Goal: Communication & Community: Answer question/provide support

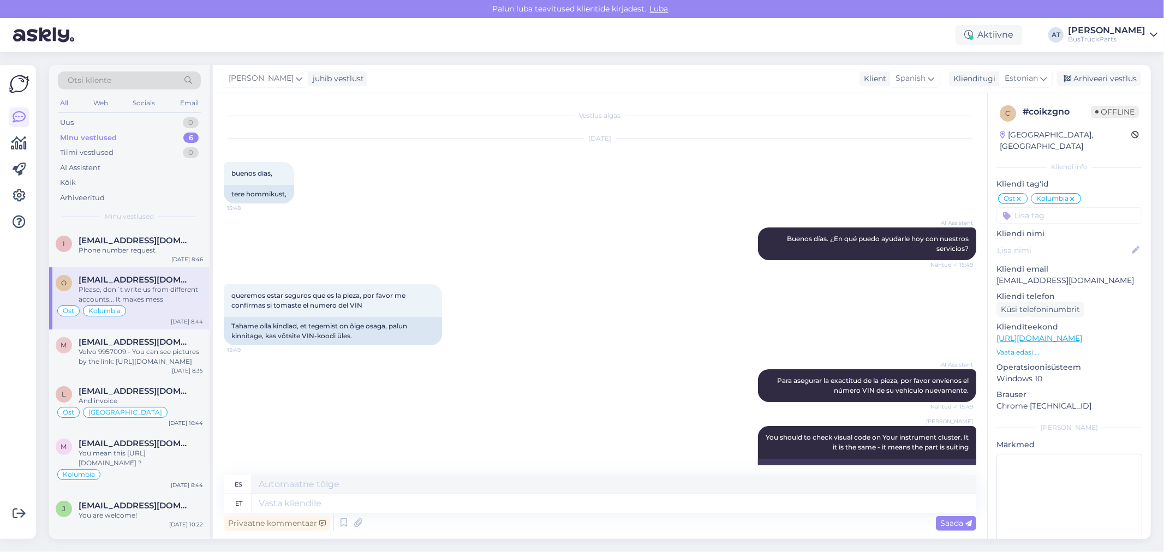
scroll to position [5155, 0]
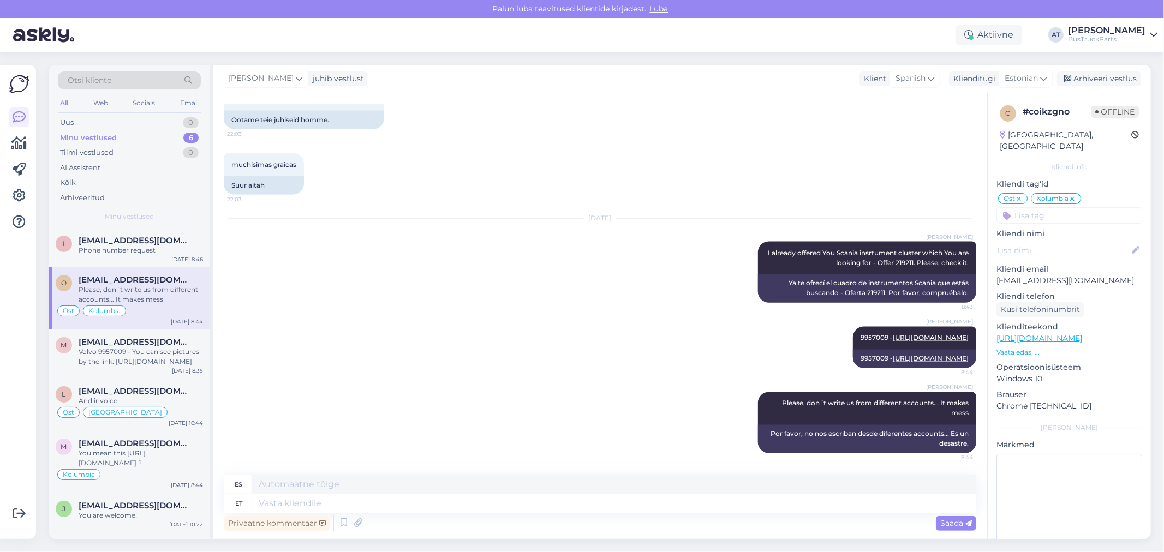
click at [104, 133] on div "Minu vestlused" at bounding box center [88, 138] width 57 height 11
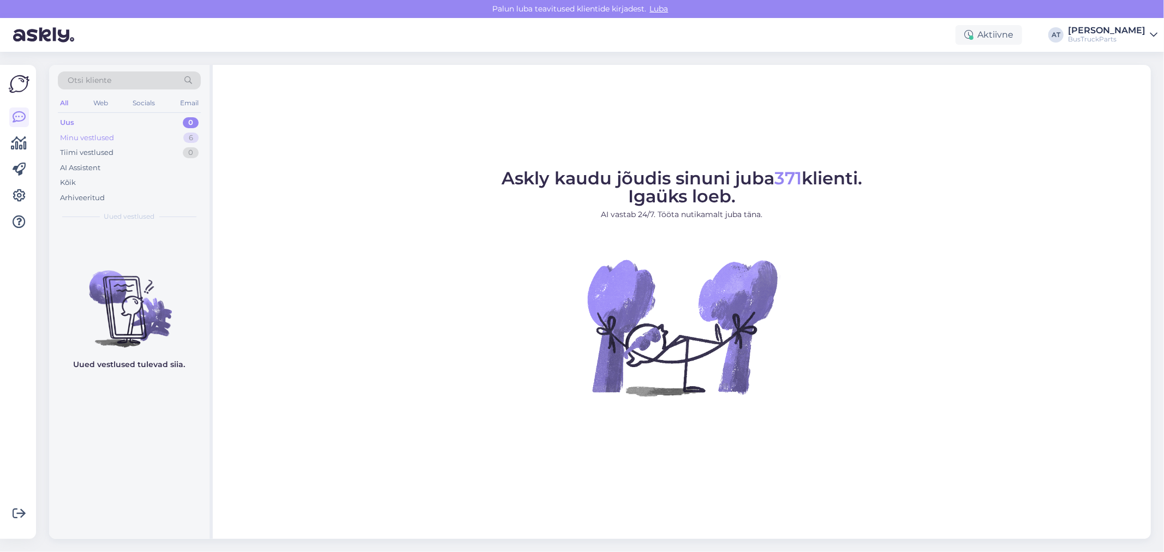
click at [97, 138] on div "Minu vestlused" at bounding box center [87, 138] width 54 height 11
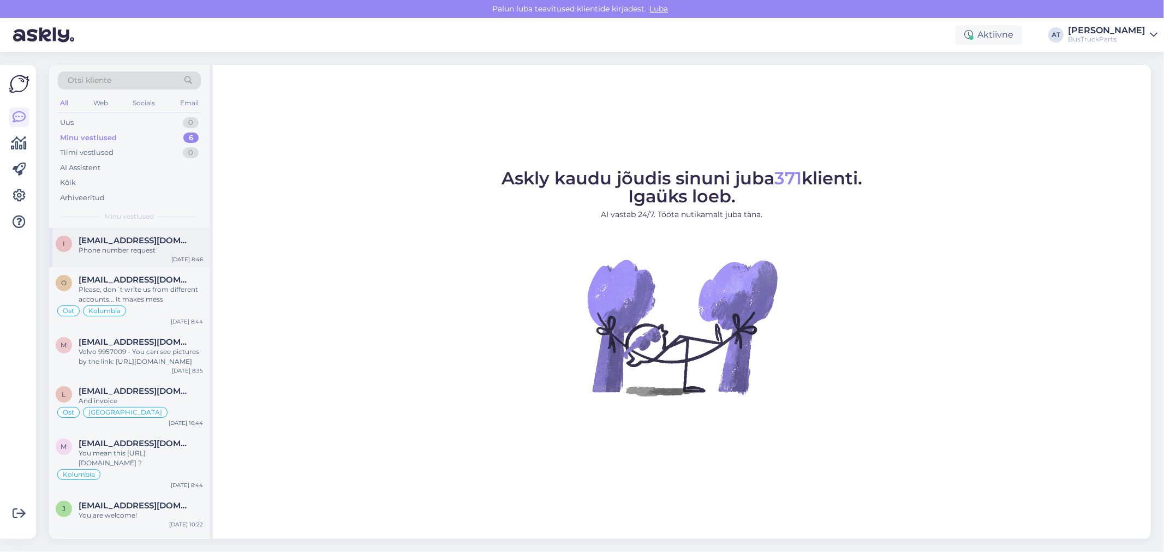
click at [122, 255] on div "Phone number request" at bounding box center [141, 251] width 124 height 10
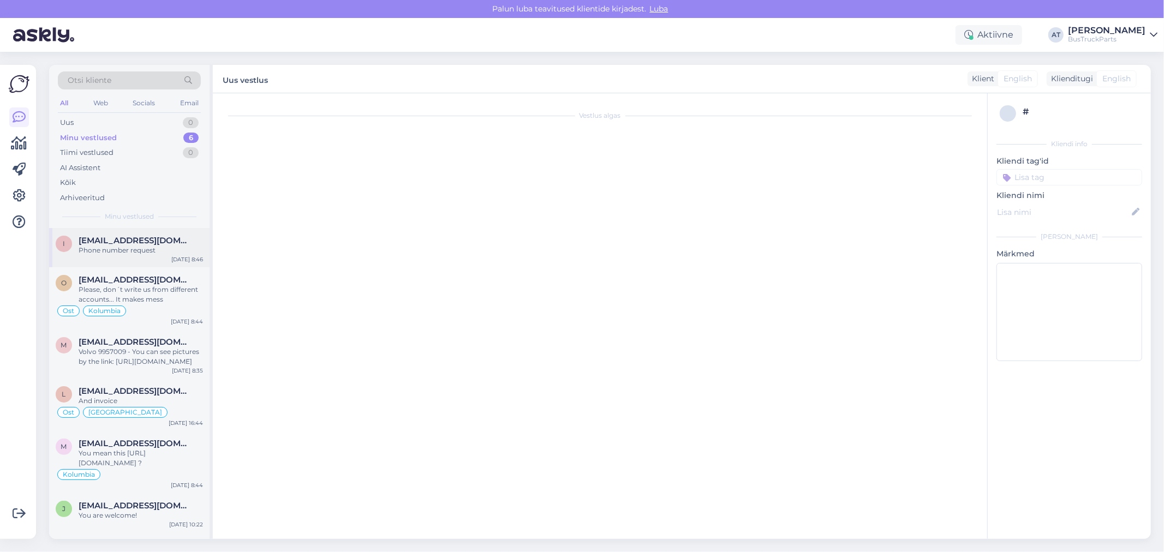
scroll to position [13, 0]
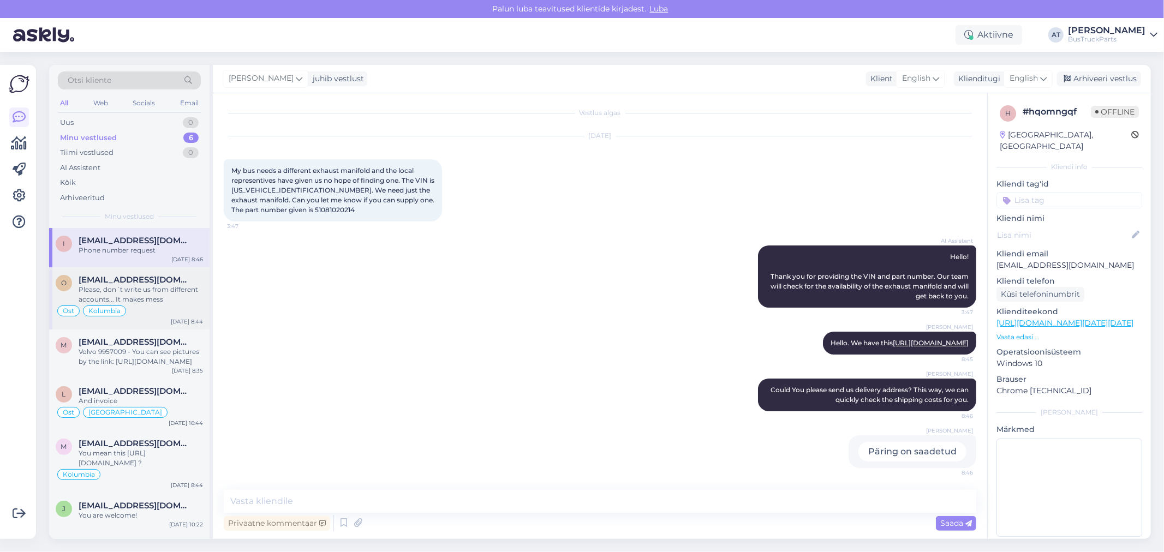
click at [140, 306] on div "Ost Kolumbia" at bounding box center [129, 311] width 147 height 13
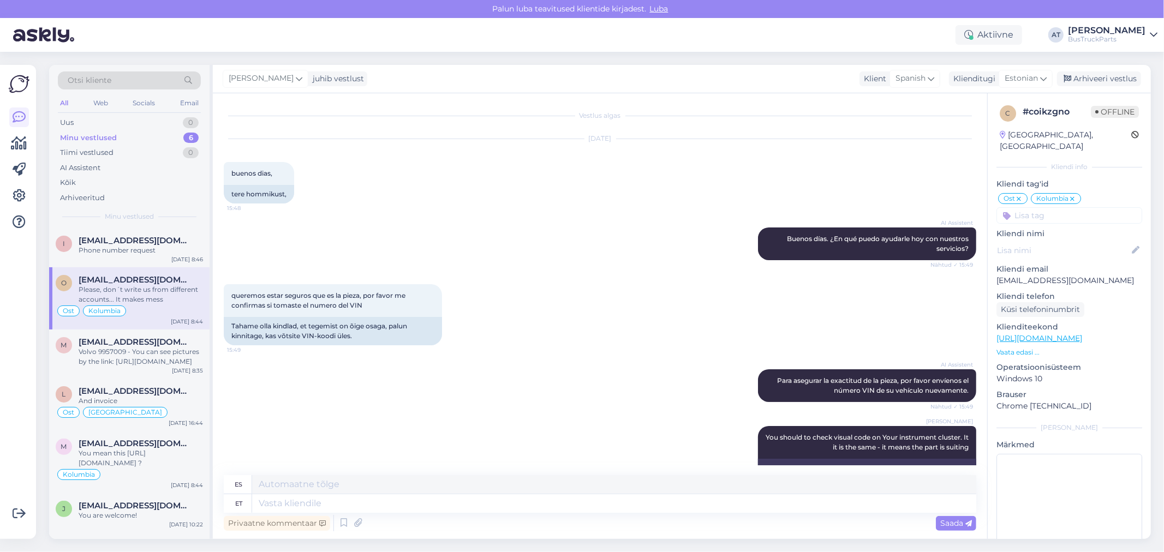
scroll to position [5155, 0]
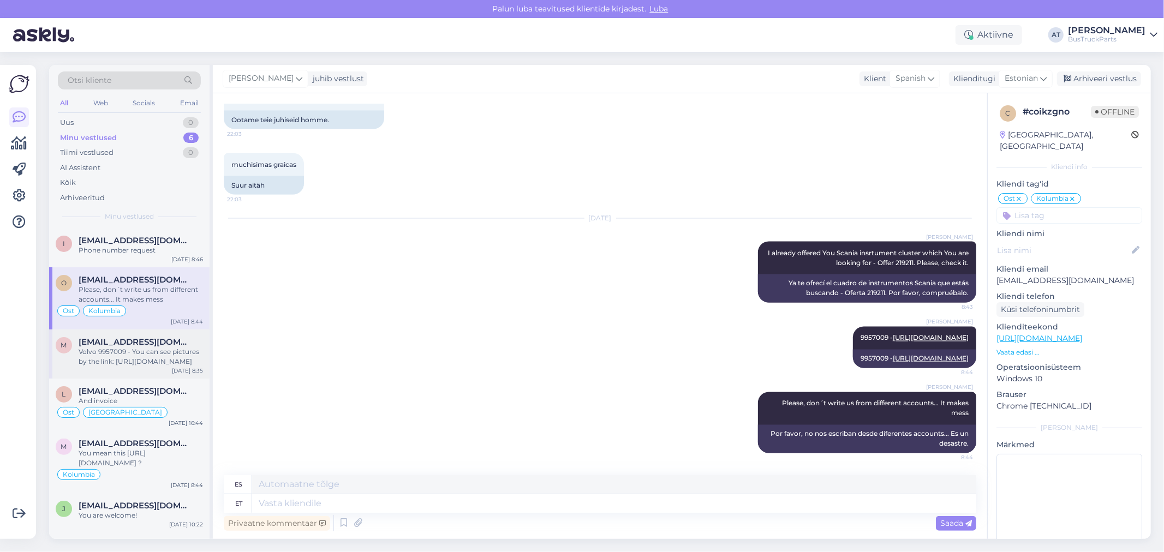
click at [146, 346] on span "[EMAIL_ADDRESS][DOMAIN_NAME]" at bounding box center [136, 342] width 114 height 10
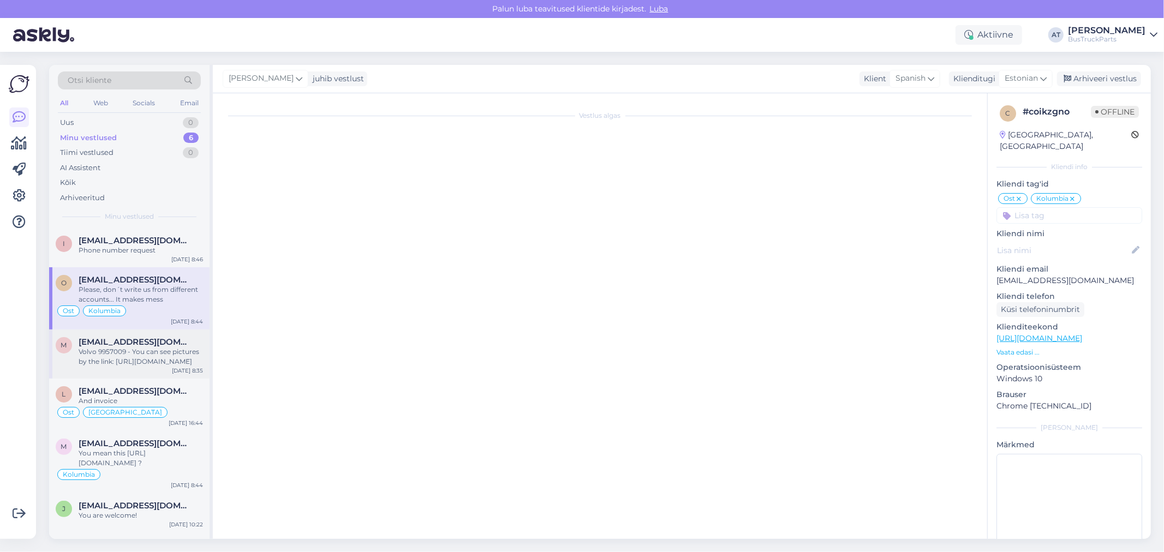
scroll to position [452, 0]
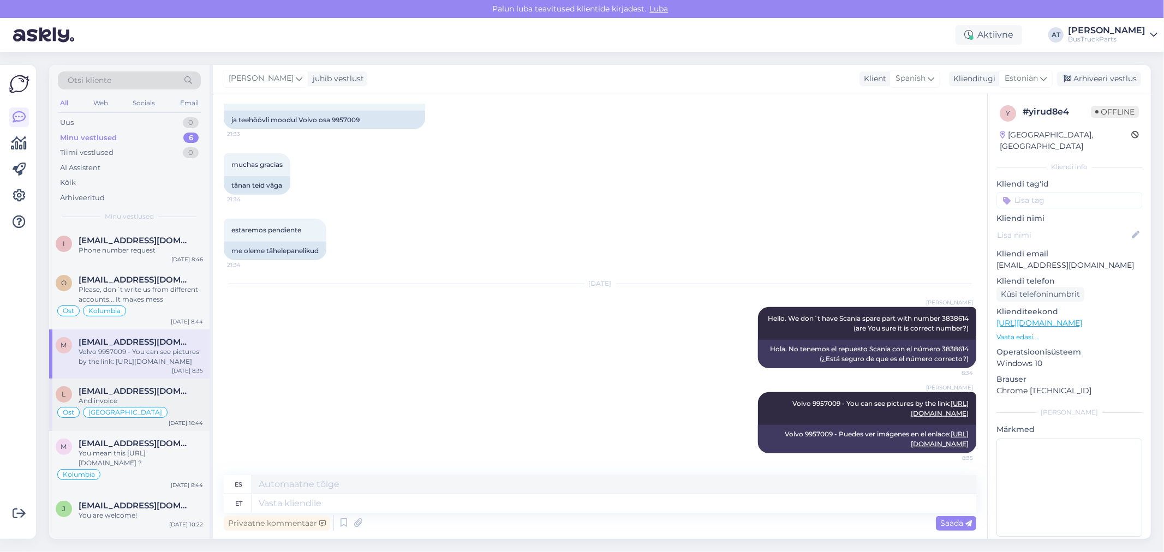
click at [148, 400] on div "And invoice" at bounding box center [141, 401] width 124 height 10
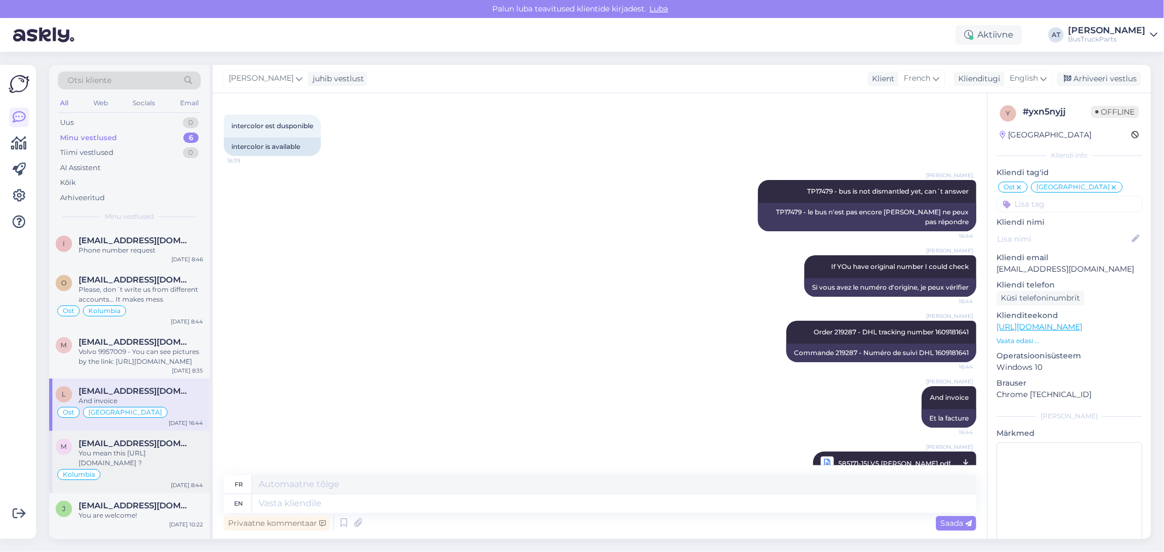
click at [157, 443] on span "[EMAIL_ADDRESS][DOMAIN_NAME]" at bounding box center [136, 444] width 114 height 10
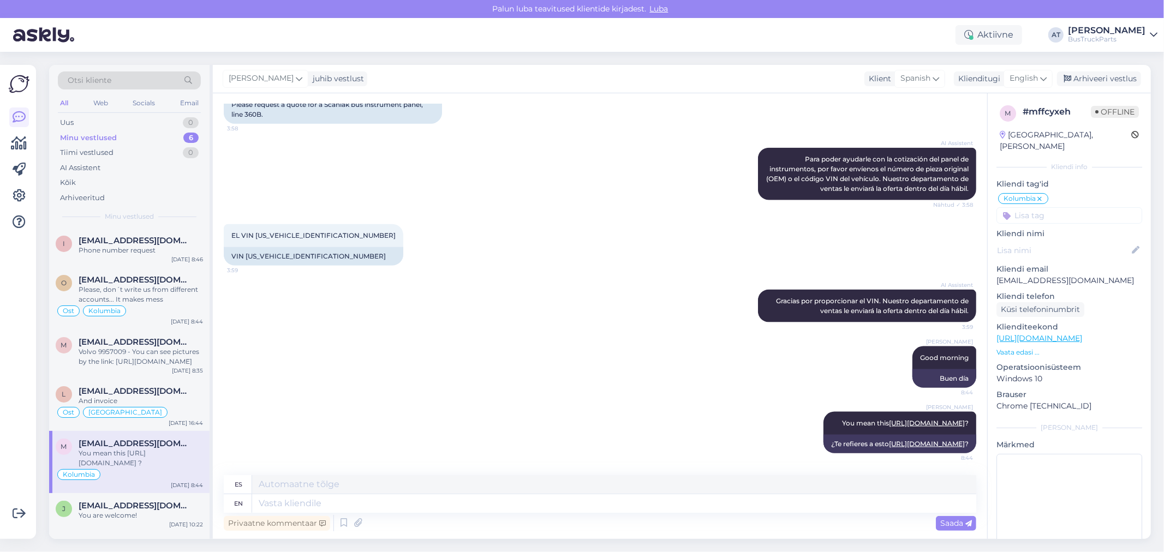
scroll to position [1174, 0]
click at [146, 515] on div "You are welcome!" at bounding box center [141, 516] width 124 height 10
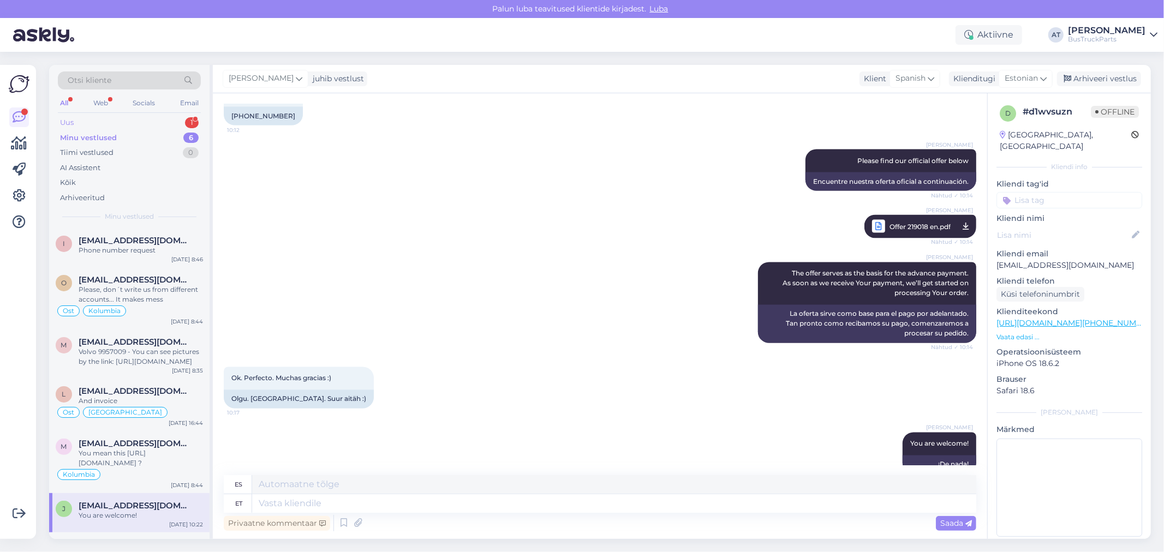
click at [78, 121] on div "Uus 1" at bounding box center [129, 122] width 143 height 15
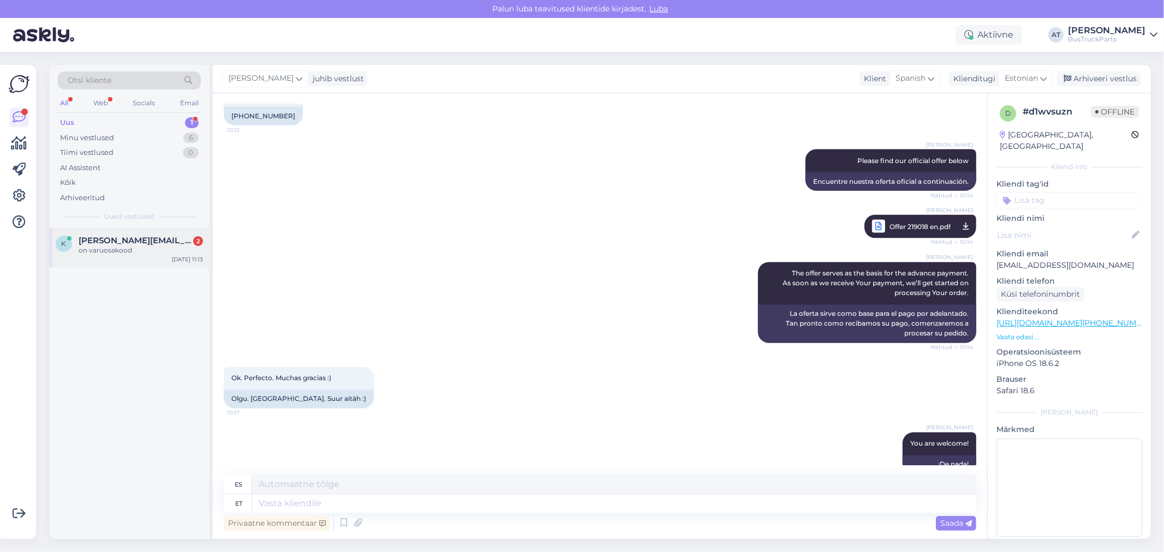
click at [113, 245] on span "[PERSON_NAME][EMAIL_ADDRESS][DOMAIN_NAME]" at bounding box center [136, 241] width 114 height 10
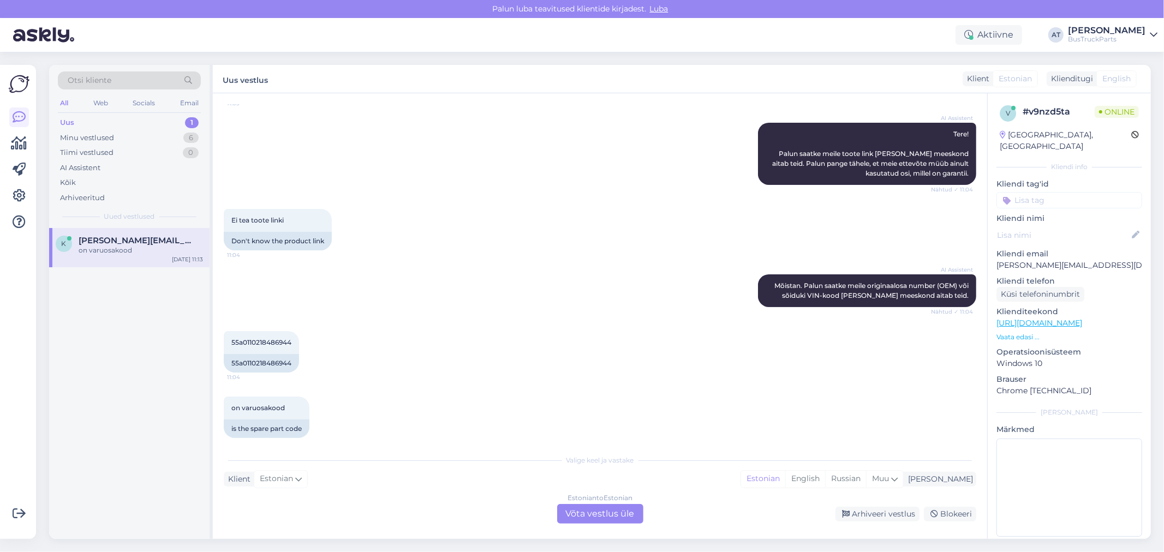
scroll to position [0, 0]
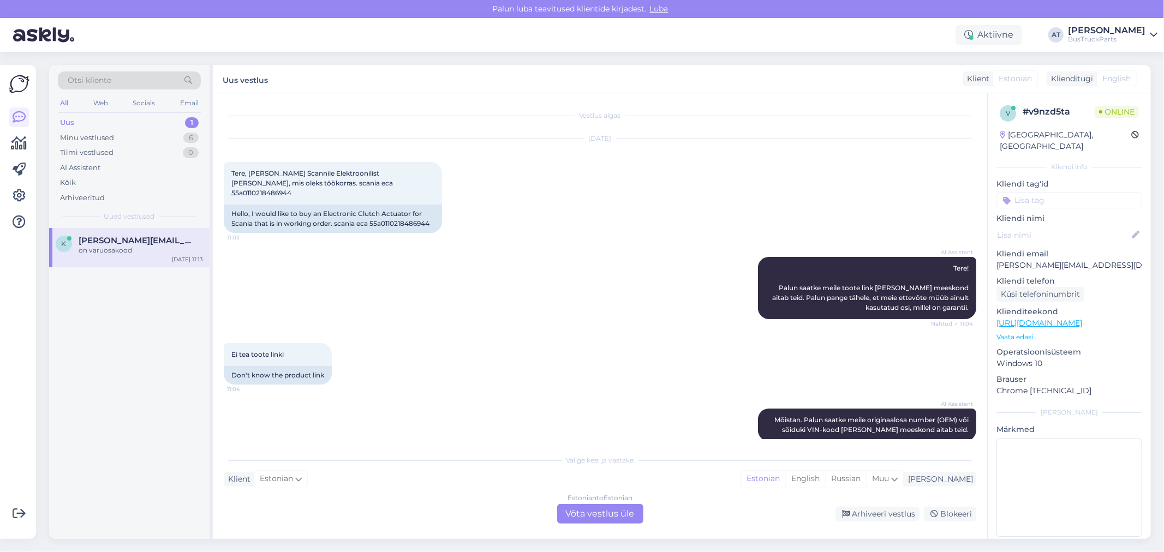
click at [614, 524] on div "Estonian to Estonian Võta vestlus üle" at bounding box center [600, 514] width 86 height 20
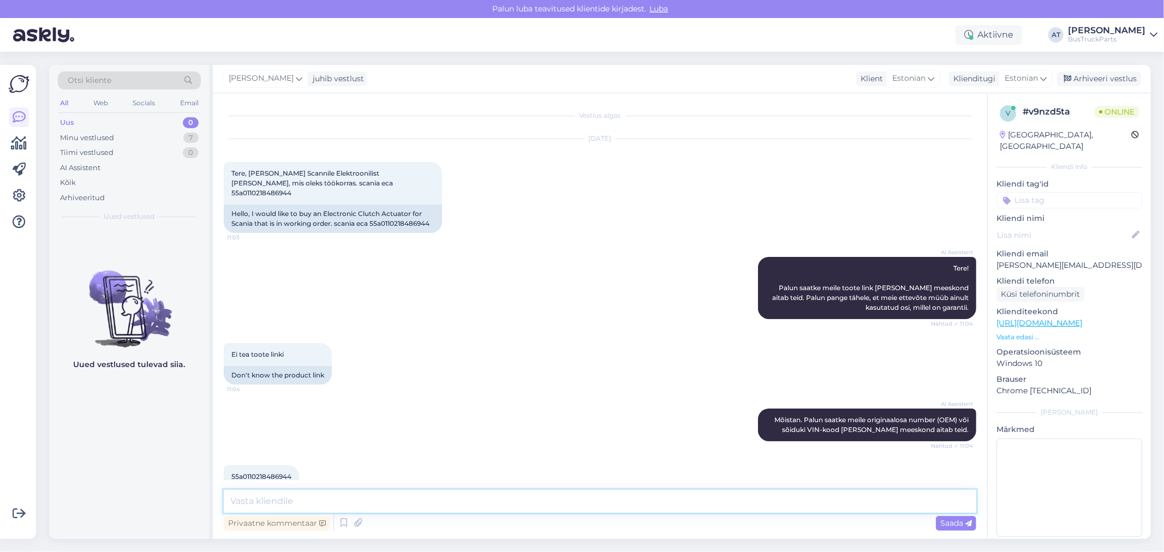
click at [425, 505] on textarea at bounding box center [600, 501] width 753 height 23
type textarea "SCANIA numbri jaoks on liiga pikk kood"
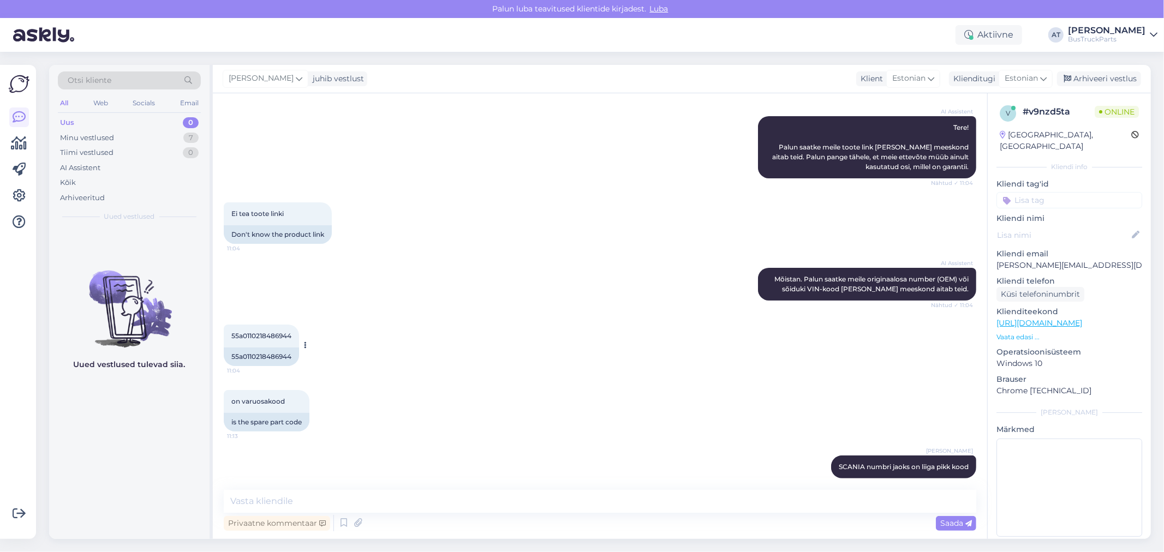
click at [257, 348] on div "55a0110218486944" at bounding box center [261, 357] width 75 height 19
copy div "55a0110218486944"
click at [340, 503] on textarea at bounding box center [600, 501] width 753 height 23
click at [335, 503] on textarea at bounding box center [600, 501] width 753 height 23
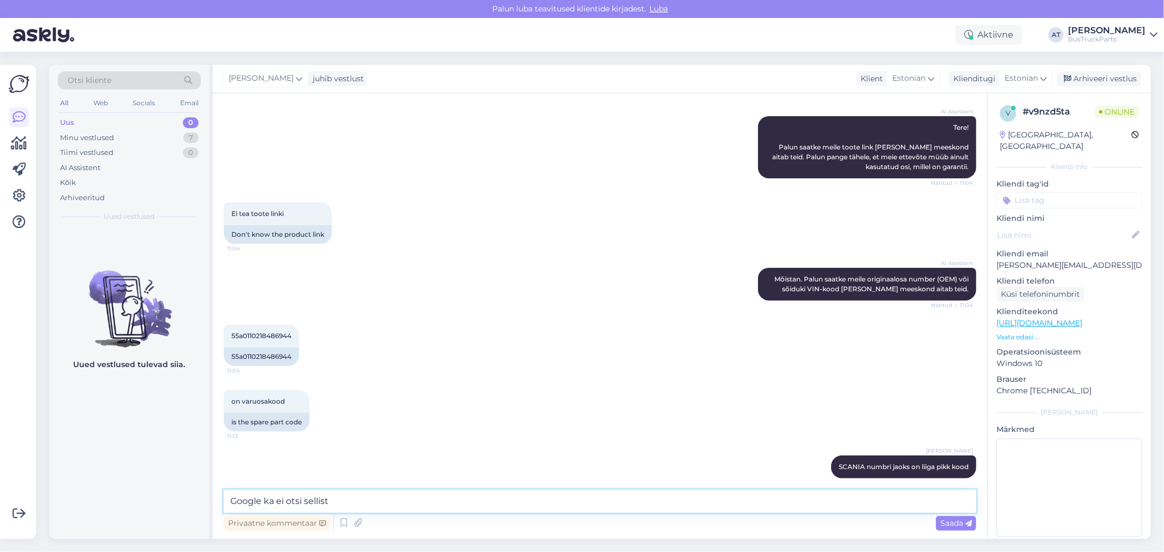
paste textarea
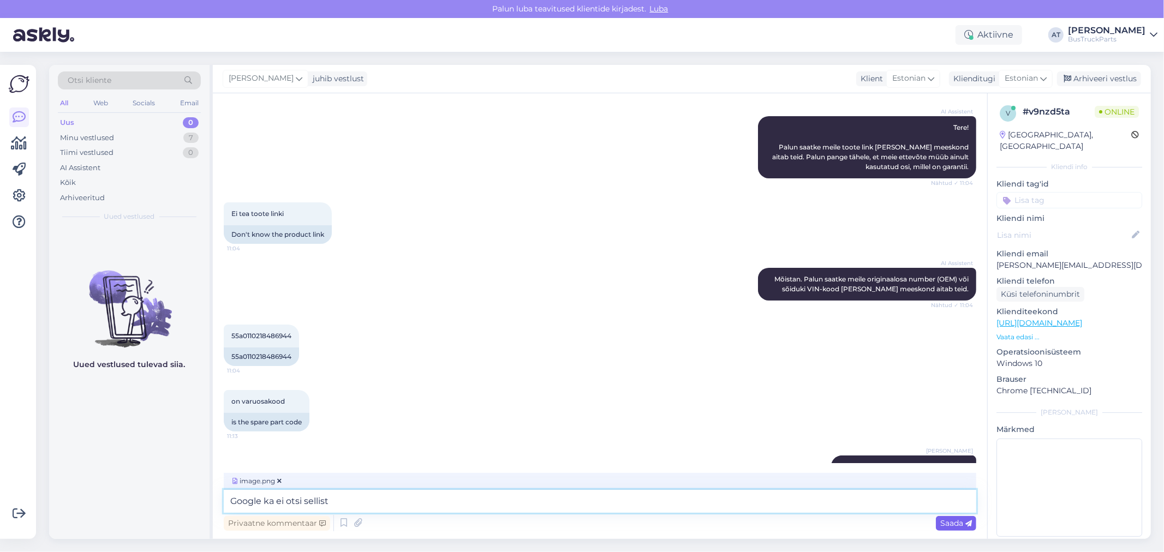
type textarea "Google ka ei otsi sellist"
click at [953, 522] on span "Saada" at bounding box center [956, 524] width 32 height 10
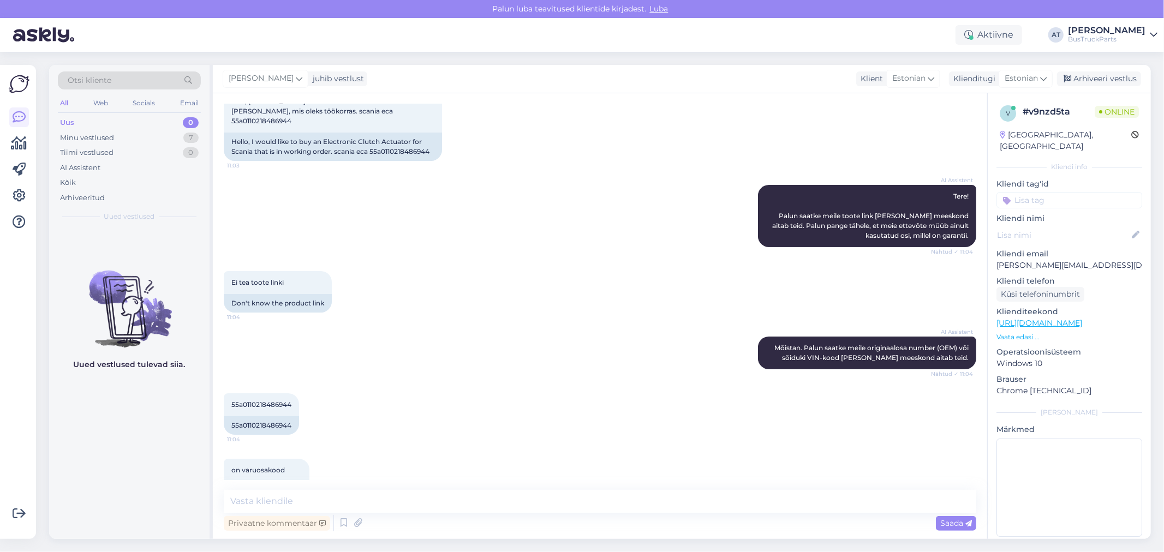
scroll to position [0, 0]
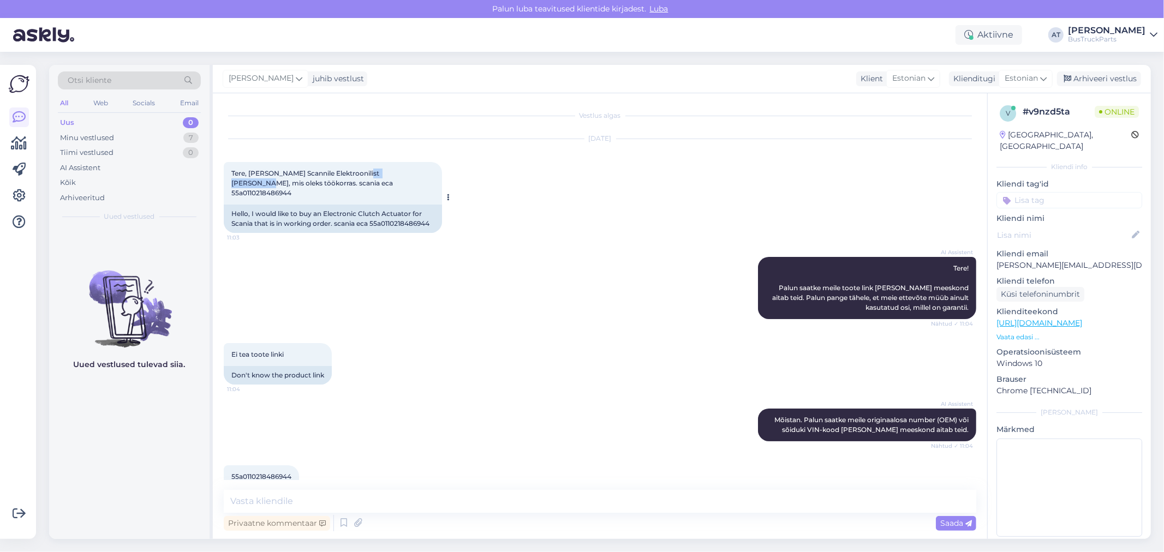
drag, startPoint x: 401, startPoint y: 172, endPoint x: 359, endPoint y: 167, distance: 42.3
click at [359, 167] on div "Tere, [PERSON_NAME] Scannile Elektroonilist [PERSON_NAME], mis oleks töökorras.…" at bounding box center [333, 183] width 218 height 43
copy span "[PERSON_NAME]"
click at [515, 282] on div "AI Assistent Tere! Palun saatke meile toote link [PERSON_NAME] meeskond aitab t…" at bounding box center [600, 288] width 753 height 86
drag, startPoint x: 393, startPoint y: 184, endPoint x: 231, endPoint y: 172, distance: 162.0
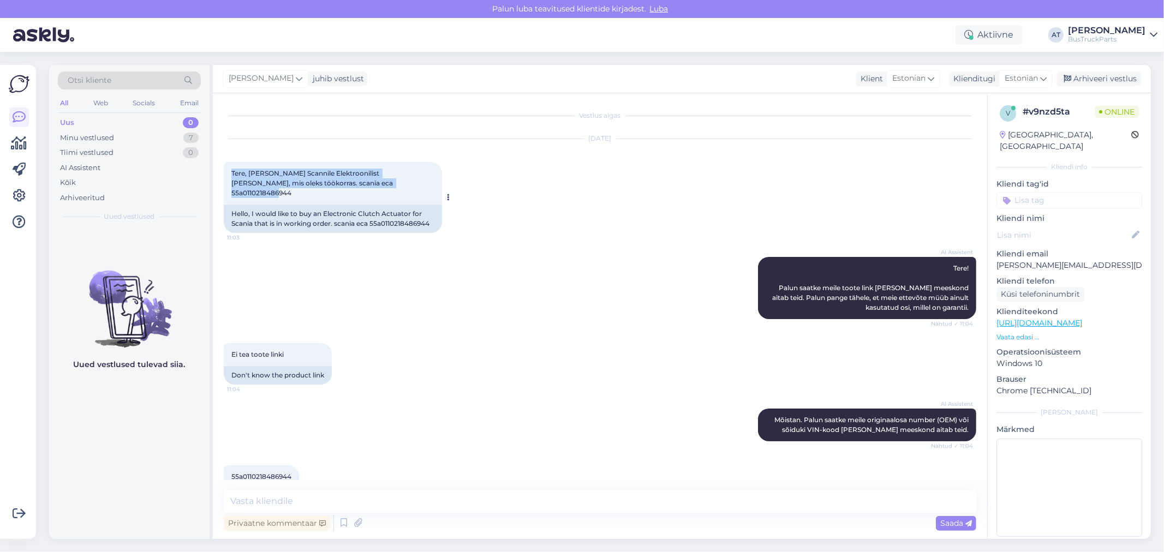
click at [231, 172] on div "Tere, [PERSON_NAME] Scannile Elektroonilist [PERSON_NAME], mis oleks töökorras.…" at bounding box center [333, 183] width 218 height 43
copy span "Tere, [PERSON_NAME] Scannile Elektroonilist [PERSON_NAME], mis oleks töökorras.…"
click at [592, 496] on textarea at bounding box center [600, 501] width 753 height 23
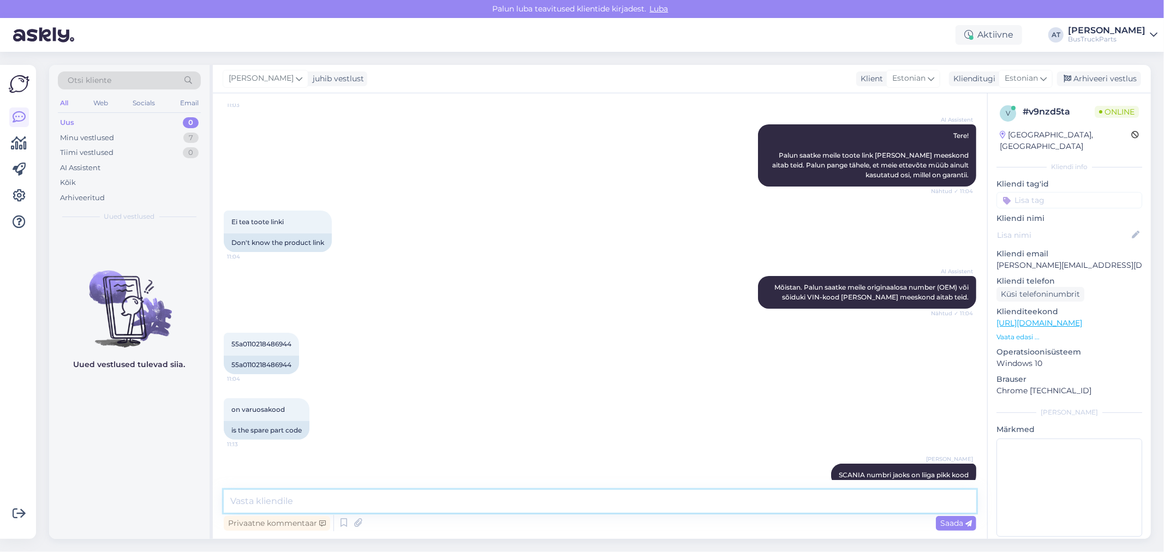
scroll to position [257, 0]
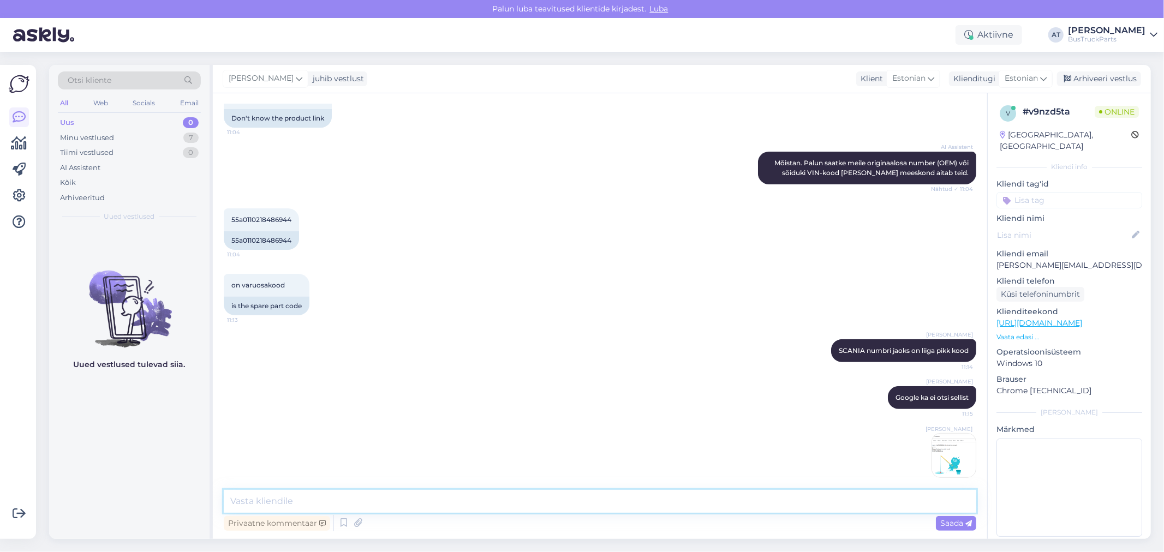
click at [655, 494] on textarea at bounding box center [600, 501] width 753 height 23
click at [701, 504] on textarea at bounding box center [600, 501] width 753 height 23
click at [583, 493] on textarea at bounding box center [600, 501] width 753 height 23
paste textarea "kas ta tahab ECA1 või ECA2"
click at [235, 500] on textarea "kas ta tahab ECA1 või ECA2" at bounding box center [600, 501] width 753 height 23
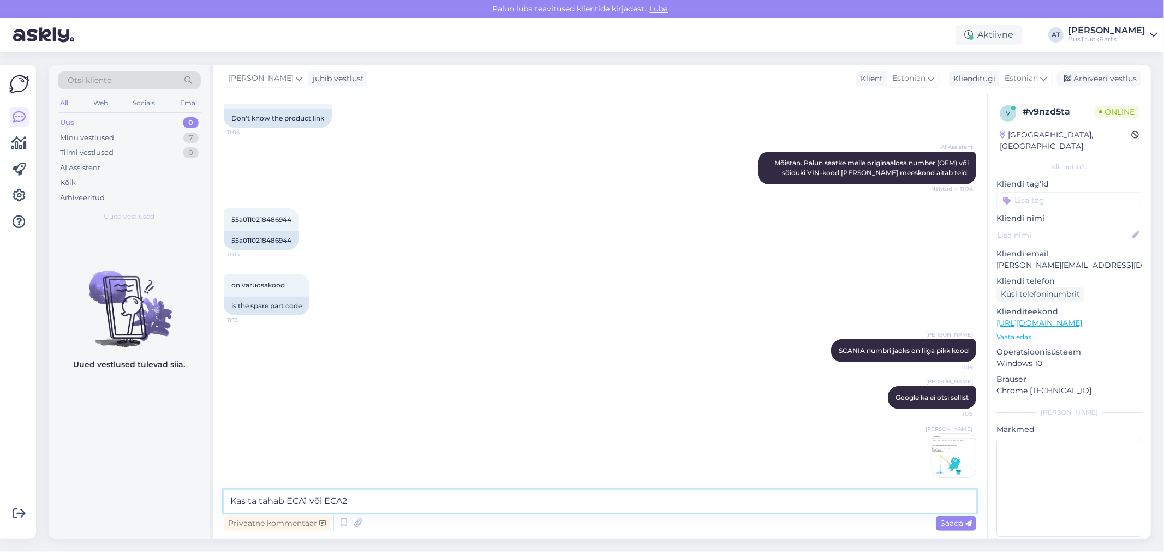
click at [255, 502] on textarea "Kas ta tahab ECA1 või ECA2" at bounding box center [600, 501] width 753 height 23
click at [290, 501] on textarea "Kas teie tahab ECA1 või ECA2" at bounding box center [600, 501] width 753 height 23
click at [411, 498] on textarea "Kas teie tahate ECA1 või ECA2" at bounding box center [600, 501] width 753 height 23
type textarea "Kas teie tahate ECA1 või ECA2?"
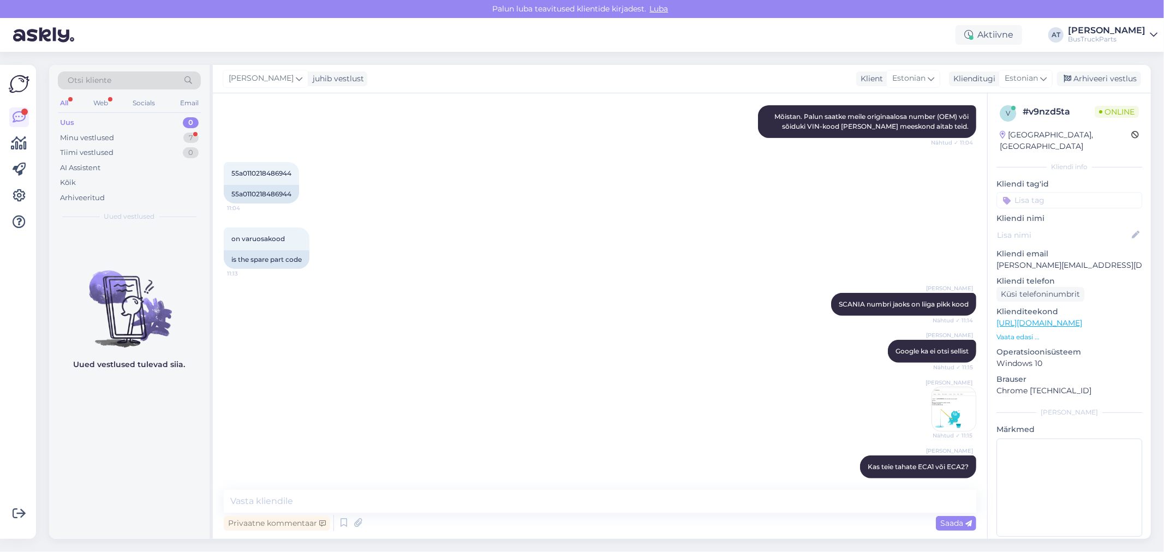
scroll to position [373, 0]
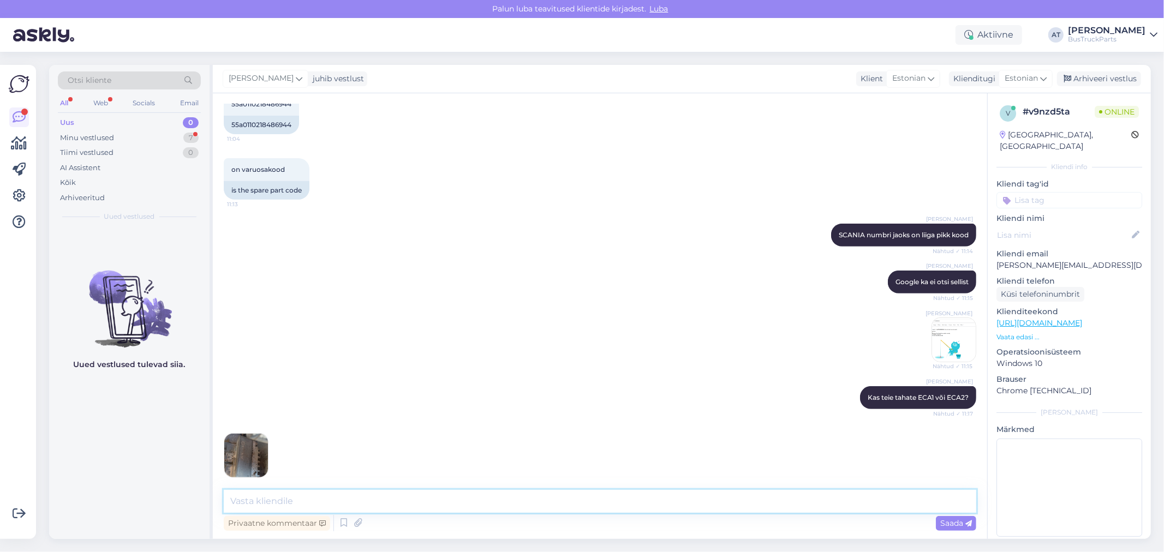
click at [598, 513] on textarea at bounding box center [600, 501] width 753 height 23
click at [249, 450] on img at bounding box center [246, 456] width 44 height 44
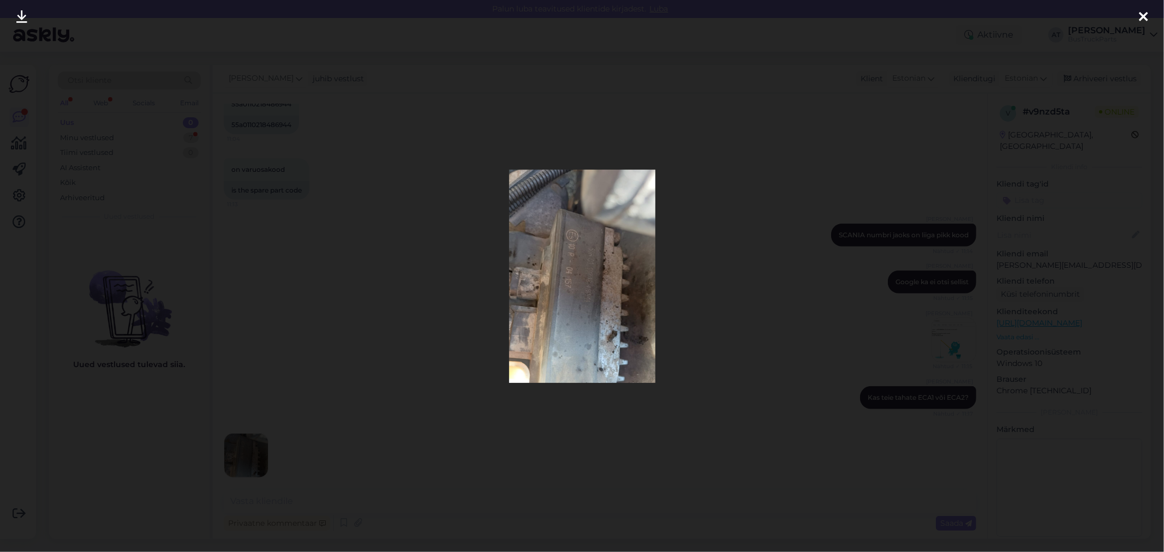
click at [618, 333] on img at bounding box center [582, 276] width 146 height 213
click at [20, 22] on icon at bounding box center [21, 17] width 11 height 14
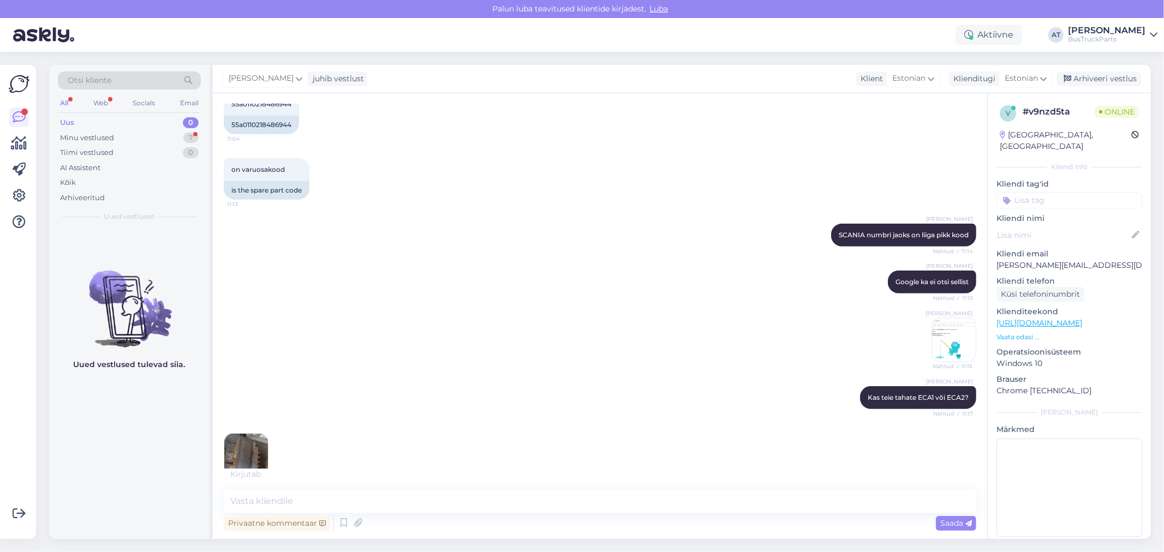
scroll to position [489, 0]
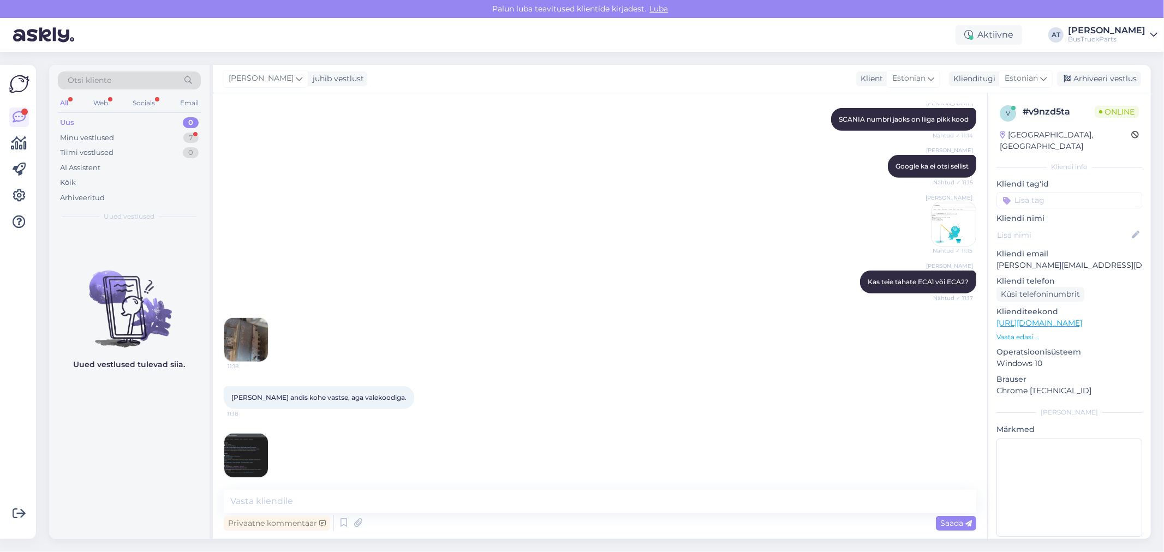
click at [243, 412] on div "[PERSON_NAME] andis kohe vastse, aga valekoodiga. 11:18 11:18" at bounding box center [600, 432] width 753 height 116
click at [255, 410] on span "11:18" at bounding box center [247, 414] width 41 height 8
click at [261, 394] on span "[PERSON_NAME] andis kohe vastse, aga valekoodiga." at bounding box center [318, 398] width 175 height 8
click at [308, 394] on span "[PERSON_NAME] andis kohe vastse, aga valekoodiga." at bounding box center [318, 398] width 175 height 8
click at [250, 441] on img at bounding box center [246, 456] width 44 height 44
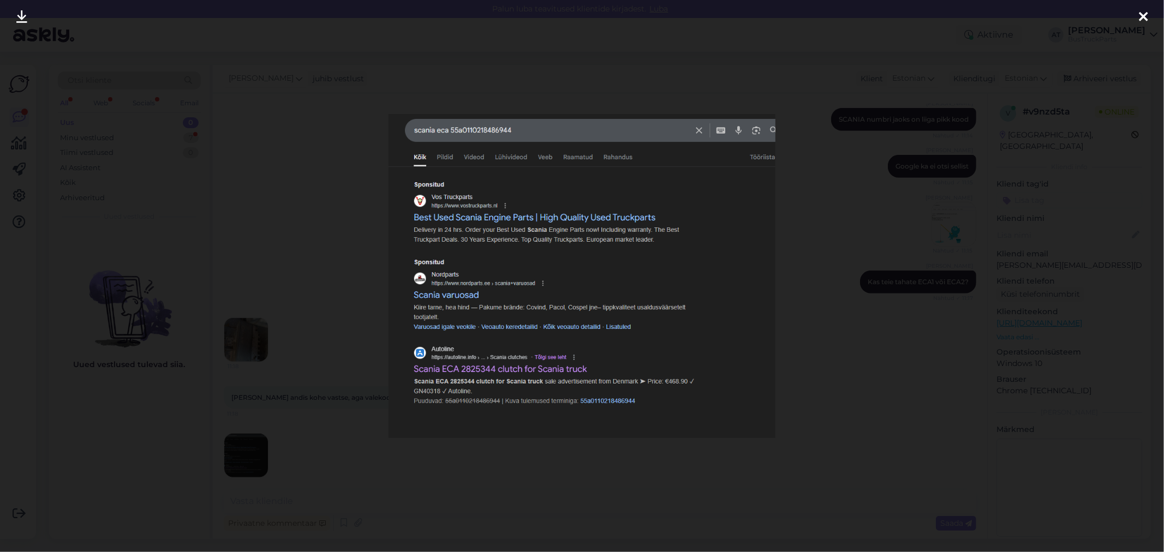
click at [512, 461] on div at bounding box center [582, 276] width 1164 height 552
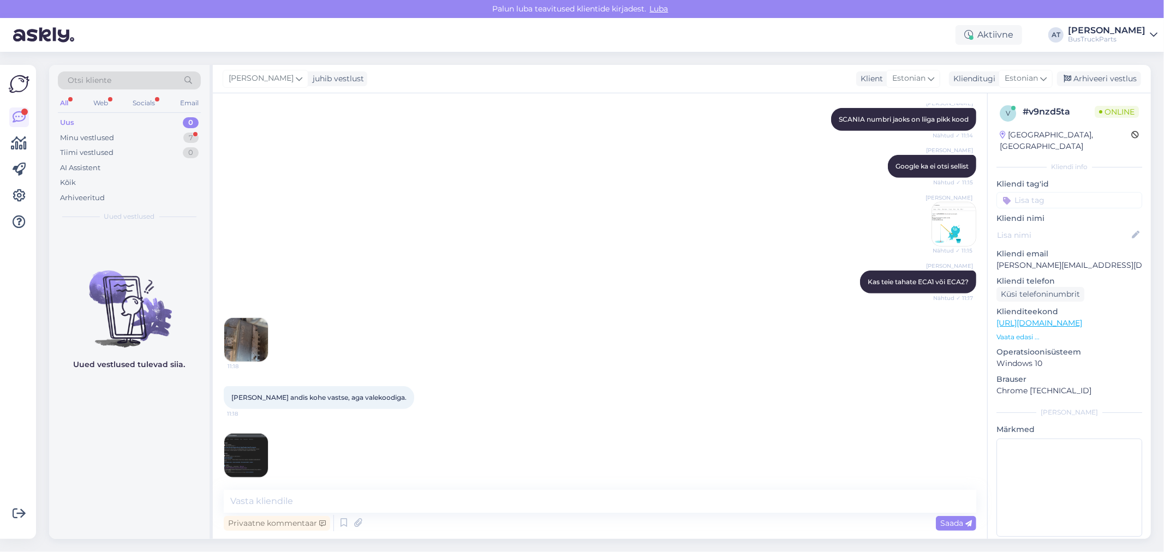
click at [335, 394] on span "[PERSON_NAME] andis kohe vastse, aga valekoodiga." at bounding box center [318, 398] width 175 height 8
click at [313, 503] on textarea at bounding box center [600, 501] width 753 height 23
click at [729, 502] on textarea at bounding box center [600, 501] width 753 height 23
click at [552, 494] on textarea at bounding box center [600, 501] width 753 height 23
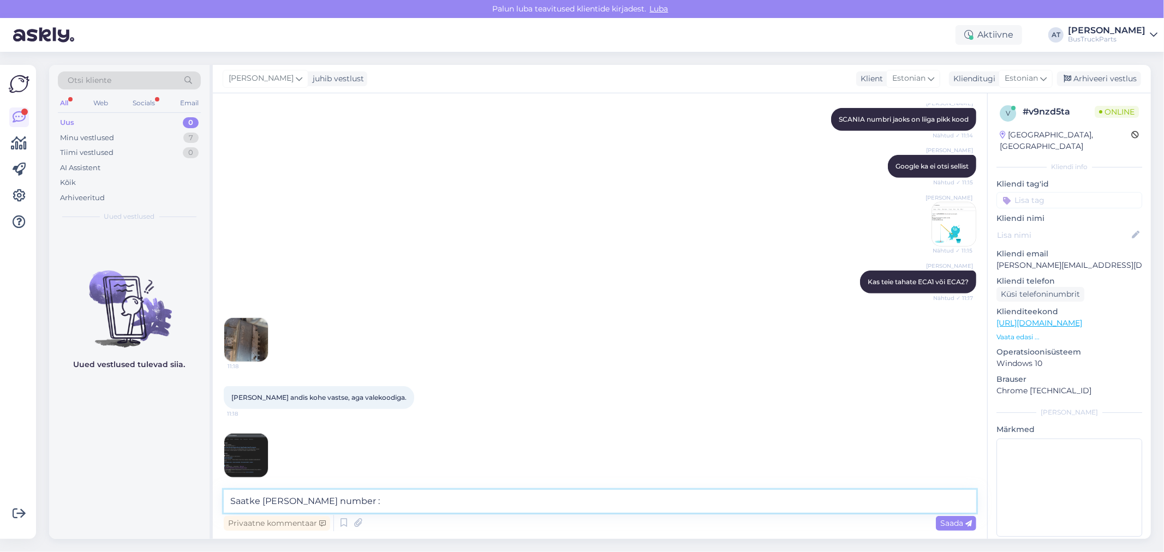
type textarea "Saatke [PERSON_NAME] number :)"
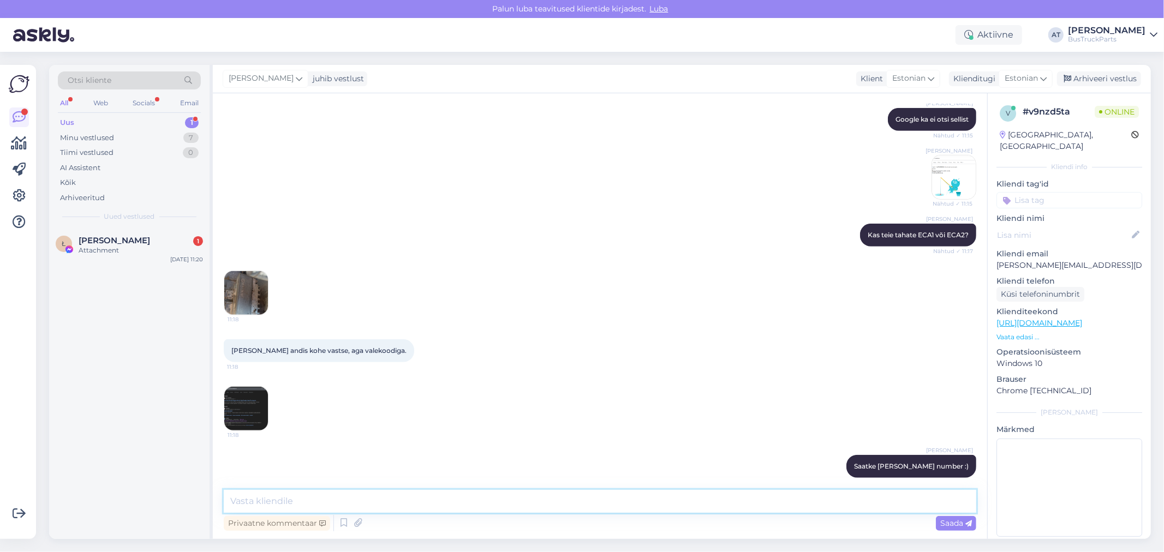
click at [517, 495] on textarea at bounding box center [600, 501] width 753 height 23
click at [118, 233] on div "Ł [PERSON_NAME] 1 Attachment [DATE] 11:20" at bounding box center [129, 247] width 160 height 39
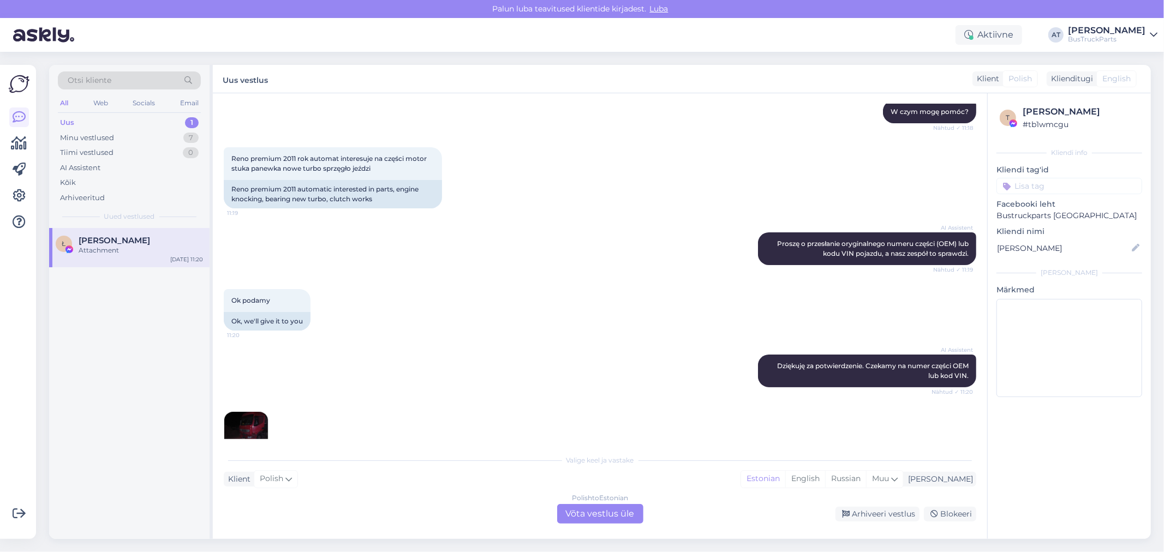
scroll to position [146, 0]
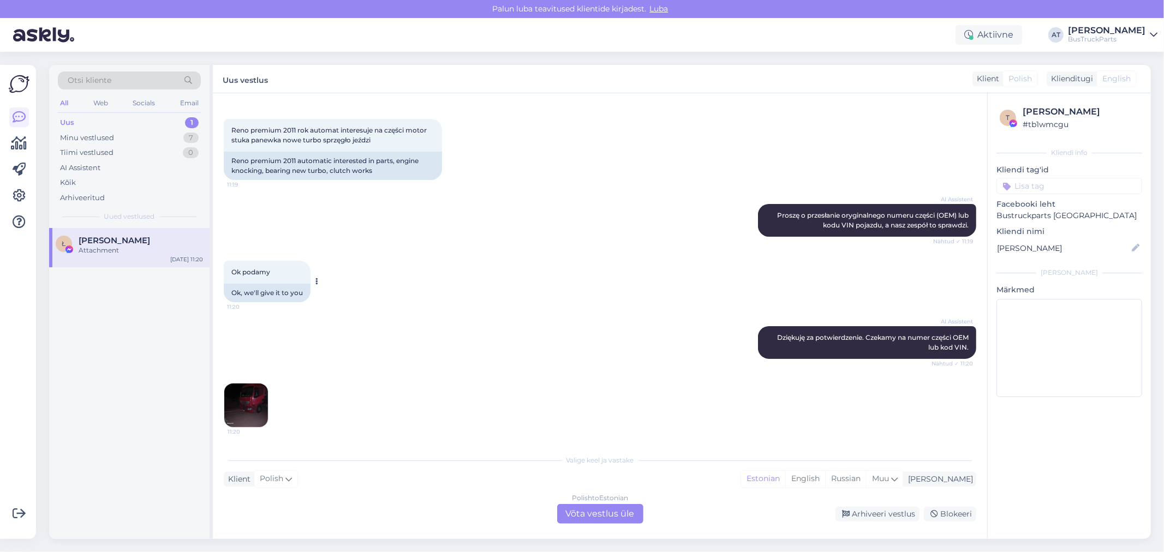
click at [299, 290] on div "Ok, we'll give it to you" at bounding box center [267, 293] width 87 height 19
click at [233, 412] on img at bounding box center [246, 406] width 44 height 44
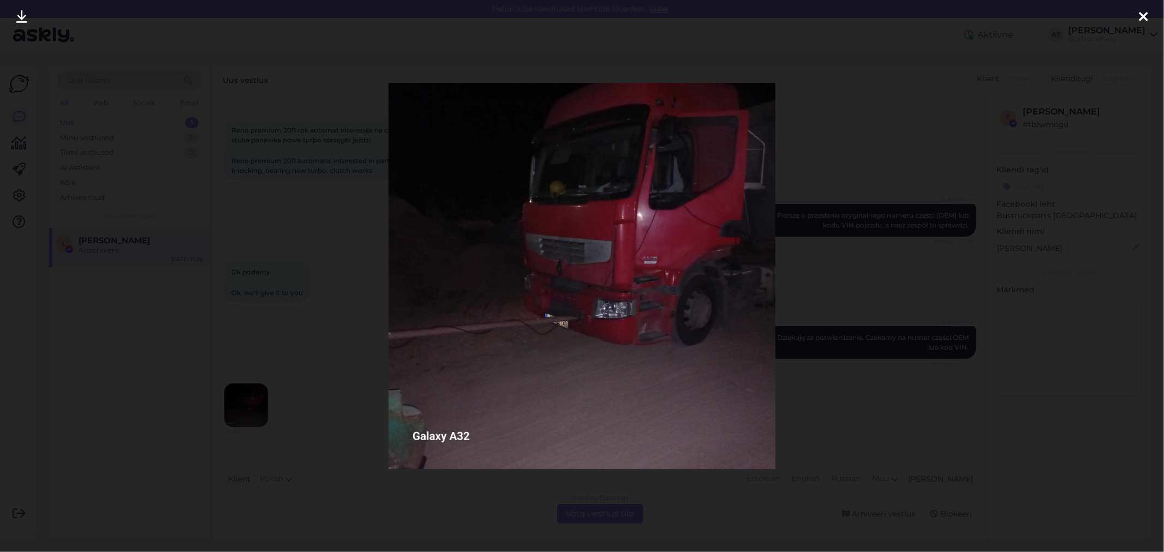
click at [552, 384] on img at bounding box center [582, 276] width 386 height 386
click at [844, 281] on div at bounding box center [582, 276] width 1164 height 552
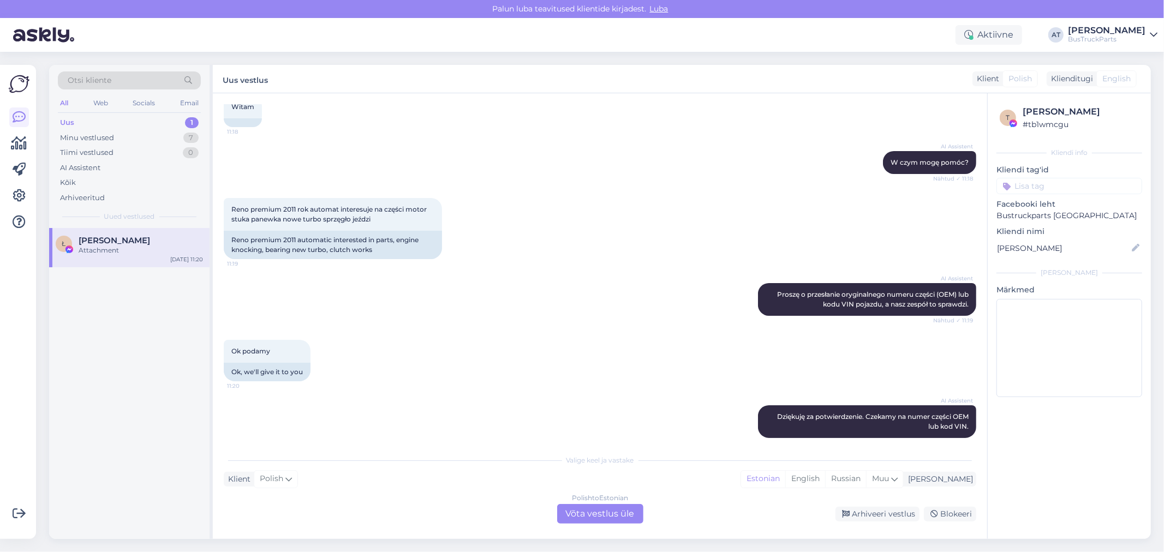
scroll to position [0, 0]
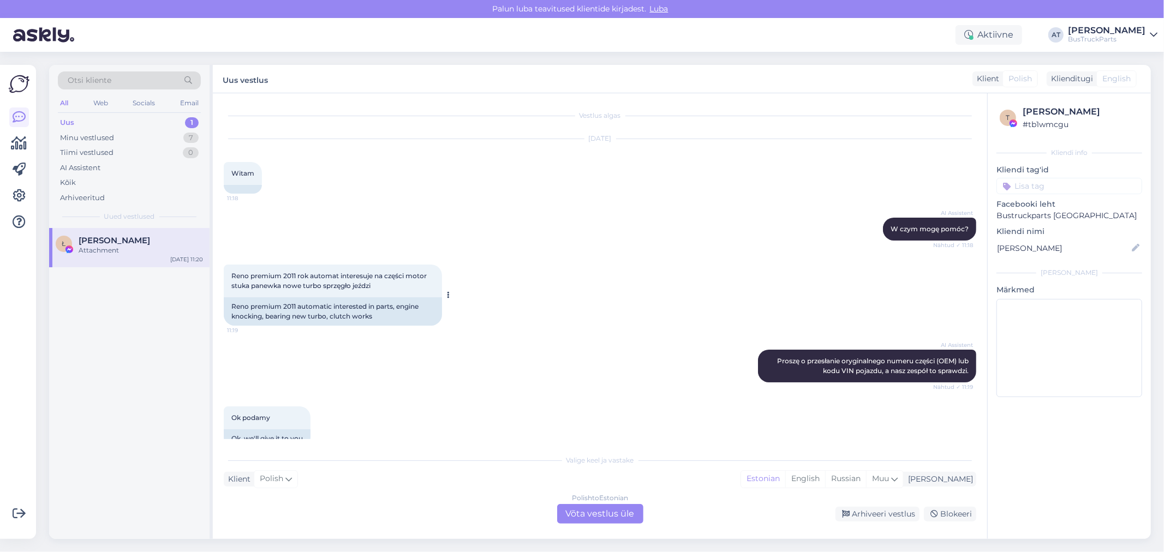
click at [356, 317] on div "Reno premium 2011 automatic interested in parts, engine knocking, bearing new t…" at bounding box center [333, 311] width 218 height 28
click at [511, 361] on div "AI Assistent Proszę o przesłanie oryginalnego numeru części (OEM) lub kodu VIN …" at bounding box center [600, 366] width 753 height 57
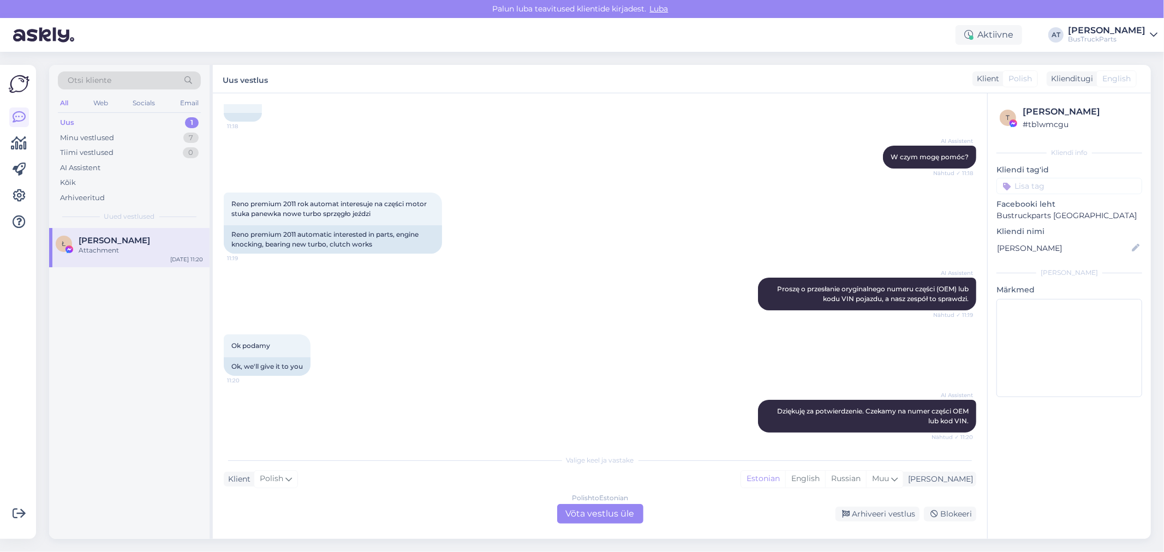
scroll to position [146, 0]
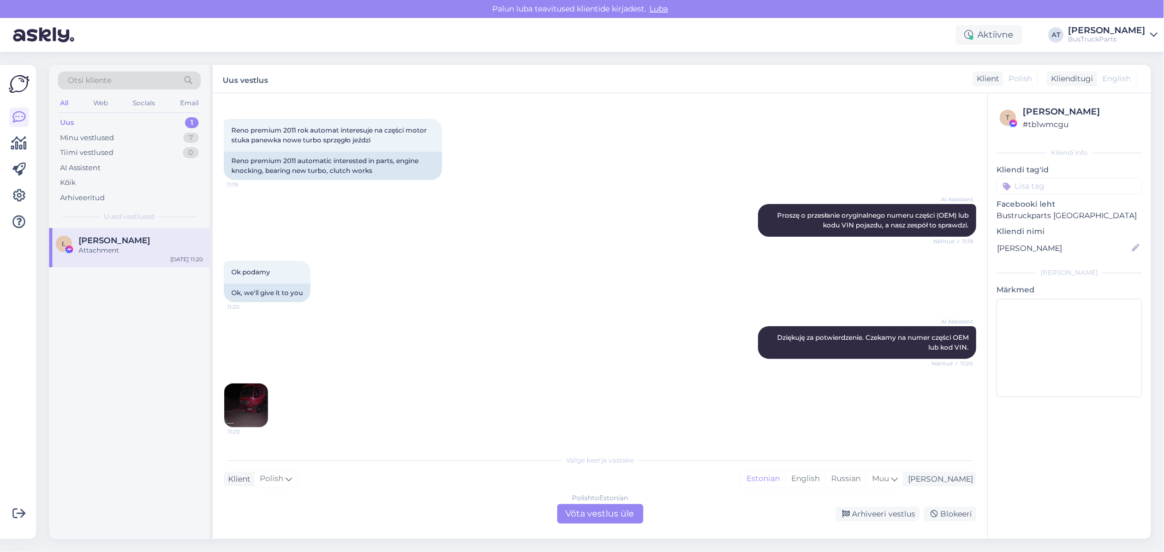
click at [591, 513] on div "Polish to Estonian Võta vestlus üle" at bounding box center [600, 514] width 86 height 20
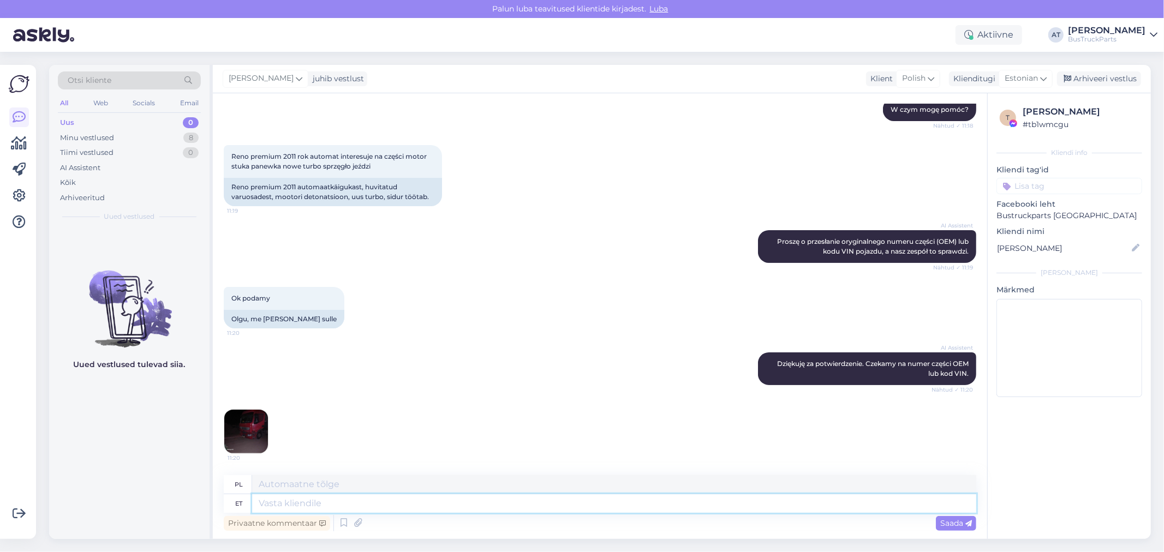
click at [477, 497] on textarea at bounding box center [614, 504] width 724 height 19
type textarea "We do"
type textarea "My"
type textarea "We don´t"
type textarea "My nie"
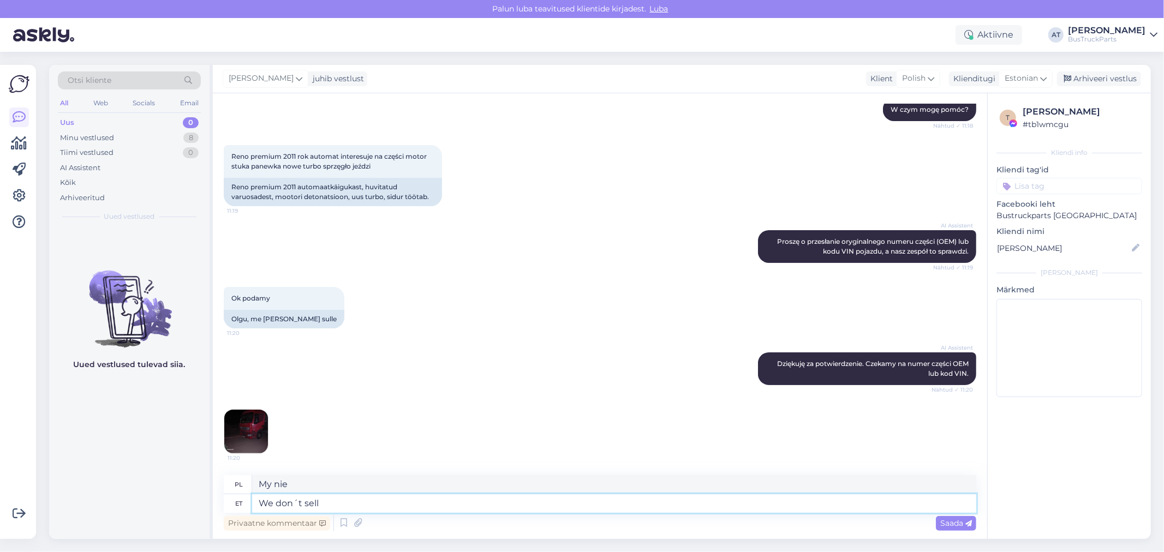
type textarea "We don´t sell"
type textarea "Nie sprzedajemy"
type textarea "We don´t sell new s"
type textarea "Nie sprzedajemy nowych"
type textarea "We don´t sell new spare pa"
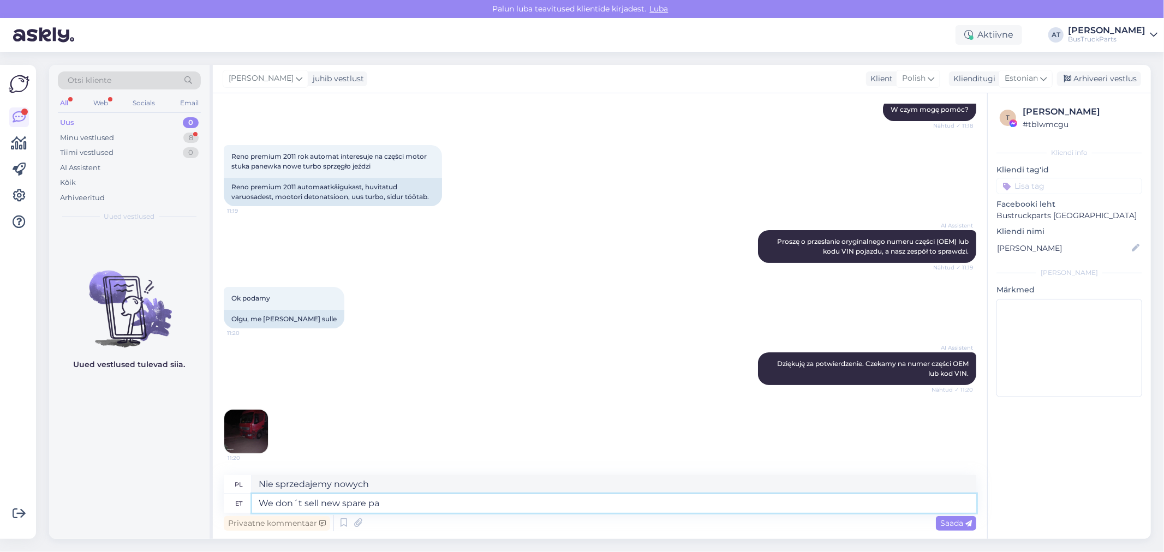
type textarea "Nie sprzedajemy nowych części zamiennych."
type textarea "We don´t sell new spare parts. Only"
type textarea "Nie sprzedajemy nowych części zamiennych. [GEOGRAPHIC_DATA]"
type textarea "We don´t sell new spare parts. Only used"
type textarea "Nie sprzedajemy nowych części zamiennych. Tylko używane."
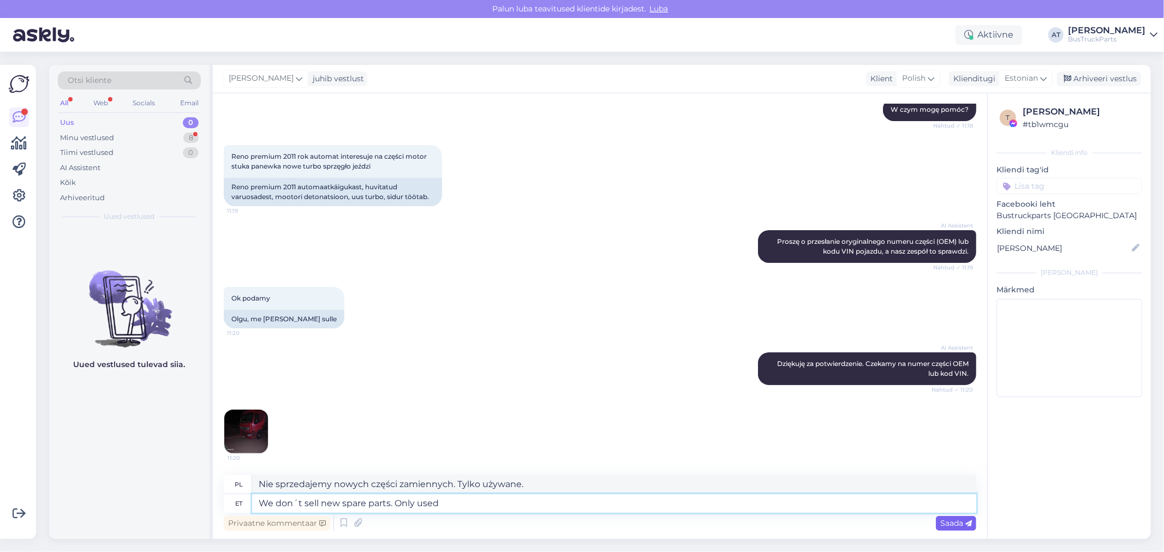
type textarea "We don´t sell new spare parts. Only used"
click at [950, 519] on span "Saada" at bounding box center [956, 524] width 32 height 10
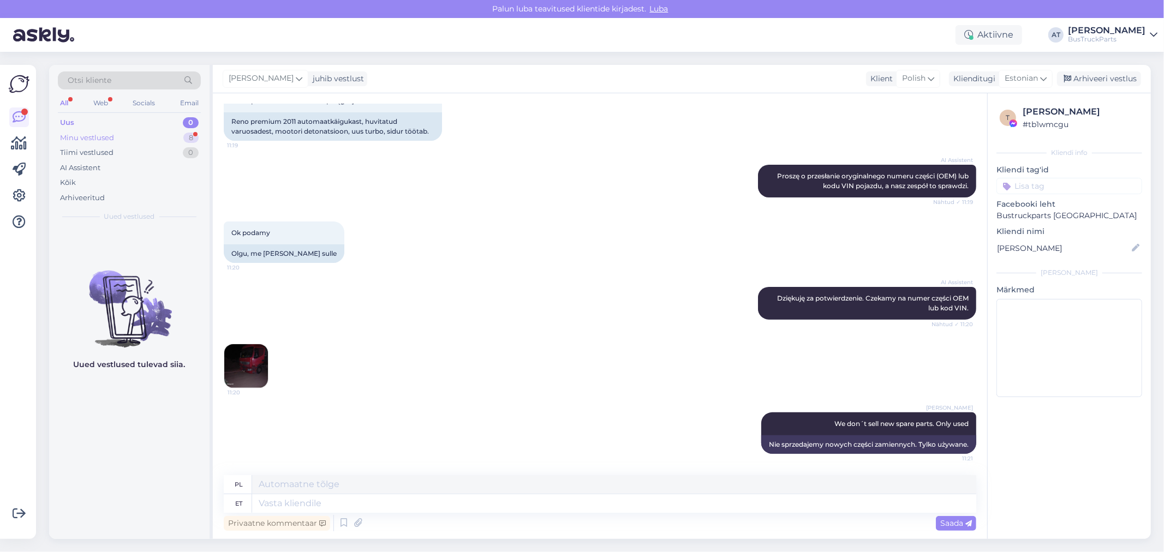
click at [126, 139] on div "Minu vestlused 8" at bounding box center [129, 137] width 143 height 15
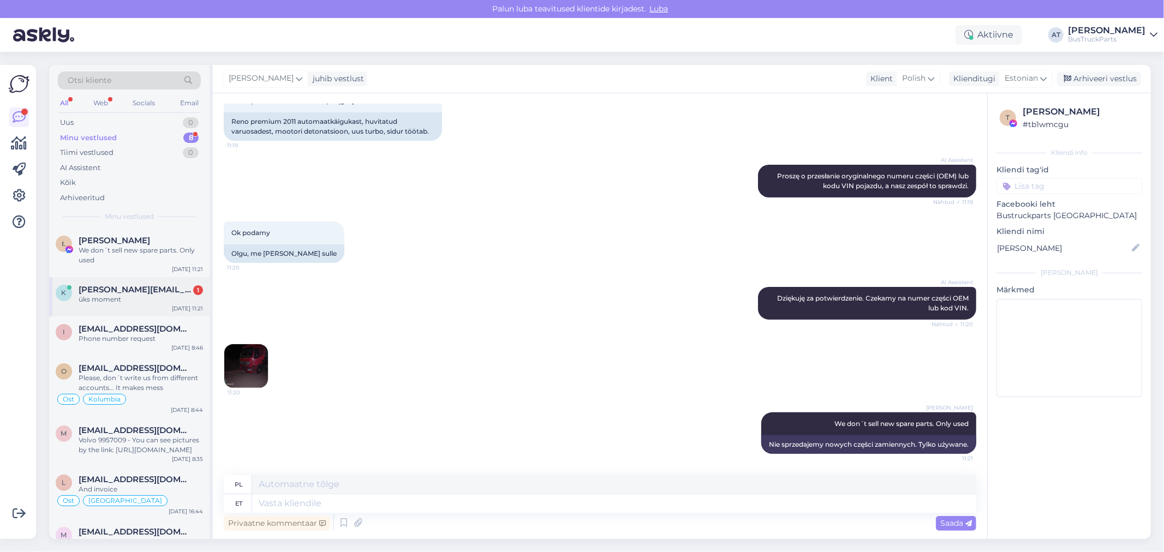
click at [148, 299] on div "üks moment" at bounding box center [141, 300] width 124 height 10
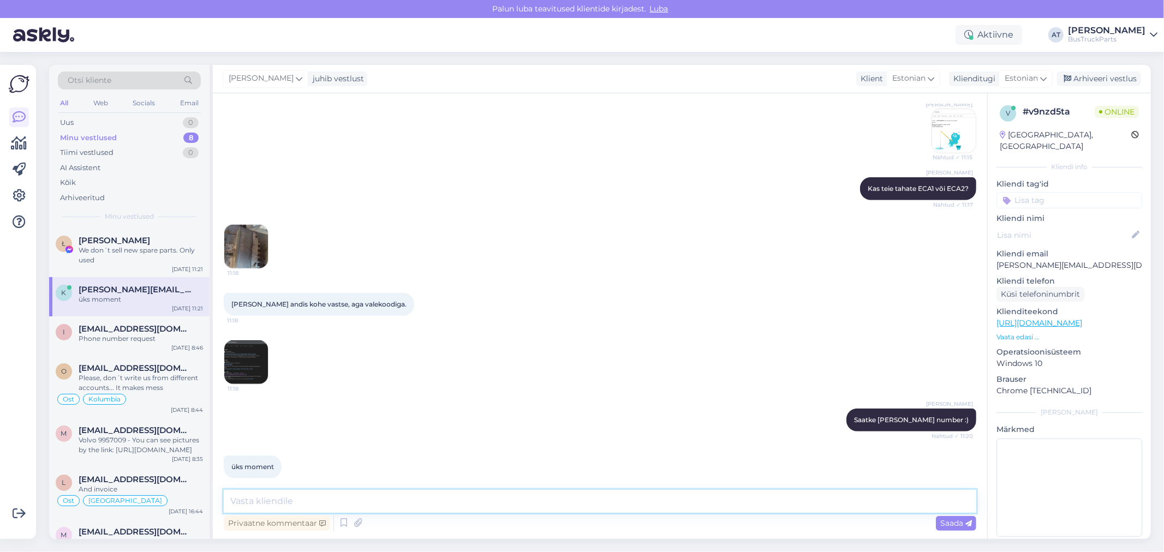
click at [376, 495] on textarea at bounding box center [600, 501] width 753 height 23
click at [873, 498] on textarea at bounding box center [600, 501] width 753 height 23
click at [576, 490] on textarea at bounding box center [600, 501] width 753 height 23
drag, startPoint x: 1063, startPoint y: 252, endPoint x: 998, endPoint y: 254, distance: 65.0
click at [998, 260] on p "[PERSON_NAME][EMAIL_ADDRESS][DOMAIN_NAME]" at bounding box center [1070, 265] width 146 height 11
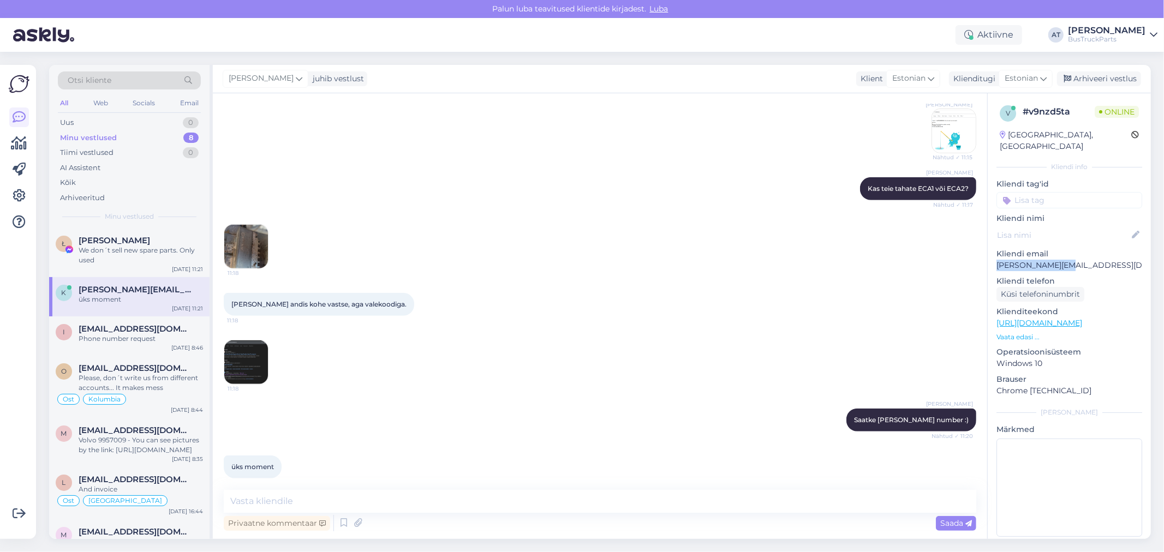
copy p "[PERSON_NAME][EMAIL_ADDRESS][DOMAIN_NAME]"
click at [247, 352] on img at bounding box center [246, 363] width 44 height 44
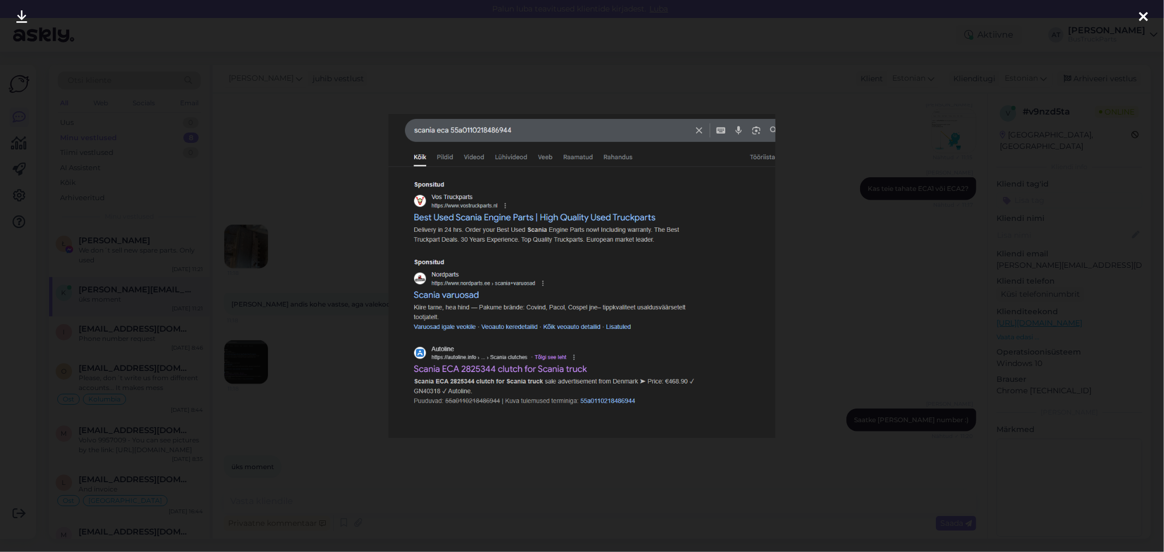
click at [247, 352] on div at bounding box center [582, 276] width 1164 height 552
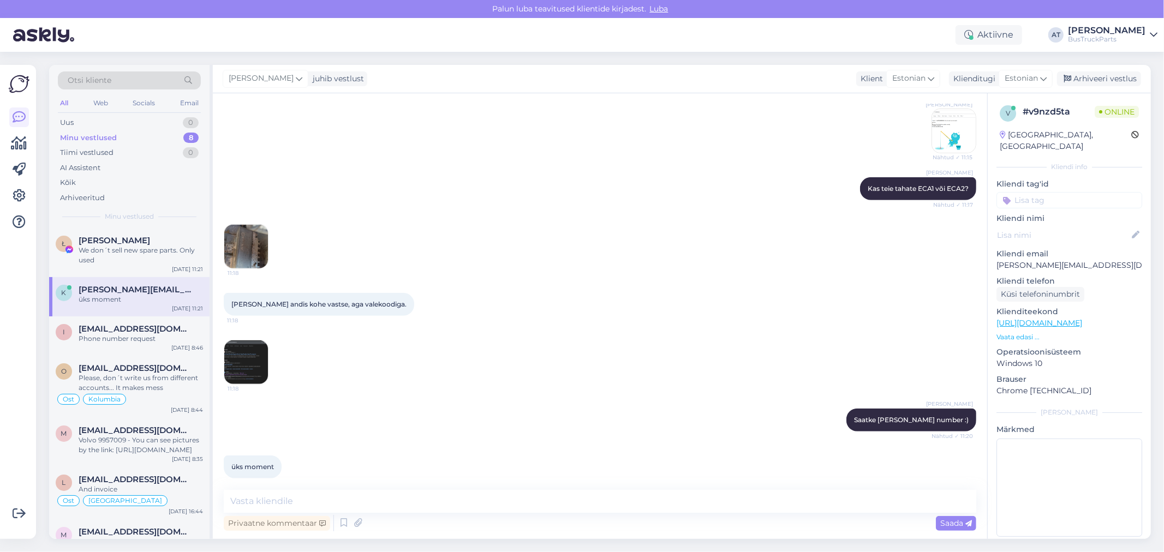
click at [233, 229] on img at bounding box center [246, 247] width 44 height 44
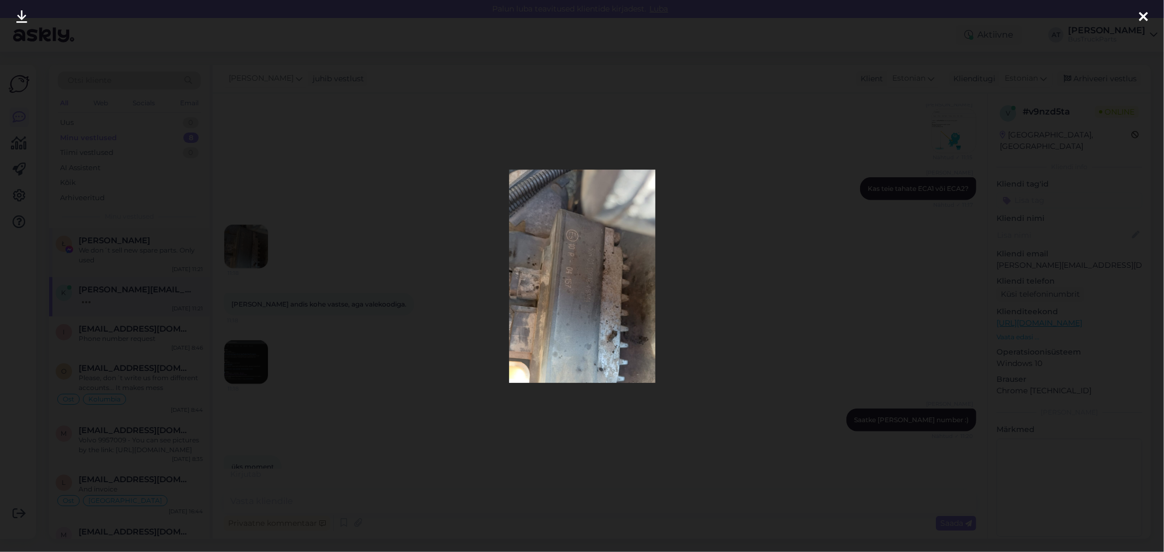
click at [141, 233] on div at bounding box center [582, 276] width 1164 height 552
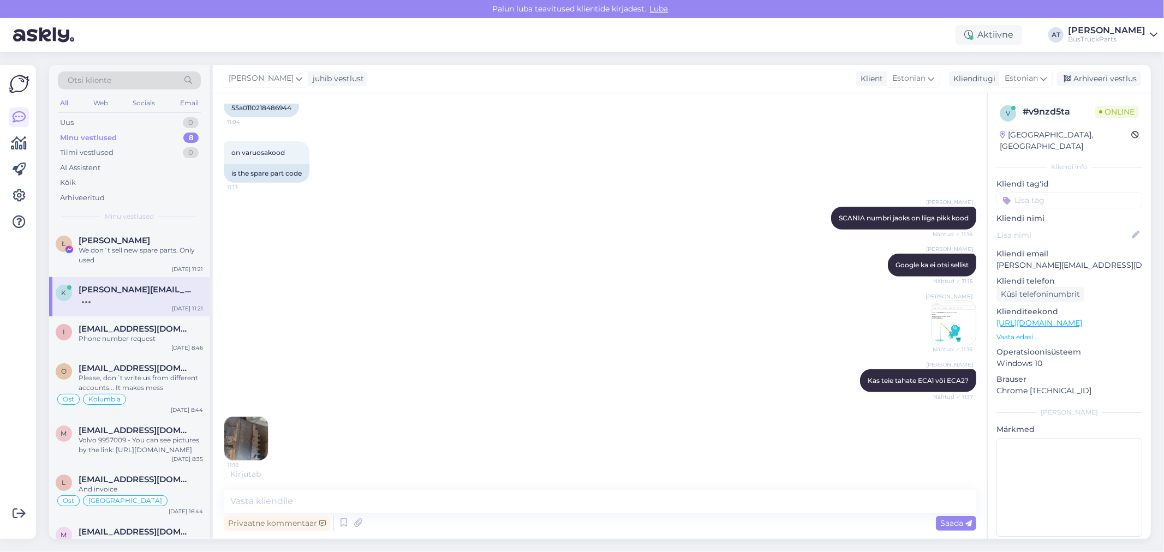
scroll to position [230, 0]
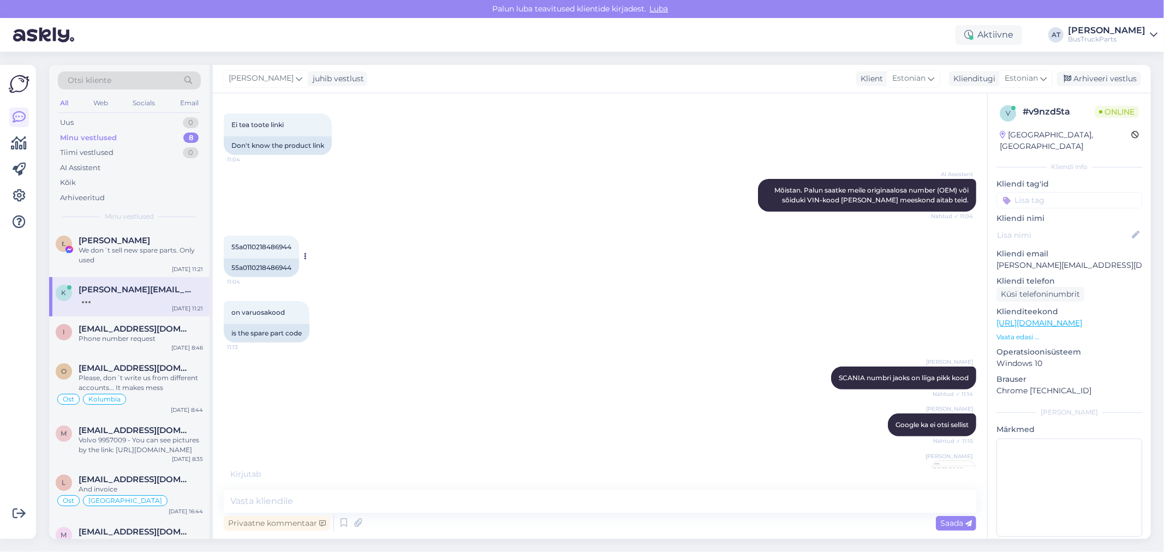
click at [255, 259] on div "55a0110218486944" at bounding box center [261, 268] width 75 height 19
copy div "55a0110218486944"
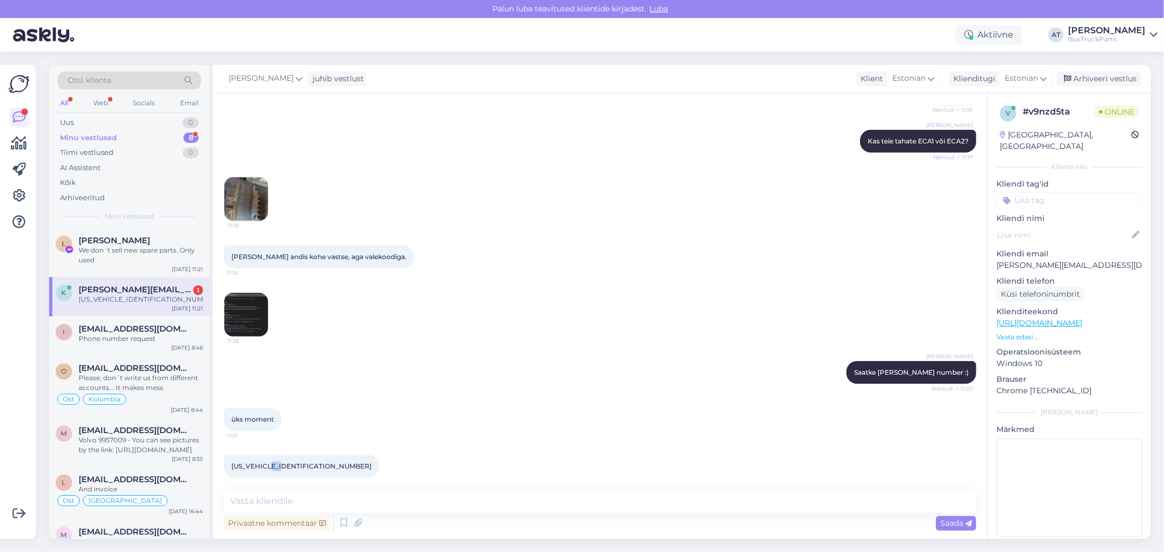
drag, startPoint x: 275, startPoint y: 456, endPoint x: 285, endPoint y: 456, distance: 9.8
click at [285, 462] on span "[US_VEHICLE_IDENTIFICATION_NUMBER]" at bounding box center [301, 466] width 140 height 8
drag, startPoint x: 302, startPoint y: 455, endPoint x: 275, endPoint y: 455, distance: 27.8
click at [275, 455] on div "[US_VEHICLE_IDENTIFICATION_NUMBER] 11:24" at bounding box center [302, 466] width 156 height 23
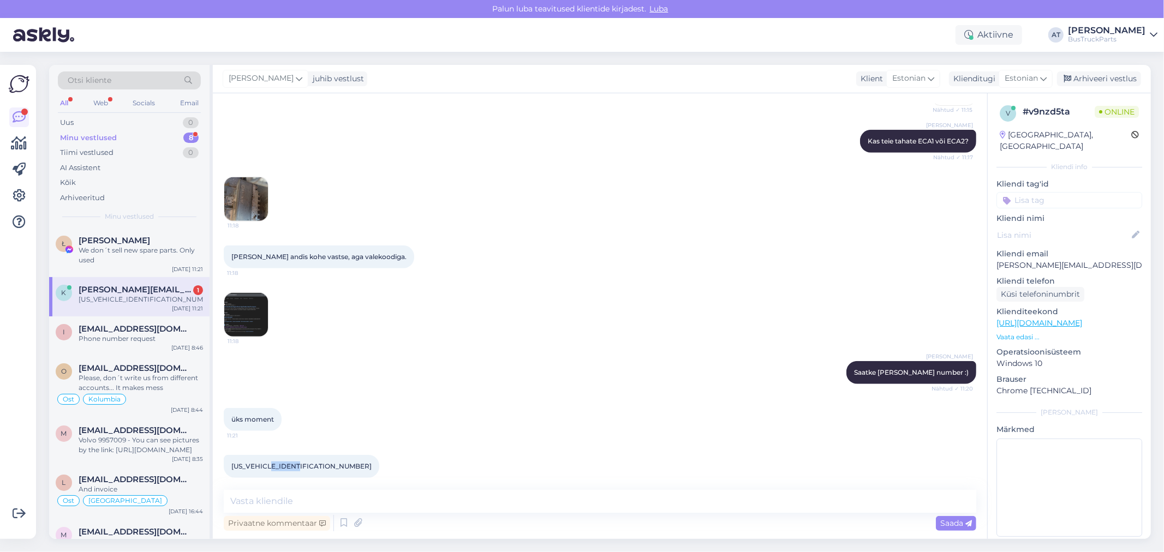
copy span "2060647"
click at [443, 501] on textarea at bounding box center [600, 501] width 753 height 23
type textarea "Okay! Moment. Kontrollin"
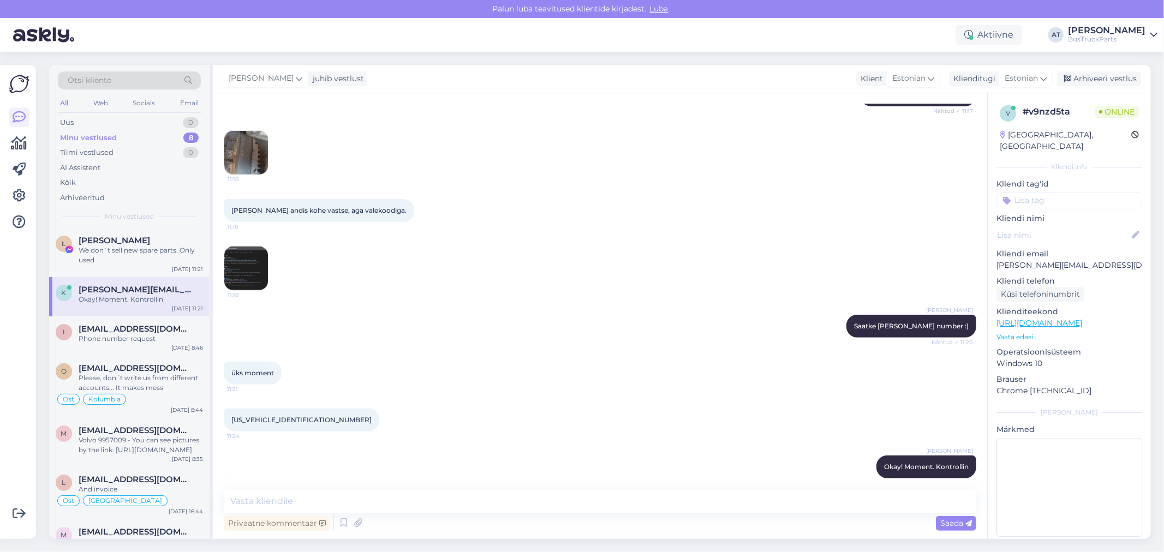
click at [270, 416] on span "[US_VEHICLE_IDENTIFICATION_NUMBER]" at bounding box center [301, 420] width 140 height 8
copy div "[US_VEHICLE_IDENTIFICATION_NUMBER] 11:24"
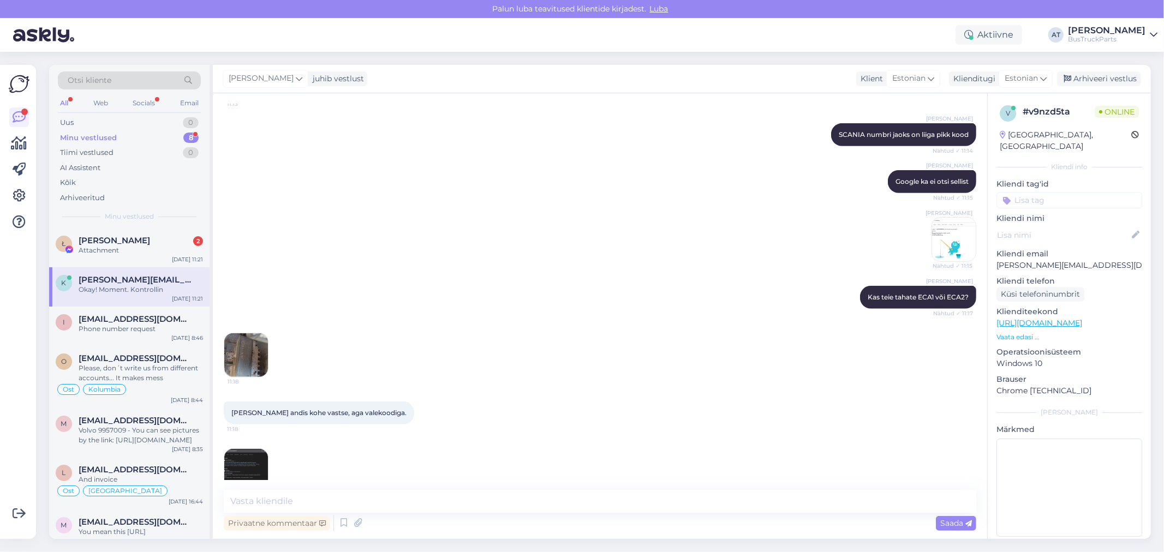
scroll to position [373, 0]
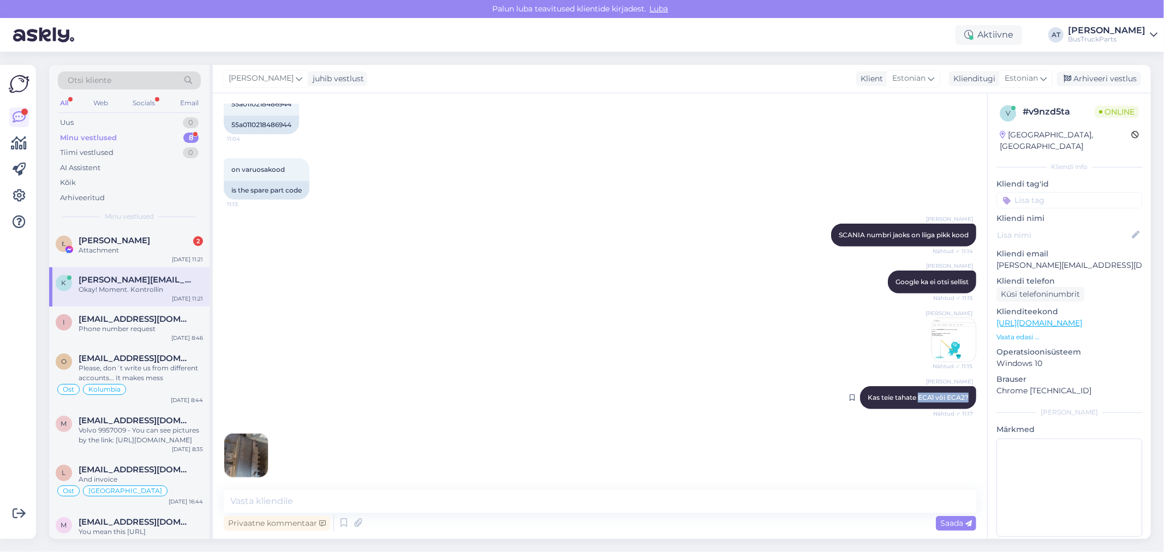
drag, startPoint x: 928, startPoint y: 386, endPoint x: 960, endPoint y: 385, distance: 31.7
click at [960, 386] on div "[PERSON_NAME] Kas teie tahate ECA1 või ECA2? Nähtud ✓ 11:17" at bounding box center [918, 397] width 116 height 23
copy span "ECA1 või ECA2?"
click at [626, 498] on textarea at bounding box center [600, 501] width 753 height 23
paste textarea "ECA1 või ECA2?"
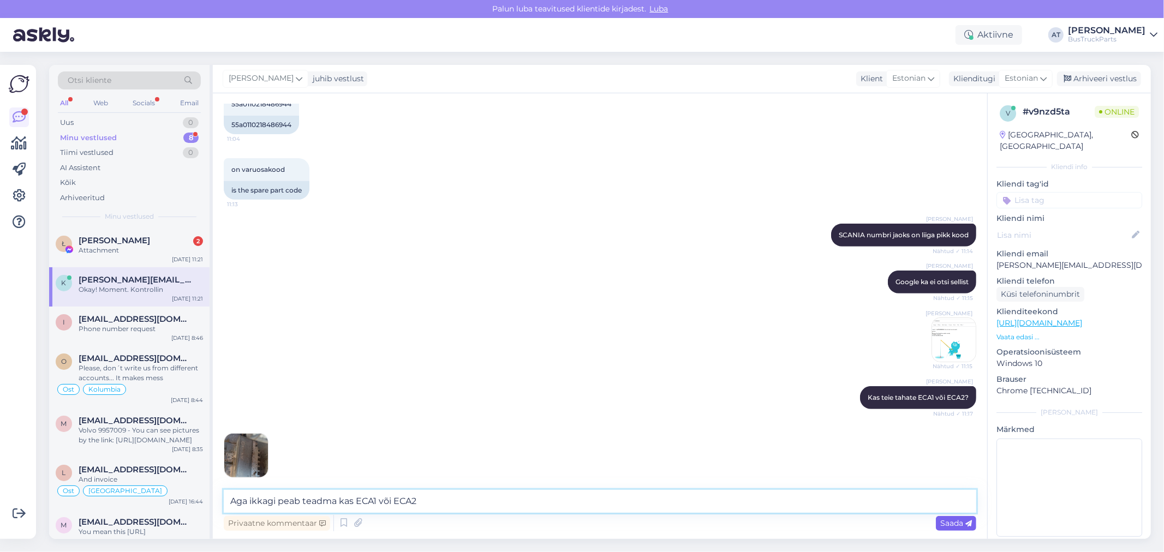
type textarea "Aga ikkagi peab teadma kas ECA1 või ECA2"
click at [958, 527] on div "Saada" at bounding box center [956, 523] width 40 height 15
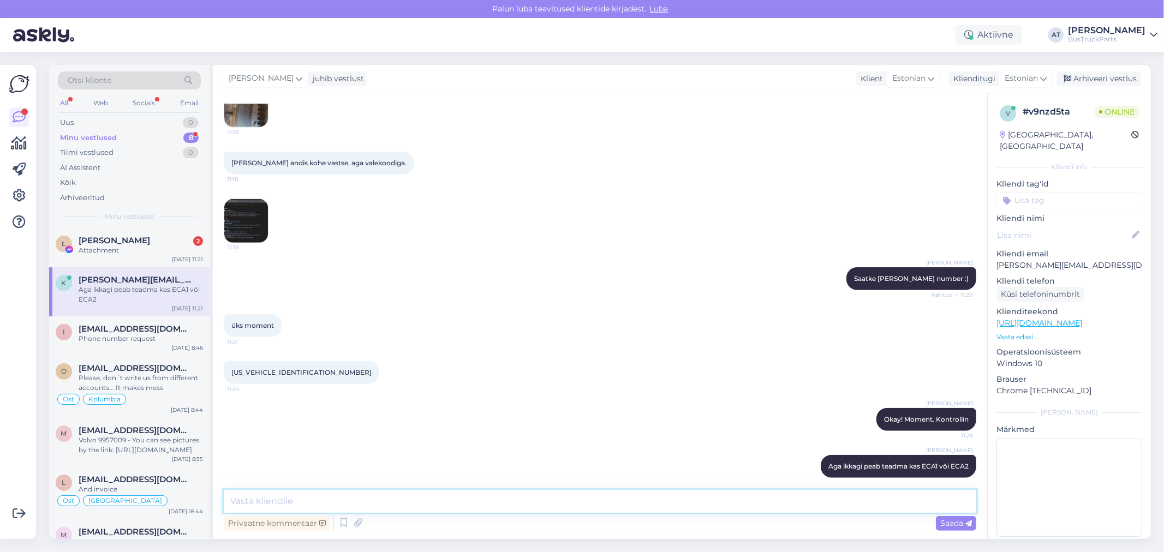
click at [640, 497] on textarea at bounding box center [600, 501] width 753 height 23
click at [748, 505] on textarea at bounding box center [600, 501] width 753 height 23
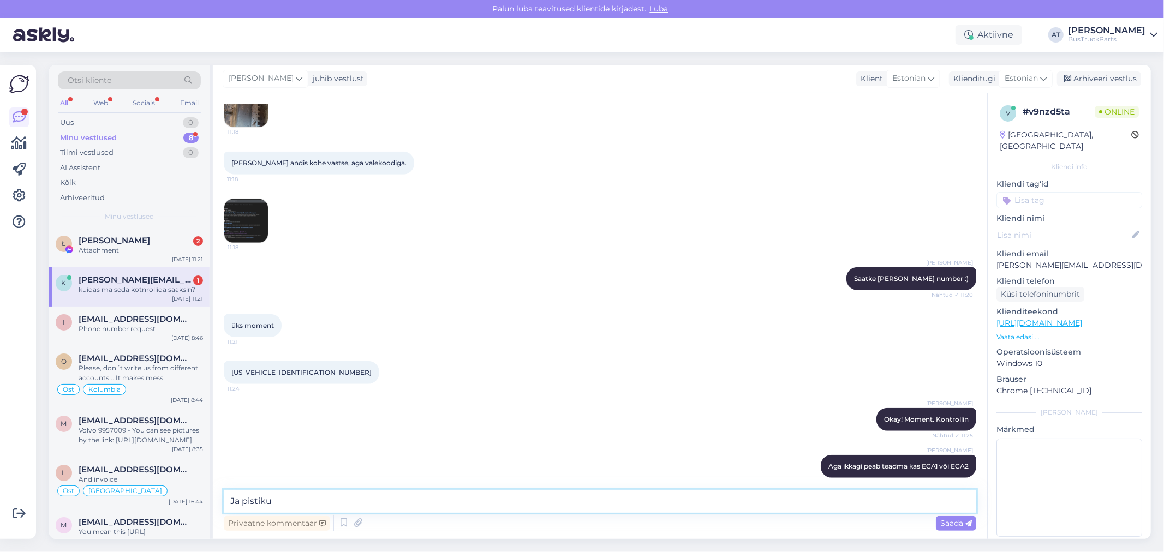
scroll to position [770, 0]
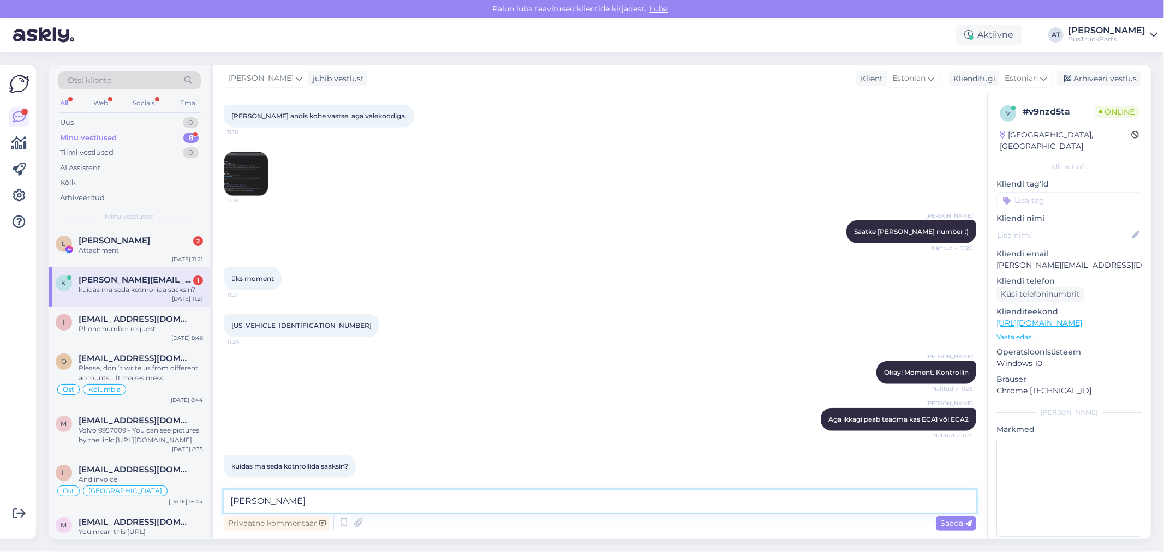
type textarea "J"
type textarea "Saatke palun pistikute pildi :)"
click at [945, 523] on span "Saada" at bounding box center [956, 524] width 32 height 10
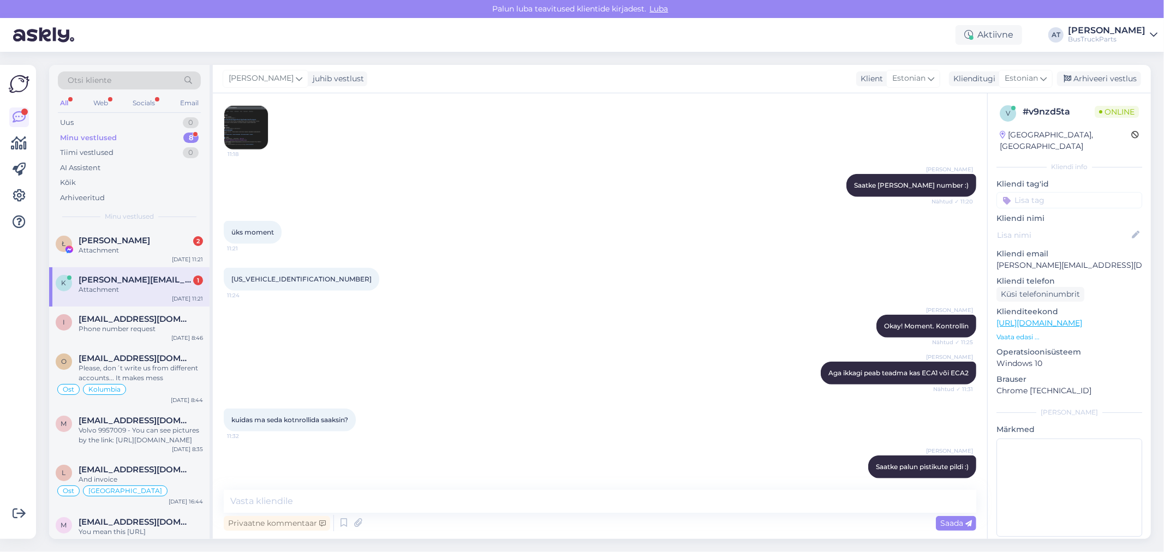
scroll to position [886, 0]
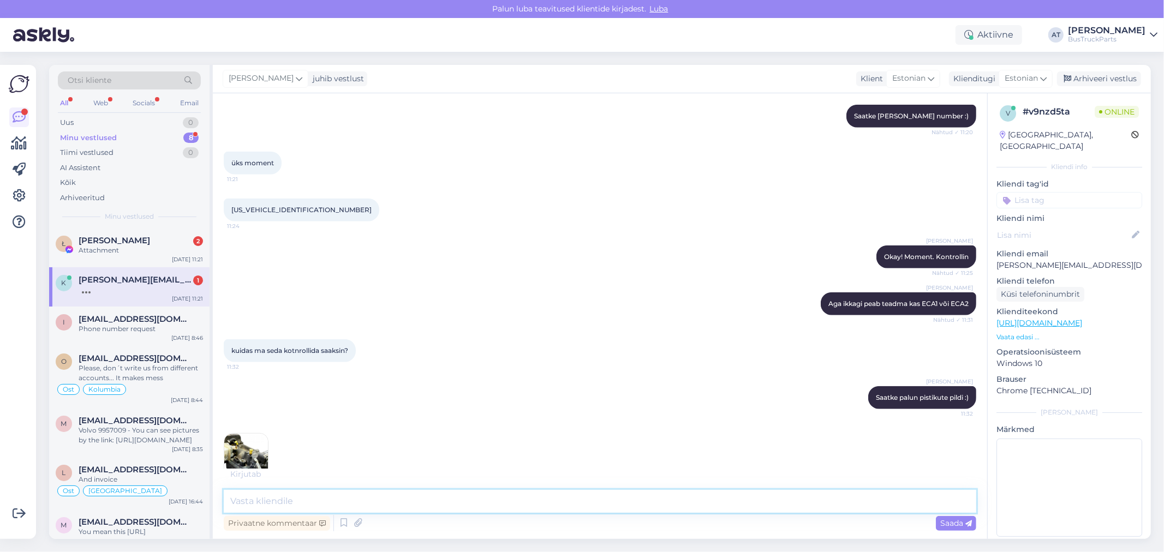
drag, startPoint x: 443, startPoint y: 495, endPoint x: 455, endPoint y: 497, distance: 12.3
click at [443, 495] on textarea at bounding box center [600, 501] width 753 height 23
click at [248, 434] on img at bounding box center [246, 456] width 44 height 44
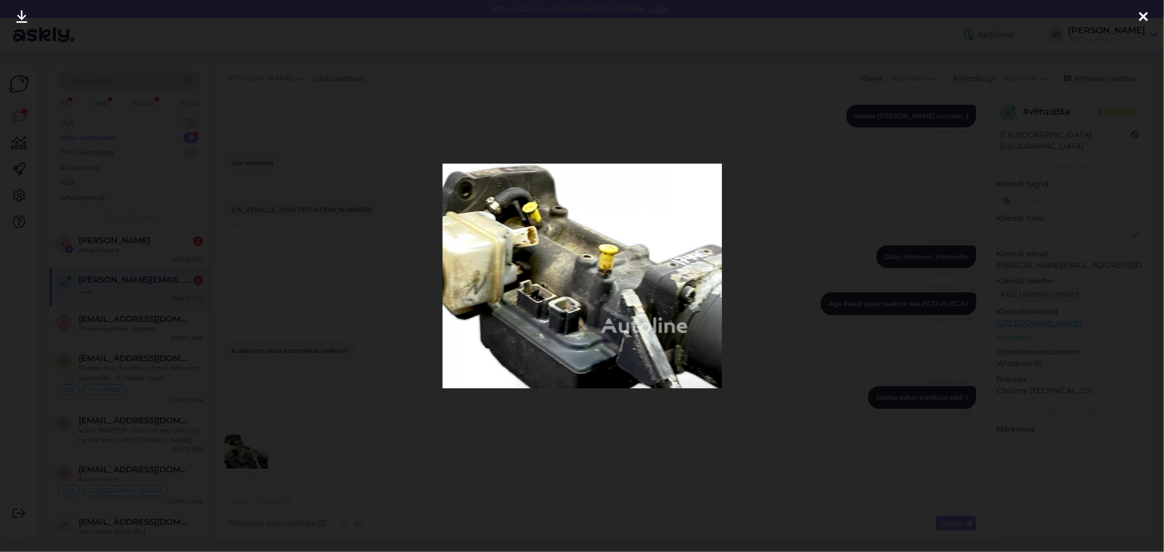
scroll to position [932, 0]
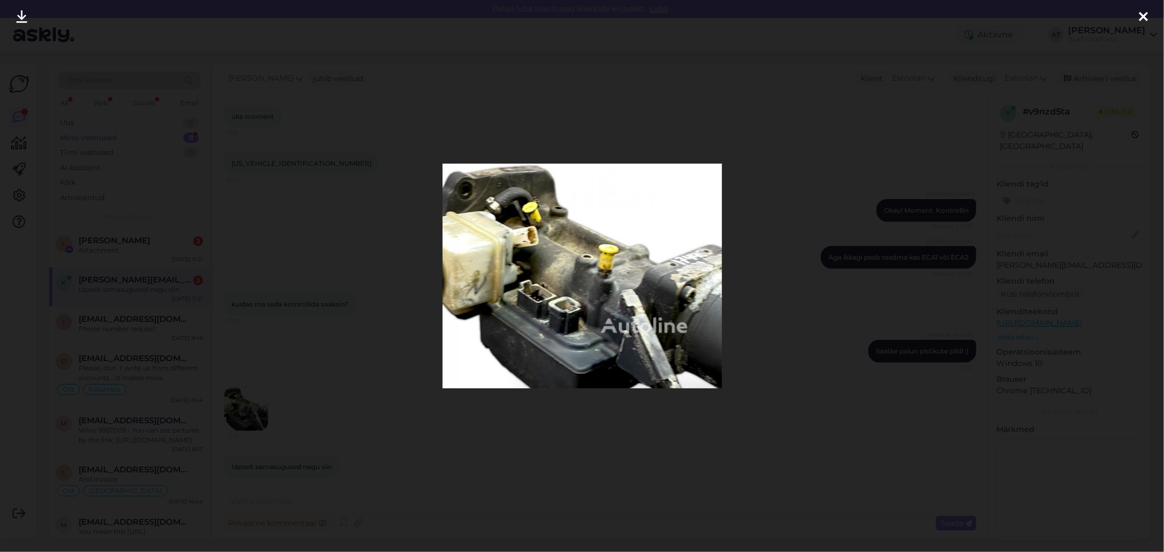
click at [604, 475] on div at bounding box center [582, 276] width 1164 height 552
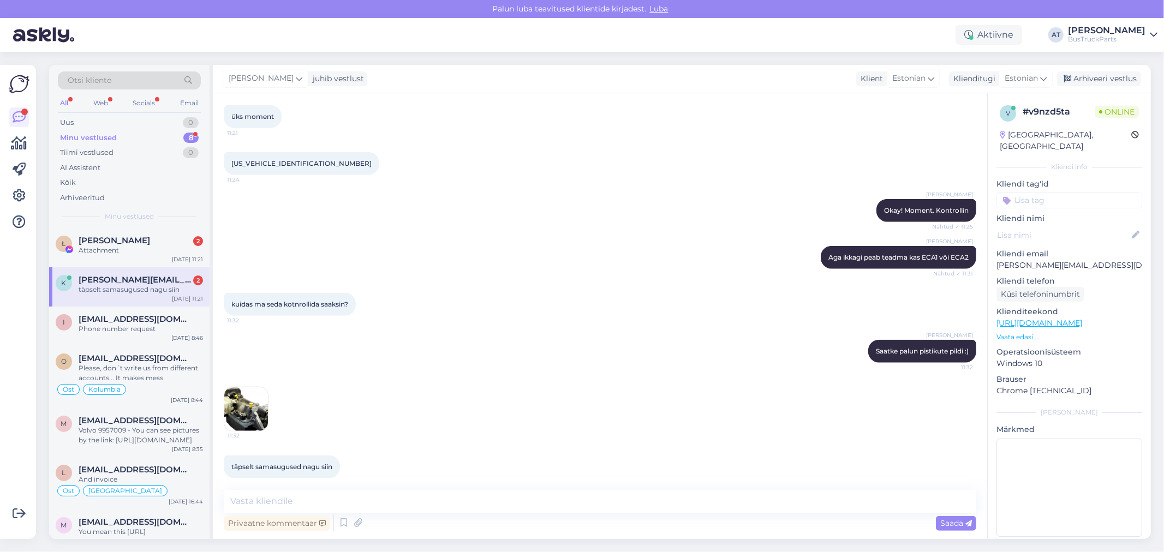
click at [294, 463] on div "täpselt samasugused nagu siin 11:32" at bounding box center [282, 467] width 116 height 23
click at [294, 463] on span "täpselt samasugused nagu siin" at bounding box center [281, 467] width 101 height 8
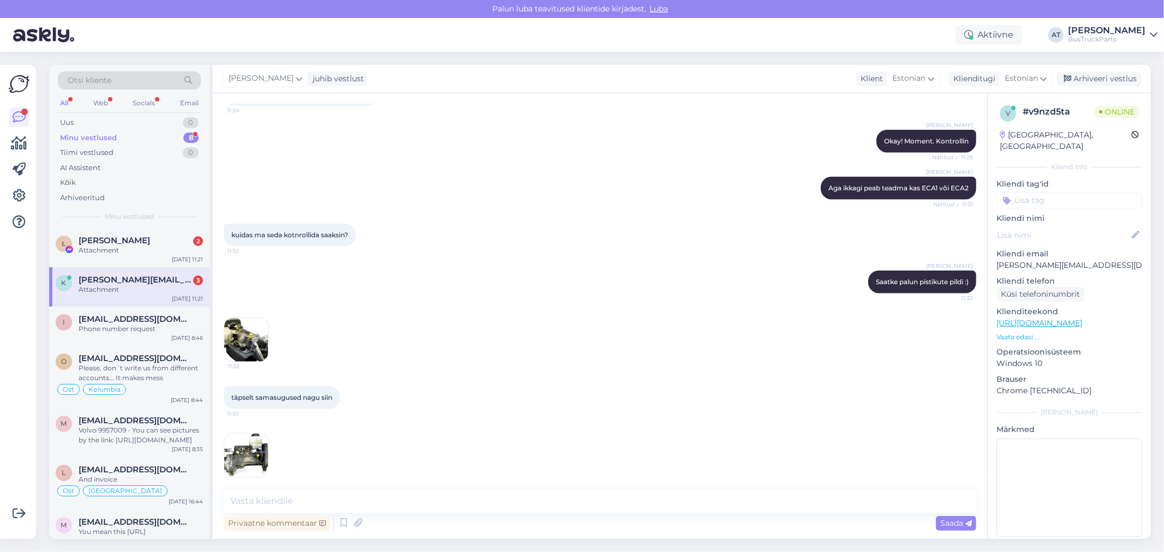
click at [595, 483] on div "Vestlus algas [DATE] Tere, [PERSON_NAME] Scannile Elektroonilist Siduri [PERSON…" at bounding box center [600, 316] width 775 height 446
click at [255, 450] on img at bounding box center [246, 456] width 44 height 44
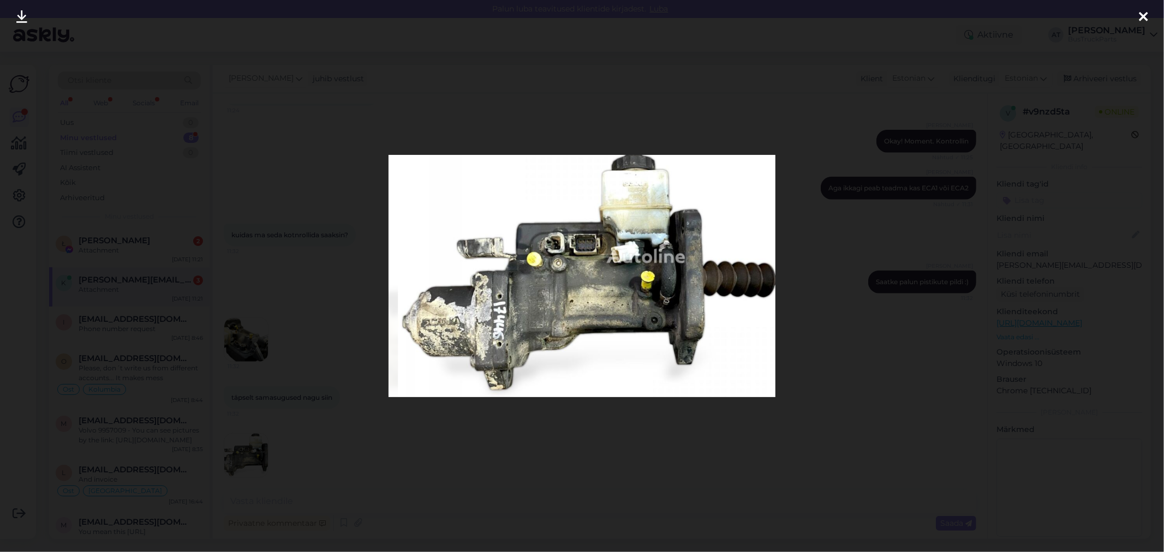
drag, startPoint x: 688, startPoint y: 454, endPoint x: 500, endPoint y: 455, distance: 188.3
click at [688, 454] on div at bounding box center [582, 276] width 1164 height 552
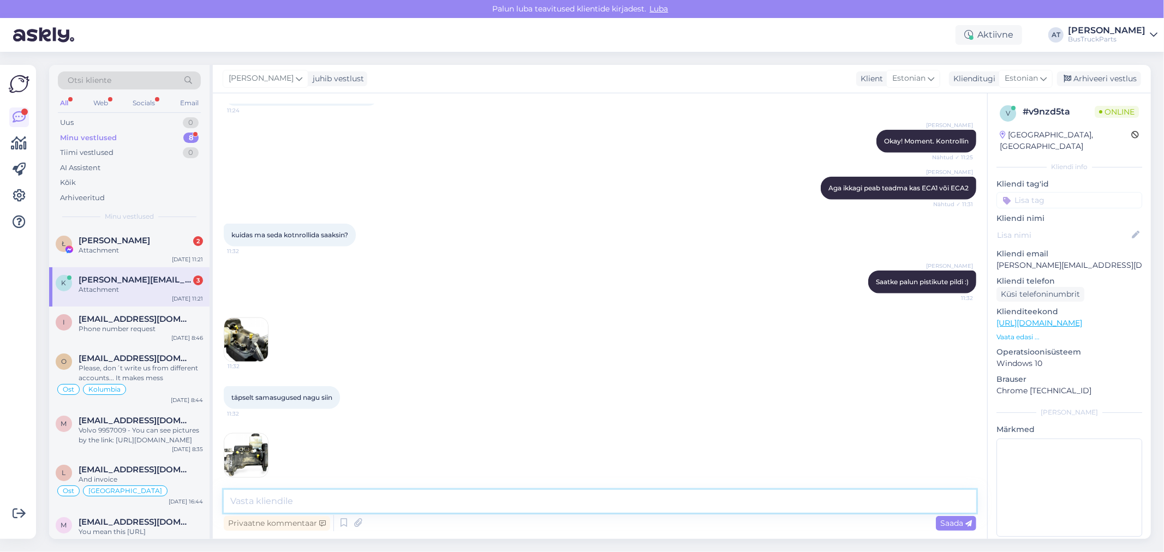
click at [474, 500] on textarea at bounding box center [600, 501] width 753 height 23
click at [425, 502] on textarea "Selline Teile sobiks -" at bounding box center [600, 501] width 753 height 23
paste textarea "[URL][DOMAIN_NAME]"
type textarea "Selline Teile sobiks - [URL][DOMAIN_NAME]"
click at [848, 505] on textarea "Selline Teile sobiks - [URL][DOMAIN_NAME]" at bounding box center [600, 501] width 753 height 23
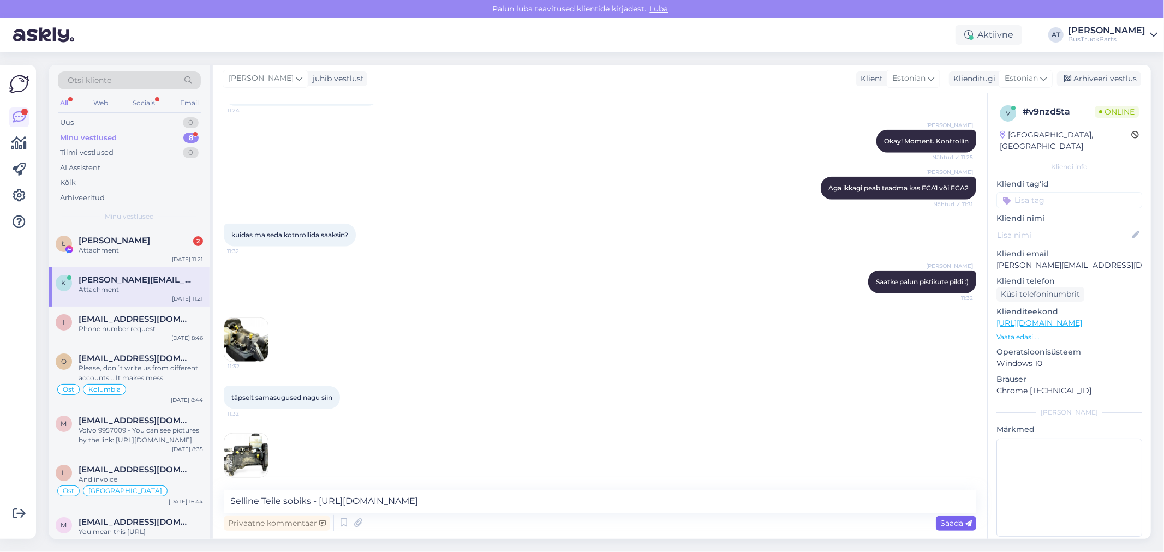
drag, startPoint x: 947, startPoint y: 521, endPoint x: 998, endPoint y: 465, distance: 75.7
click at [947, 520] on span "Saada" at bounding box center [956, 524] width 32 height 10
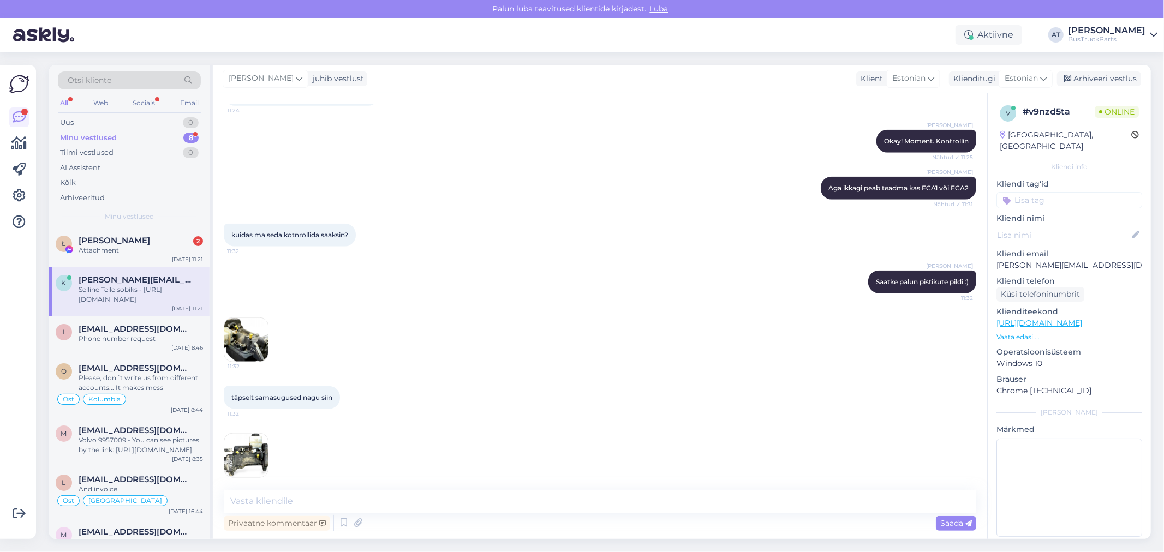
scroll to position [1058, 0]
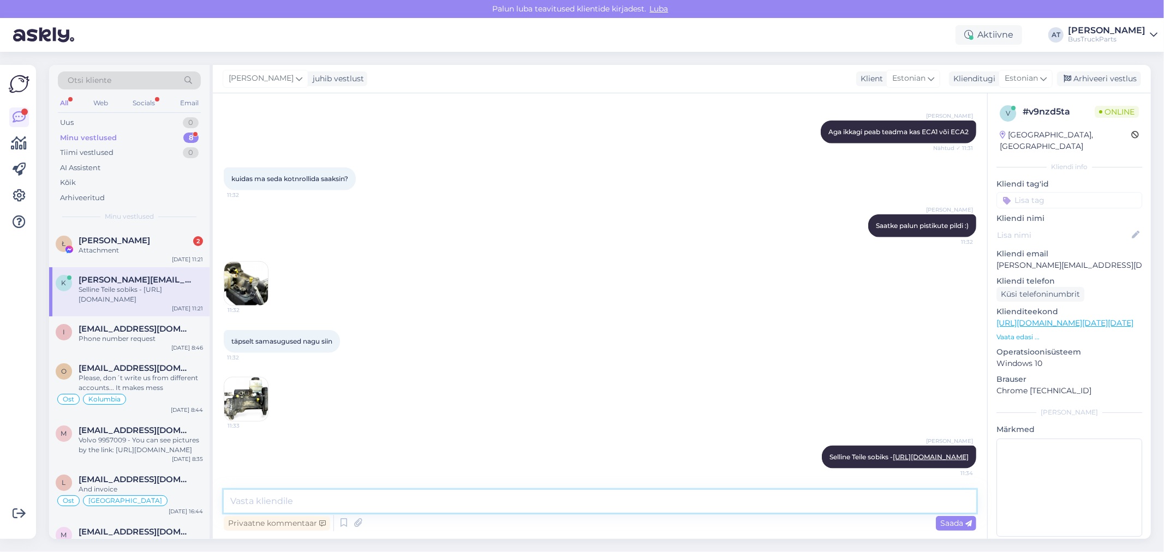
click at [366, 507] on textarea at bounding box center [600, 501] width 753 height 23
drag, startPoint x: 81, startPoint y: 247, endPoint x: 176, endPoint y: 247, distance: 95.5
click at [81, 247] on div "Attachment" at bounding box center [141, 251] width 124 height 10
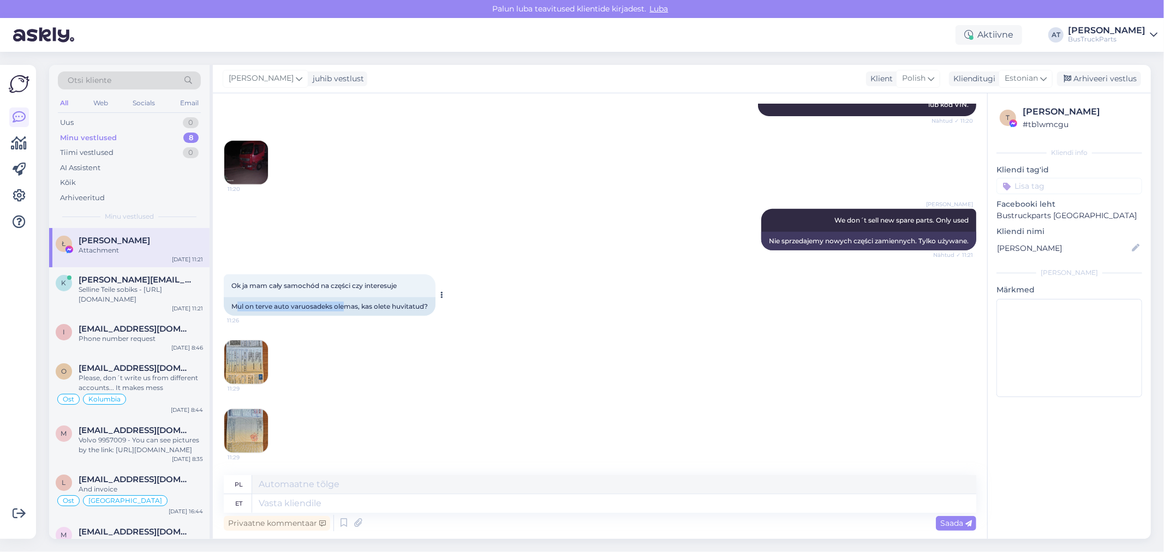
drag, startPoint x: 238, startPoint y: 304, endPoint x: 346, endPoint y: 305, distance: 108.1
click at [346, 305] on div "Mul on terve auto varuosadeks olemas, kas olete huvitatud?" at bounding box center [330, 306] width 212 height 19
drag, startPoint x: 233, startPoint y: 306, endPoint x: 479, endPoint y: 309, distance: 245.7
click at [479, 309] on div "Ok ja mam cały samochód na części czy interesuje 11:26 Mul on terve auto varuos…" at bounding box center [600, 296] width 753 height 66
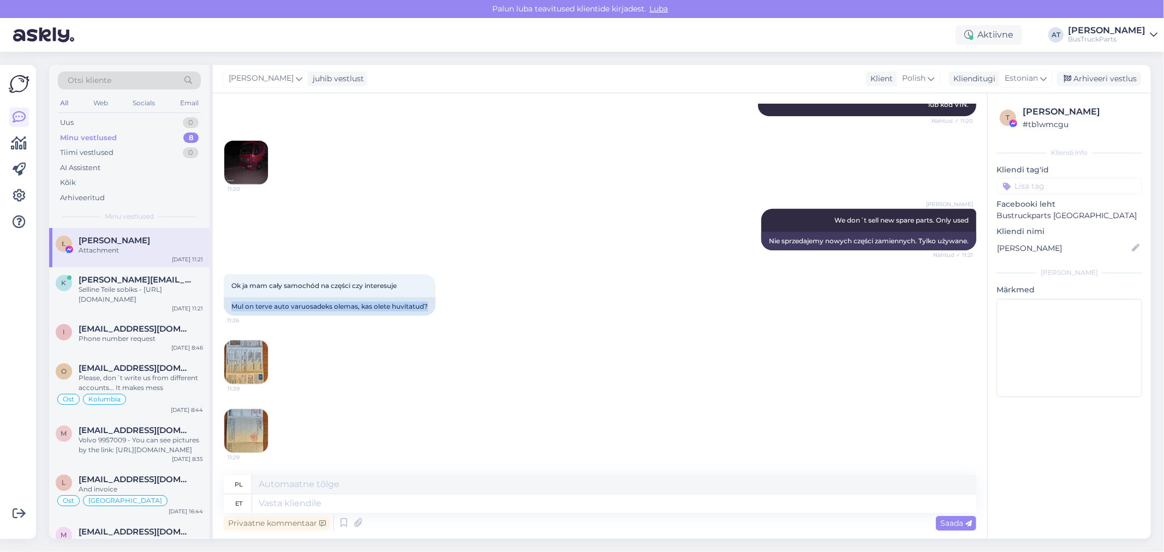
click at [509, 309] on div "Ok ja mam cały samochód na części czy interesuje 11:26 Mul on terve auto varuos…" at bounding box center [600, 296] width 753 height 66
click at [547, 499] on textarea at bounding box center [614, 504] width 724 height 19
type textarea "If You"
type textarea "Jeśli"
type textarea "If You w"
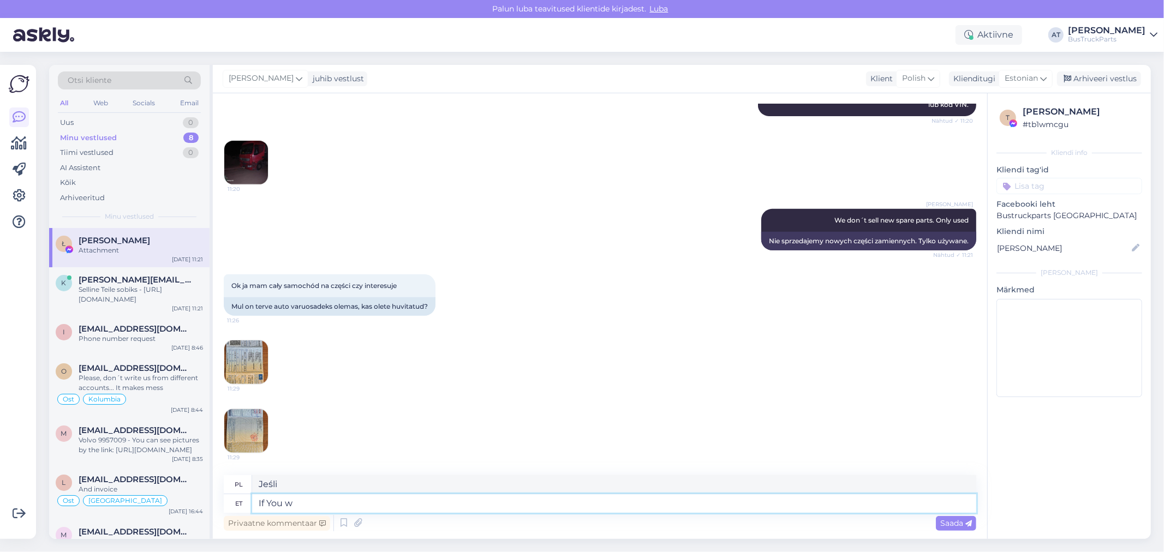
type textarea "Jeśli [PERSON_NAME]"
type textarea "If You want to"
type textarea "Jeśli chcesz"
type textarea "If You want to sell"
type textarea "Jeśli chcesz sprzedać"
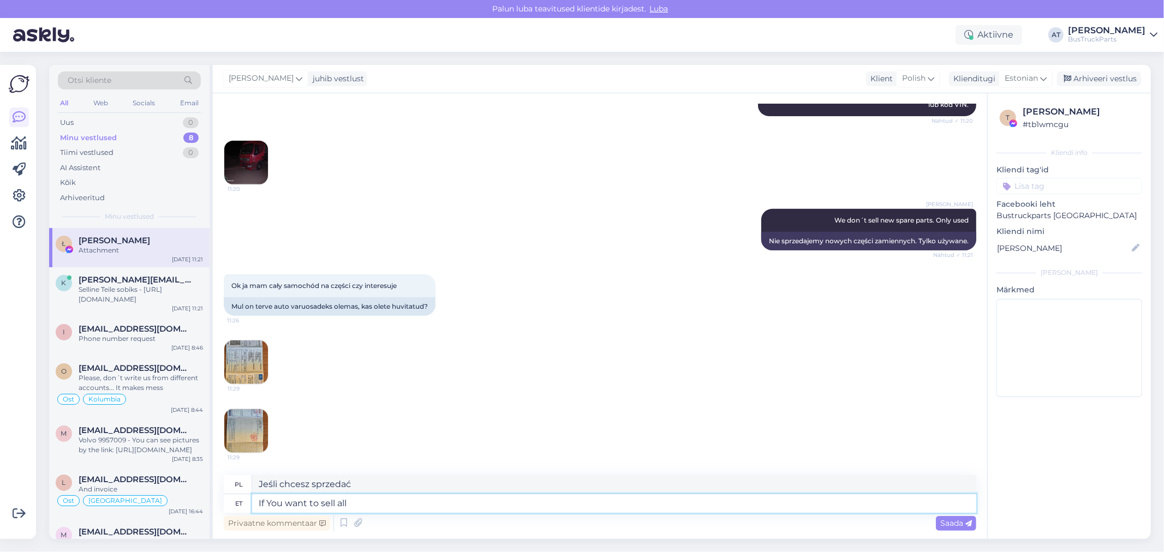
type textarea "If You want to sell all"
type textarea "Jeśli chcesz sprzedać wszystko"
type textarea "If You want to sell all truc"
type textarea "Jeśli chcesz sprzedać wszystkie ciężarówki"
type textarea "If You want to sell all trucks, ple"
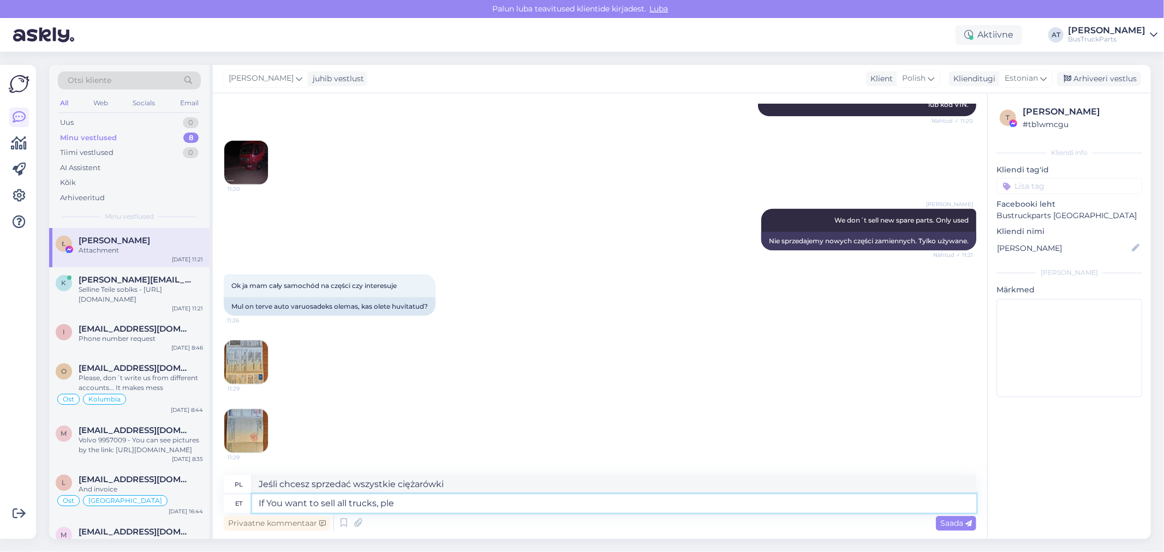
type textarea "Jeśli chcesz sprzedać wszystkie ciężarówki,"
type textarea "If You want to sell all trucks, please"
type textarea "Jeśli chcesz sprzedać wszystkie ciężarówki, proszę"
type textarea "If You want to sell all trucks, please contact"
type textarea "Jeśli chcesz sprzedać wszystkie ciężarówki, skontaktuj się z nami"
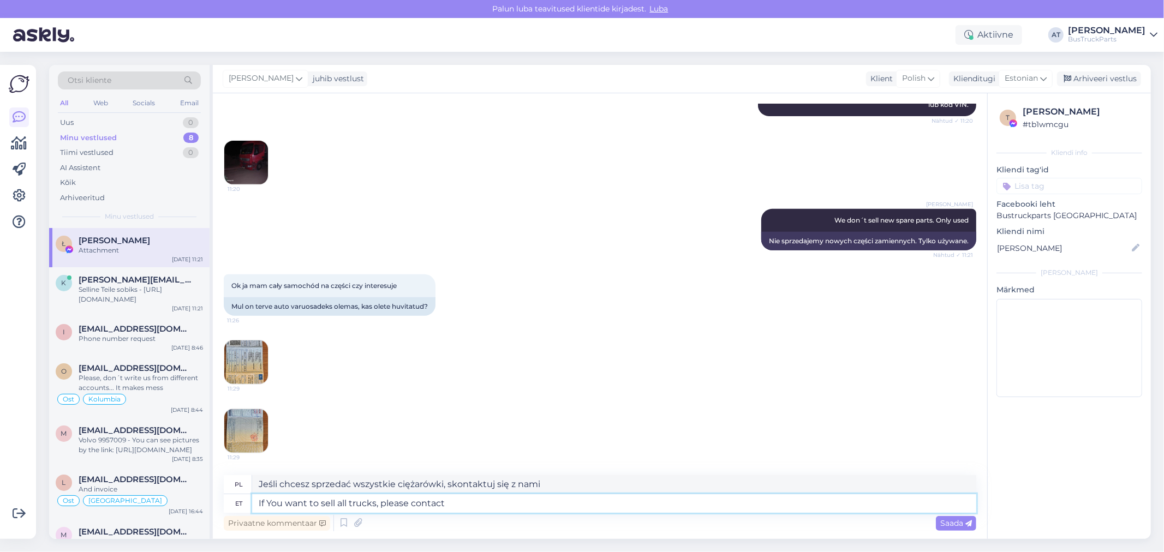
drag, startPoint x: 535, startPoint y: 502, endPoint x: 545, endPoint y: 502, distance: 9.8
click at [538, 503] on textarea "If You want to sell all trucks, please contact" at bounding box center [614, 504] width 724 height 19
paste textarea "[PERSON_NAME] Purchasing Manager Mob/WhatsApp/Viber: [PHONE_NUMBER] [PERSON_NAM…"
type textarea "If You want to sell all trucks, please contact [PERSON_NAME] Purchasing Manager…"
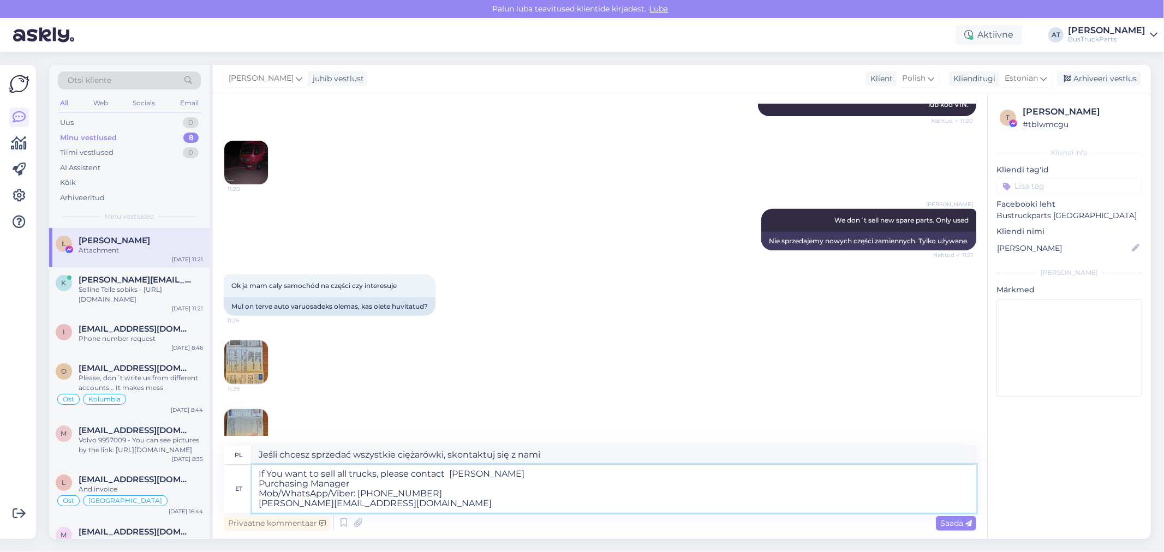
type textarea "Jeśli chcesz sprzedać wszystkie ciężarówki, skontaktuj się z [PERSON_NAME] ds. …"
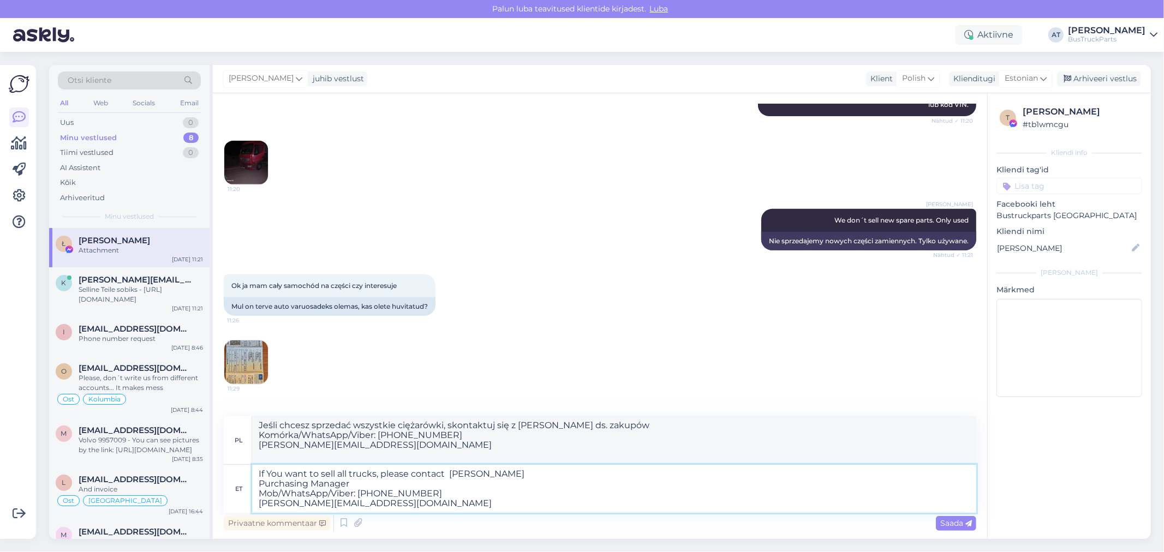
click at [514, 471] on textarea "If You want to sell all trucks, please contact [PERSON_NAME] Purchasing Manager…" at bounding box center [614, 489] width 724 height 48
type textarea "If You want to sell all trucks, please contact [PERSON_NAME] Manager Mob/WhatsA…"
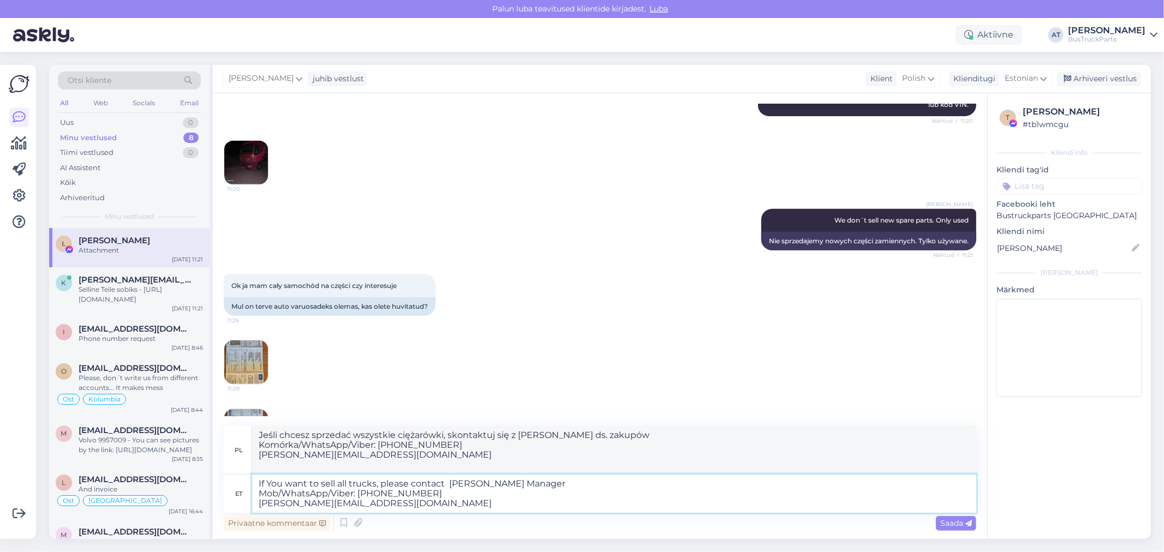
type textarea "Jeśli chcesz sprzedać wszystkie ciężarówki, skontaktuj się z [PERSON_NAME], kie…"
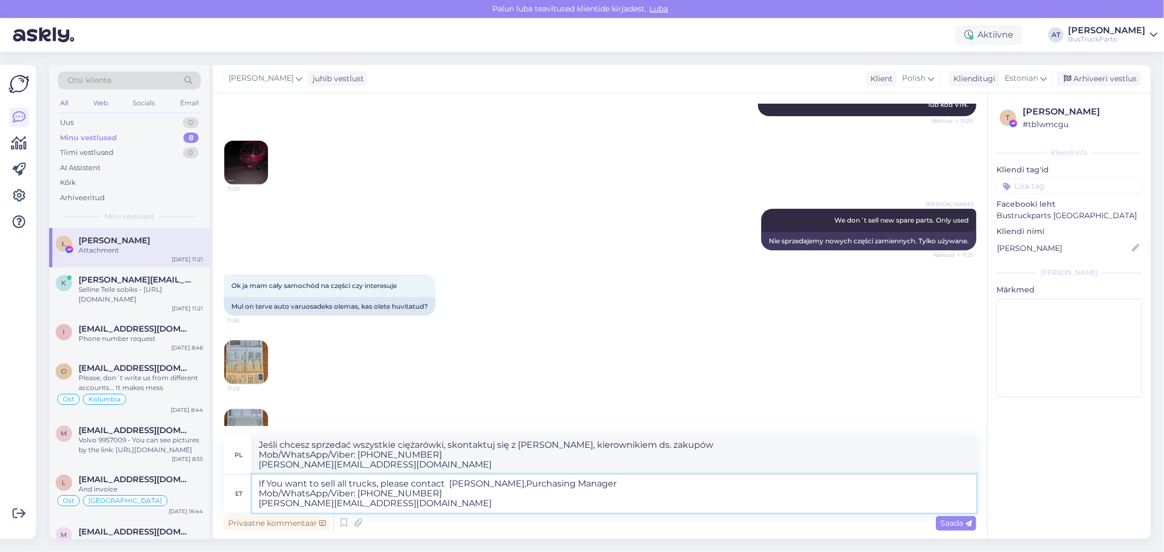
type textarea "If You want to sell all trucks, please contact [PERSON_NAME], Purchasing Manage…"
click at [643, 486] on textarea "If You want to sell all trucks, please contact [PERSON_NAME], Purchasing Manage…" at bounding box center [614, 494] width 724 height 38
type textarea "Jeśli chcesz sprzedać wszystkie ciężarówki, skontaktuj się z [PERSON_NAME], kie…"
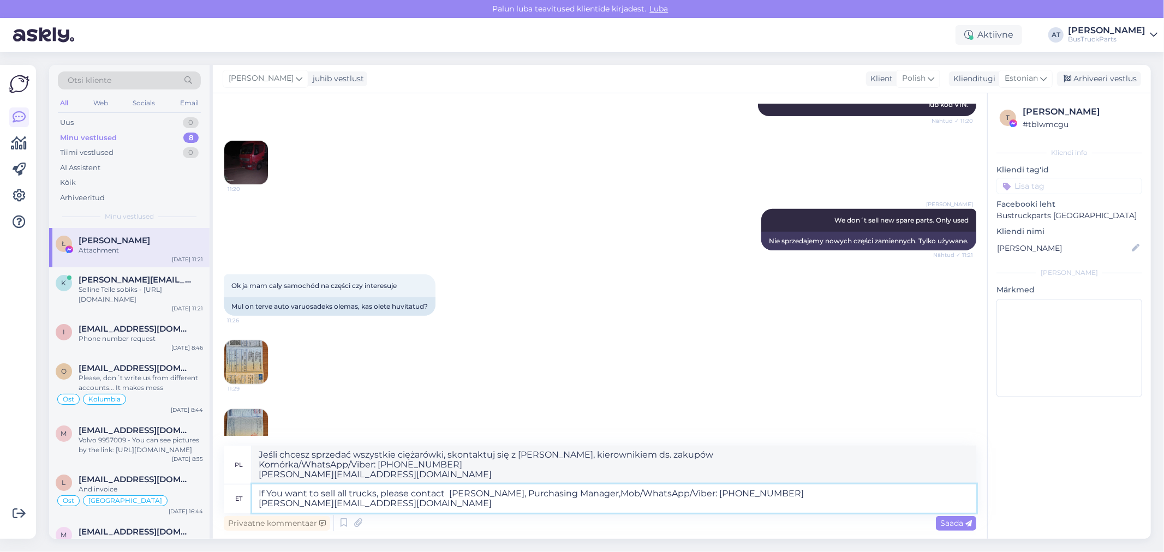
type textarea "If You want to sell all trucks, please contact [PERSON_NAME], Purchasing Manage…"
click at [771, 491] on textarea "If You want to sell all trucks, please contact [PERSON_NAME], Purchasing Manage…" at bounding box center [614, 499] width 724 height 28
type textarea "Jeśli chcesz sprzedać wszystkie ciężarówki, skontaktuj się z [PERSON_NAME], kie…"
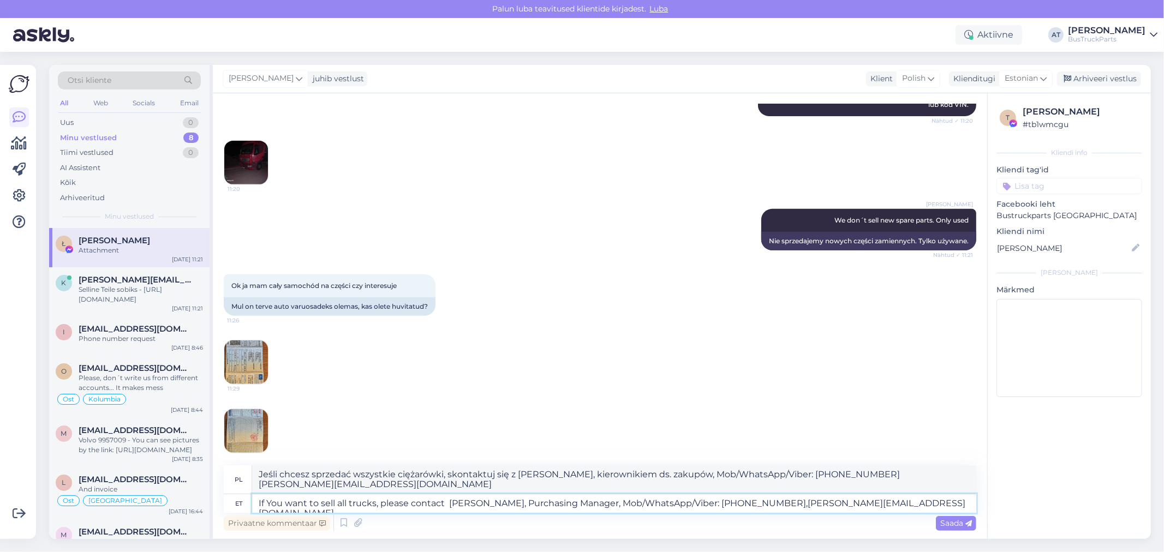
type textarea "If You want to sell all trucks, please contact [PERSON_NAME], Purchasing Manage…"
click at [931, 508] on textarea "If You want to sell all trucks, please contact [PERSON_NAME], Purchasing Manage…" at bounding box center [614, 504] width 724 height 19
type textarea "Jeśli chcesz sprzedać wszystkie ciężarówki, skontaktuj się z [PERSON_NAME], kie…"
type textarea "If You want to sell all trucks, please contact [PERSON_NAME], Purchasing Manage…"
type textarea "Jeśli chcesz sprzedać wszystkie ciężarówki, skontaktuj się z [PERSON_NAME], kie…"
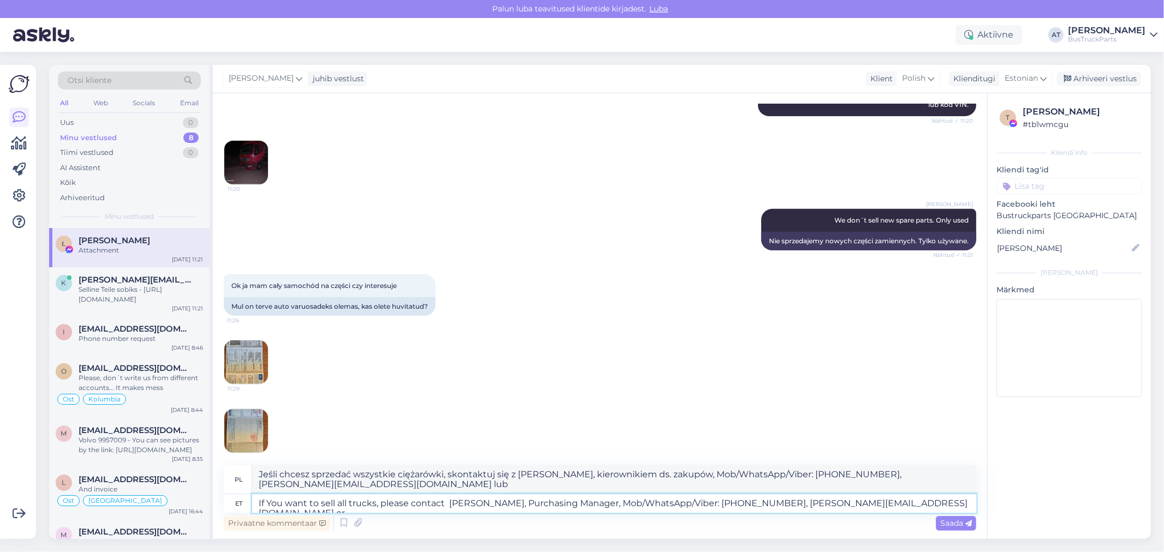
click at [948, 502] on textarea "If You want to sell all trucks, please contact [PERSON_NAME], Purchasing Manage…" at bounding box center [614, 504] width 724 height 19
paste textarea "[PERSON_NAME] Head of Purchasing Department Mob/WhatsApp/Viber: [PHONE_NUMBER] …"
type textarea "If You want to sell all trucks, please contact [PERSON_NAME], Purchasing Manage…"
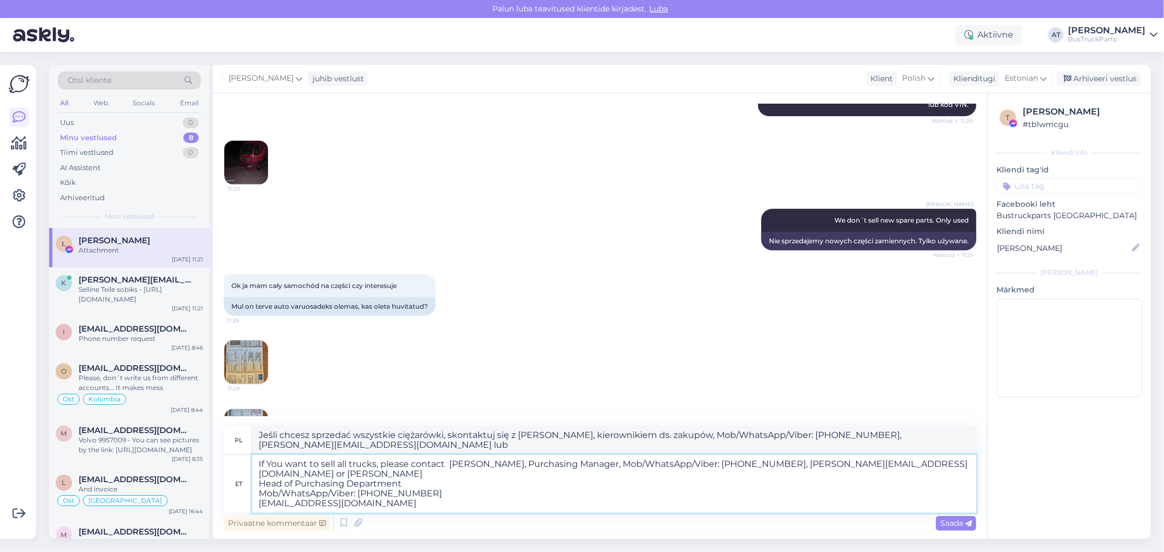
type textarea "Jeśli chcesz sprzedać wszystkie ciężarówki, skontaktuj się z [PERSON_NAME], kie…"
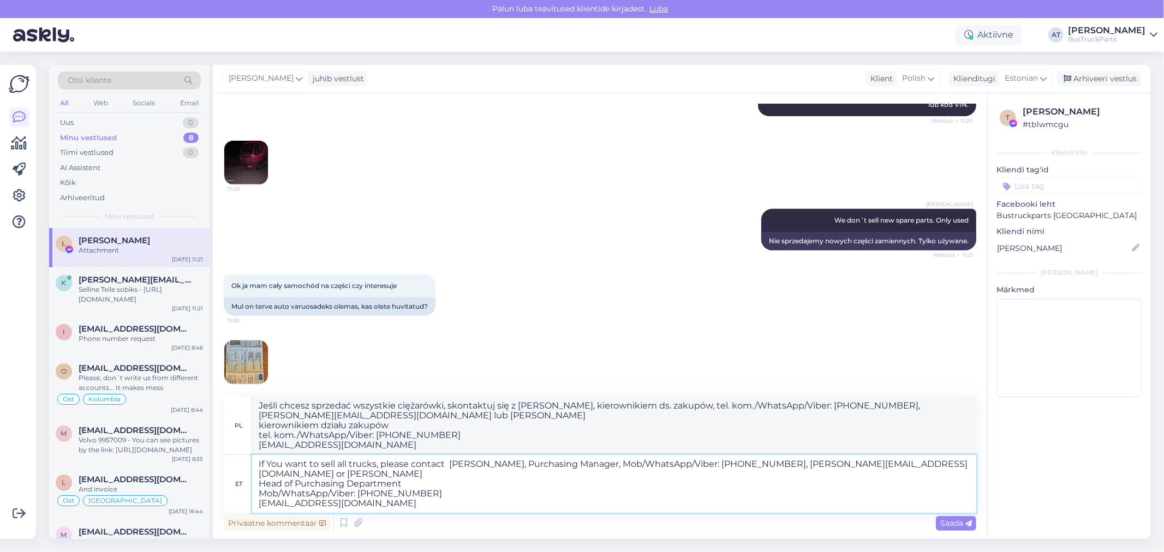
click at [319, 471] on textarea "If You want to sell all trucks, please contact [PERSON_NAME], Purchasing Manage…" at bounding box center [614, 484] width 724 height 58
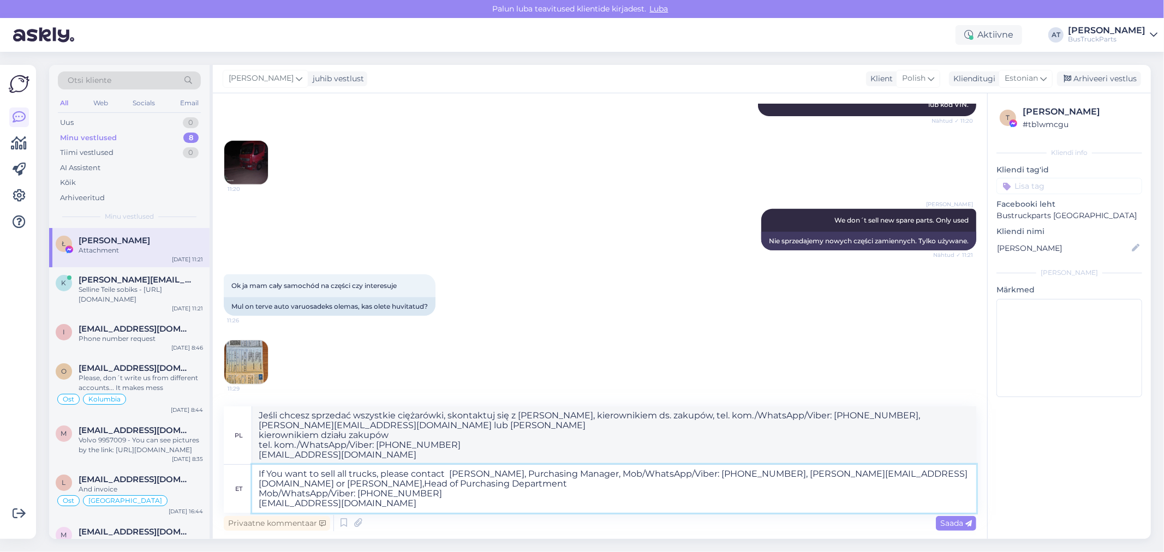
type textarea "If You want to sell all trucks, please contact [PERSON_NAME], Purchasing Manage…"
click at [464, 482] on textarea "If You want to sell all trucks, please contact [PERSON_NAME], Purchasing Manage…" at bounding box center [614, 489] width 724 height 48
type textarea "Jeśli chcesz sprzedać wszystkie ciężarówki, skontaktuj się z [PERSON_NAME], kie…"
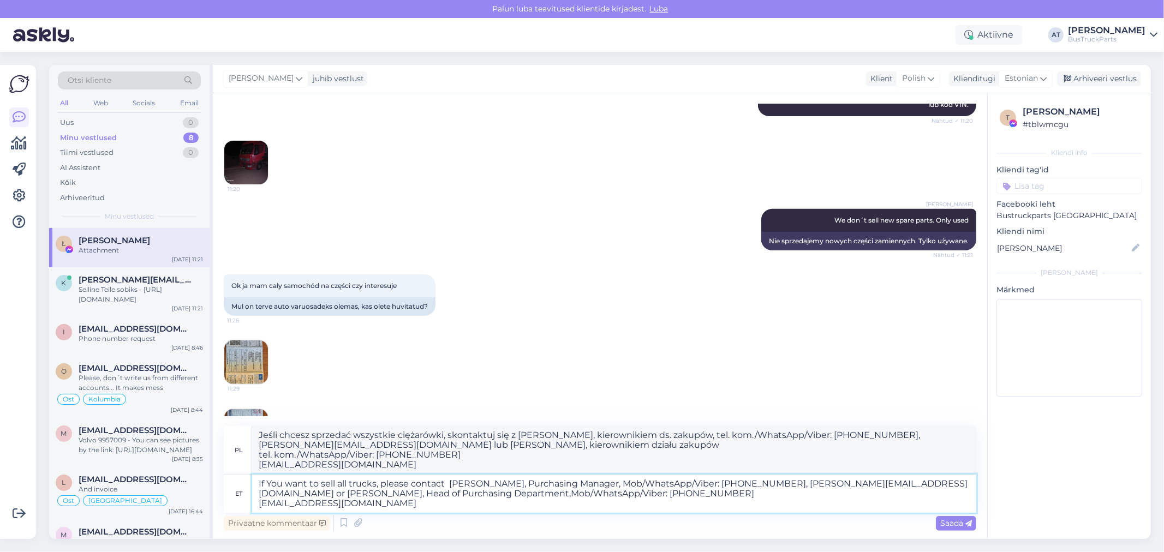
type textarea "If You want to sell all trucks, please contact [PERSON_NAME], Purchasing Manage…"
click at [662, 497] on textarea "If You want to sell all trucks, please contact [PERSON_NAME], Purchasing Manage…" at bounding box center [614, 494] width 724 height 38
type textarea "Jeśli chcesz sprzedać wszystkie ciężarówki, skontaktuj się z [PERSON_NAME], kie…"
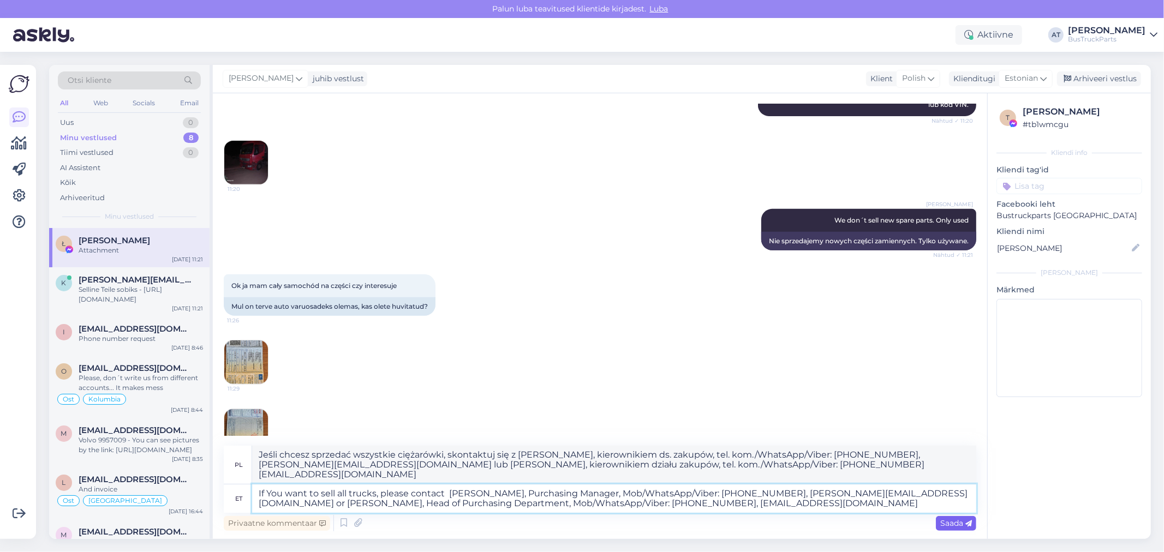
type textarea "If You want to sell all trucks, please contact [PERSON_NAME], Purchasing Manage…"
click at [968, 521] on icon at bounding box center [969, 524] width 7 height 7
type textarea "Jeśli chcesz sprzedać wszystkie ciężarówki, skontaktuj się z [PERSON_NAME], kie…"
click at [957, 523] on span "Saada" at bounding box center [956, 524] width 32 height 10
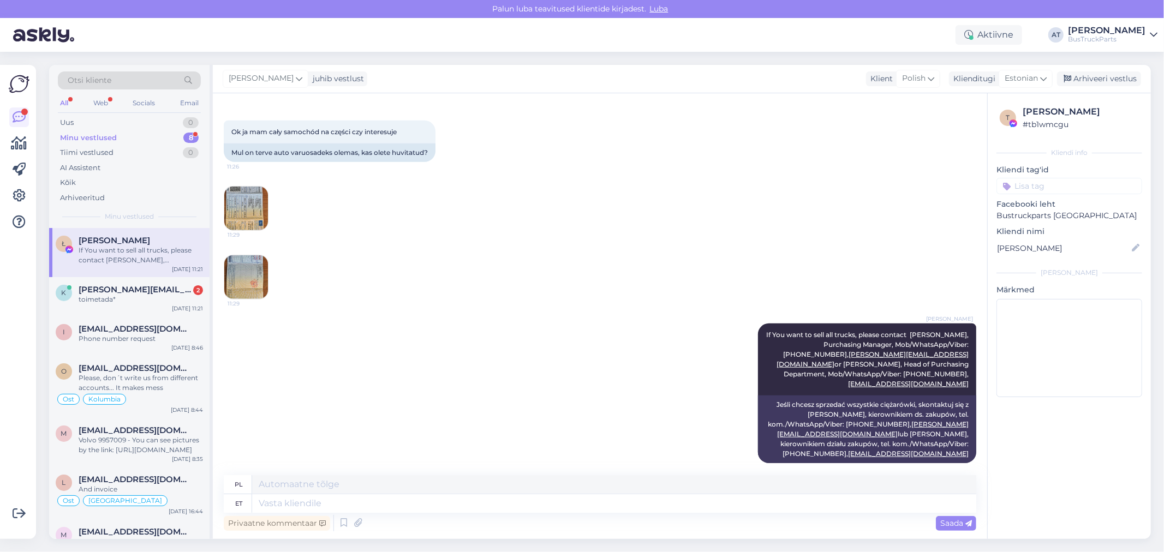
scroll to position [617, 0]
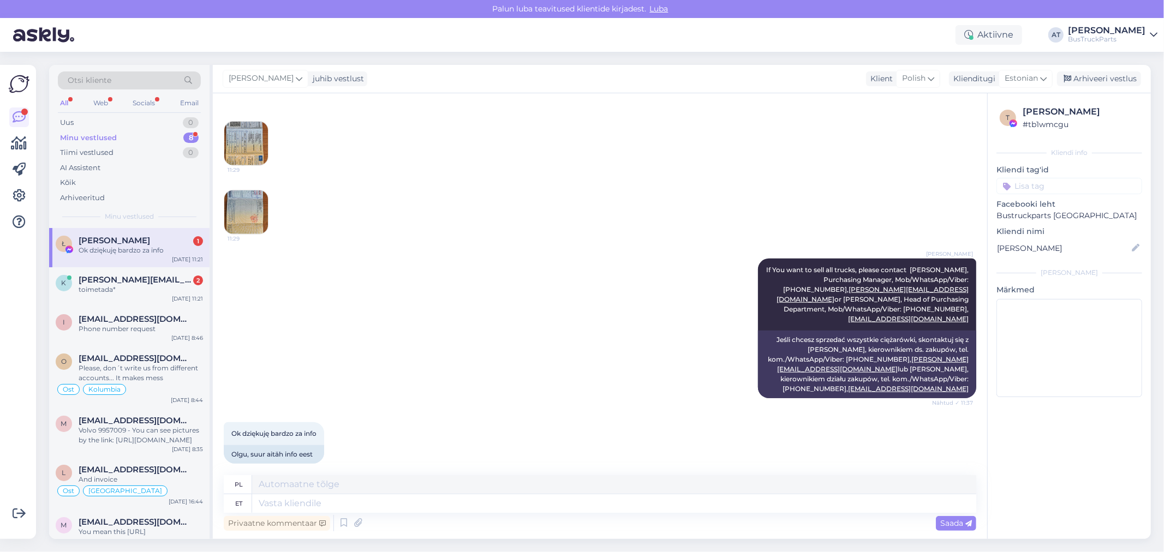
drag, startPoint x: 155, startPoint y: 249, endPoint x: 165, endPoint y: 250, distance: 9.8
click at [155, 249] on div "Ok dziękuję bardzo za info" at bounding box center [141, 251] width 124 height 10
click at [337, 506] on textarea at bounding box center [614, 504] width 724 height 19
drag, startPoint x: 124, startPoint y: 285, endPoint x: 150, endPoint y: 293, distance: 26.6
click at [124, 285] on div "toimetada*" at bounding box center [141, 290] width 124 height 10
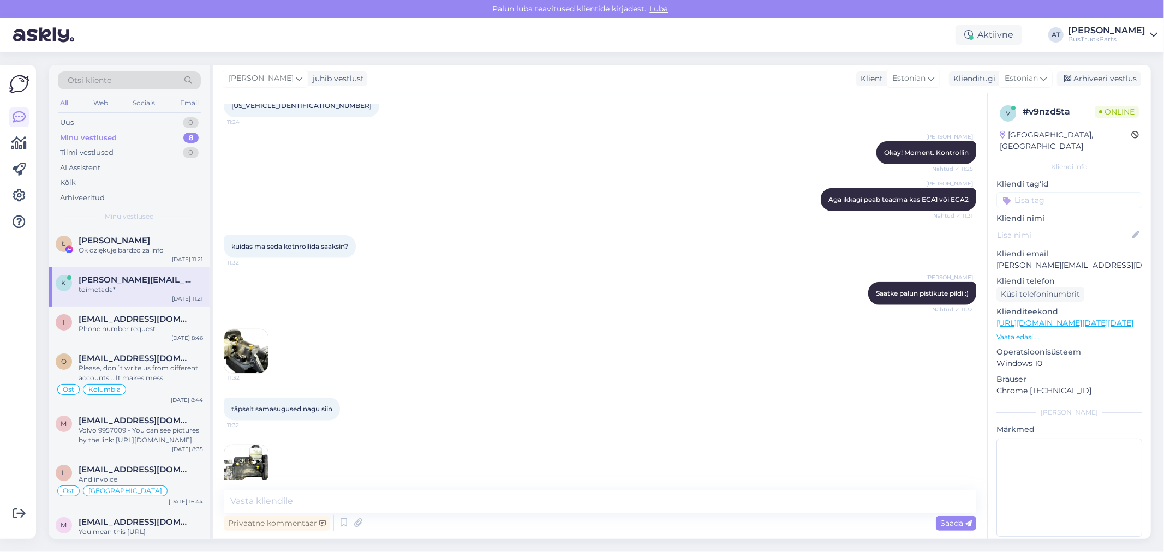
scroll to position [1162, 0]
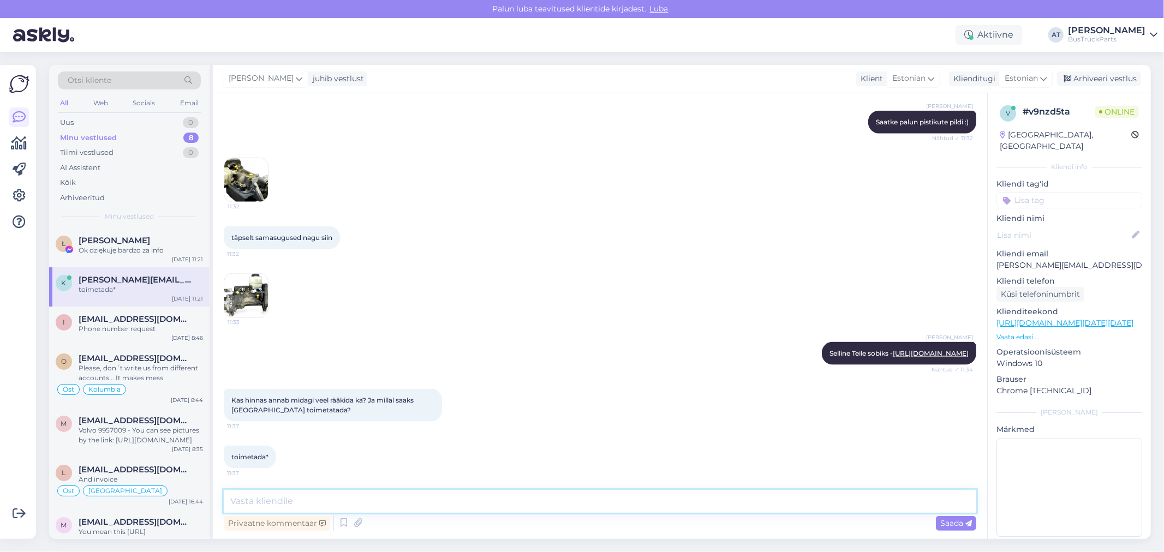
click at [350, 501] on textarea at bounding box center [600, 501] width 753 height 23
drag, startPoint x: 330, startPoint y: 398, endPoint x: 404, endPoint y: 432, distance: 80.9
click at [406, 397] on span "Kas hinnas annab midagi veel rääkida ka? Ja millal saaks [GEOGRAPHIC_DATA] toim…" at bounding box center [323, 405] width 184 height 18
click at [375, 415] on div "Kas hinnas annab midagi veel rääkida ka? Ja millal saaks [GEOGRAPHIC_DATA] toim…" at bounding box center [333, 405] width 218 height 33
drag, startPoint x: 257, startPoint y: 413, endPoint x: 290, endPoint y: 417, distance: 34.1
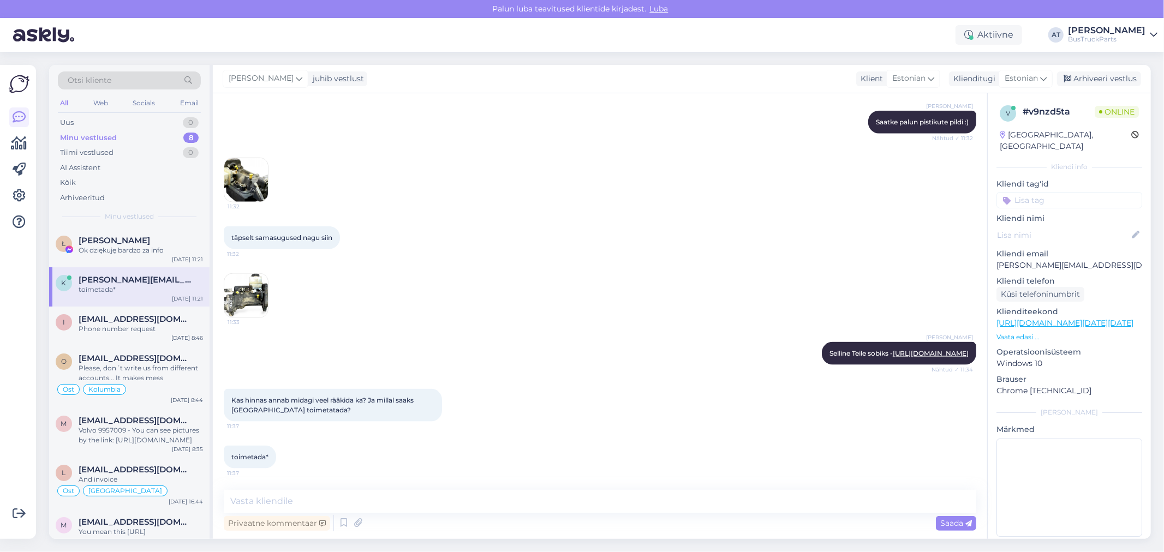
click at [257, 413] on span "Kas hinnas annab midagi veel rääkida ka? Ja millal saaks [GEOGRAPHIC_DATA] toim…" at bounding box center [323, 405] width 184 height 18
click at [309, 409] on div "Kas hinnas annab midagi veel rääkida ka? Ja millal saaks [GEOGRAPHIC_DATA] toim…" at bounding box center [333, 405] width 218 height 33
click at [285, 413] on span "Kas hinnas annab midagi veel rääkida ka? Ja millal saaks [GEOGRAPHIC_DATA] toim…" at bounding box center [323, 405] width 184 height 18
click at [306, 501] on textarea at bounding box center [600, 501] width 753 height 23
click at [457, 499] on textarea at bounding box center [600, 501] width 753 height 23
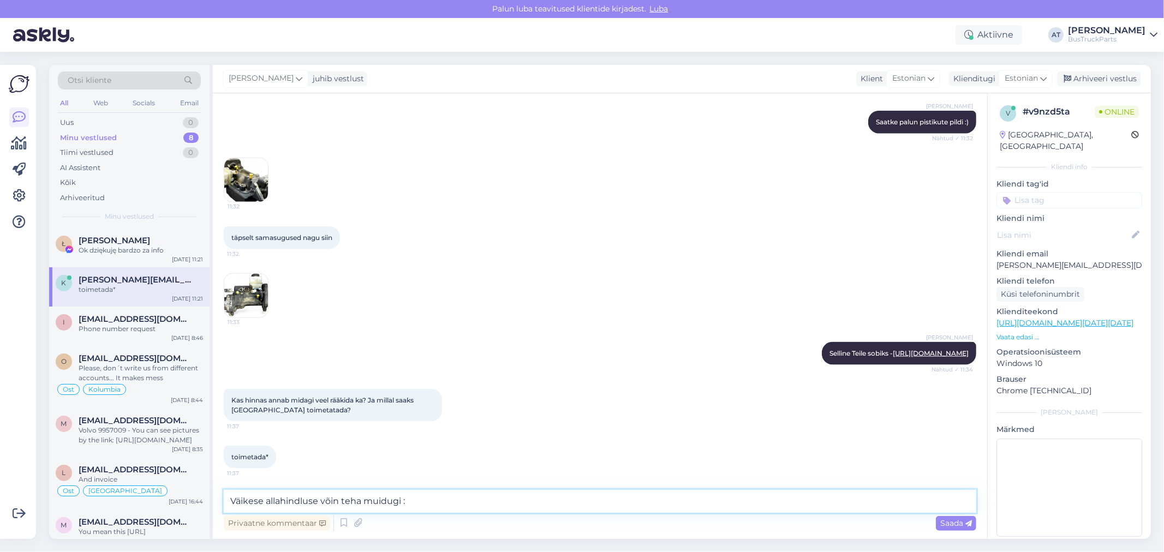
type textarea "Väikese allahindluse võin teha muidugi :)"
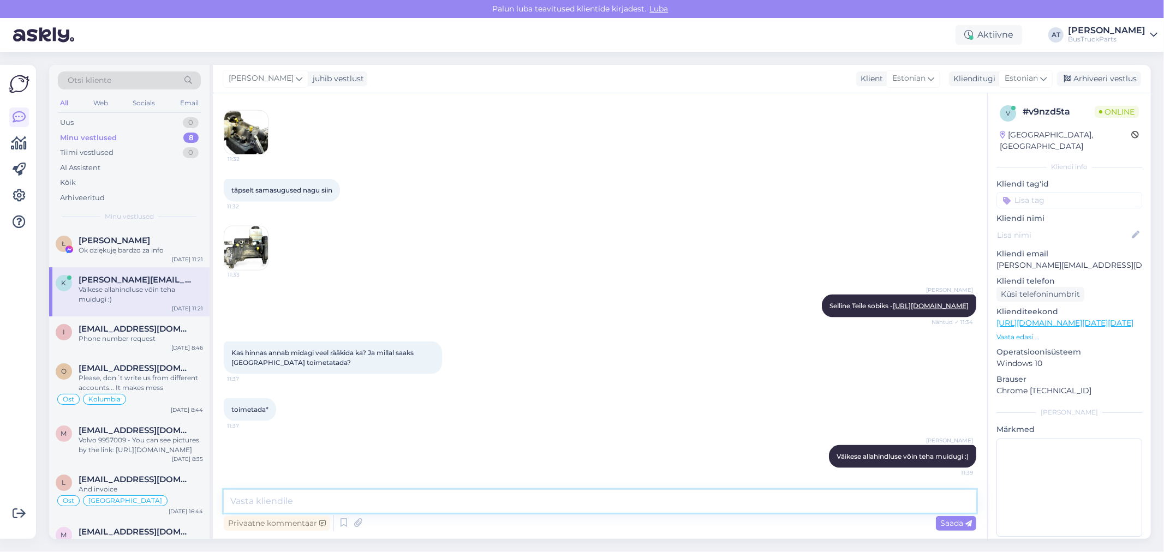
click at [447, 498] on textarea at bounding box center [600, 501] width 753 height 23
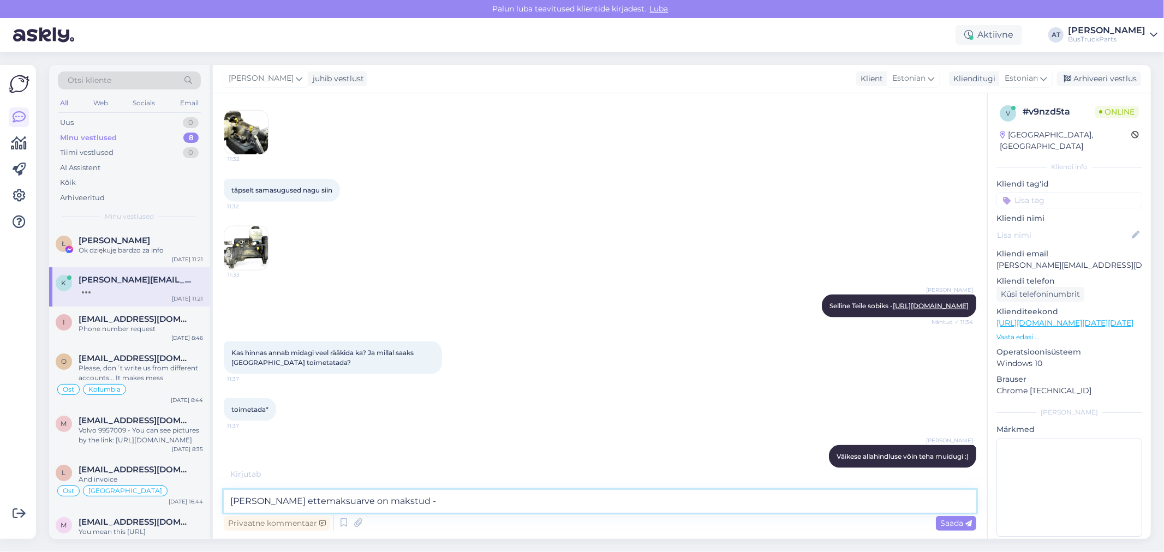
scroll to position [1256, 0]
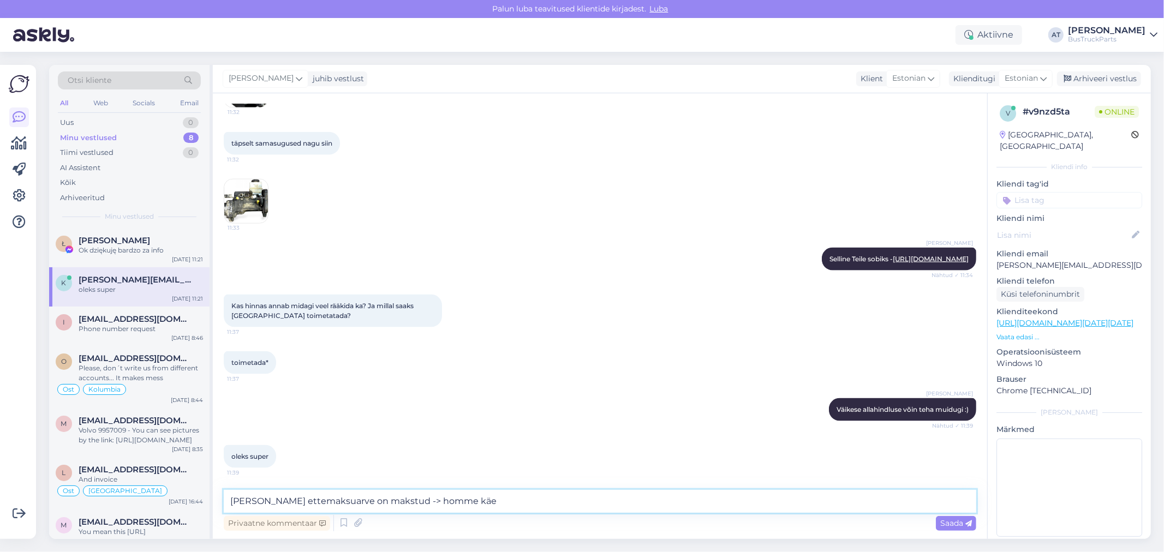
type textarea "[PERSON_NAME] ettemaksuarve on makstud -> homme [DEMOGRAPHIC_DATA]"
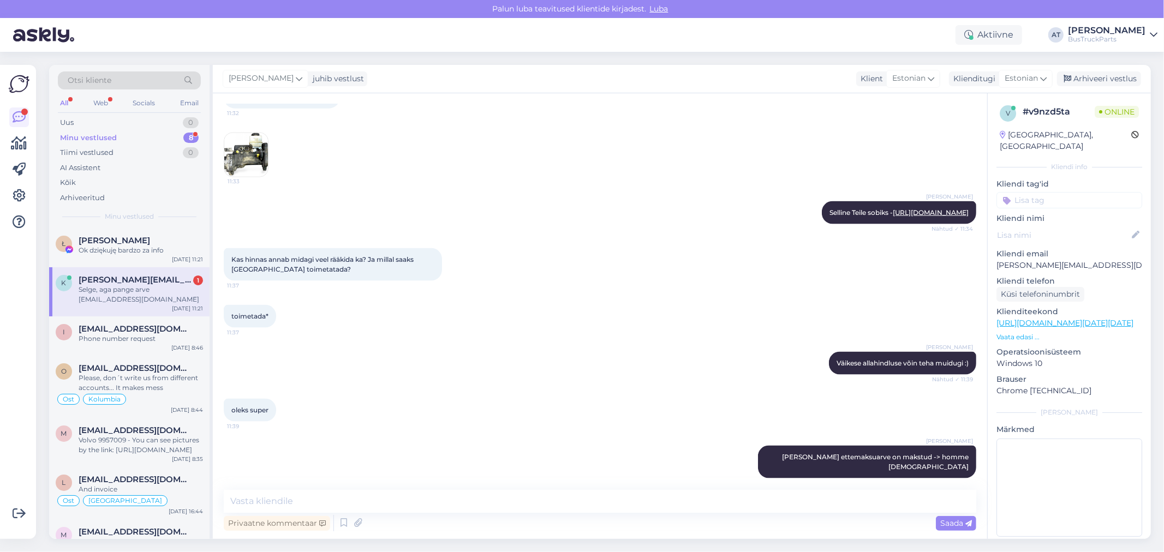
scroll to position [1350, 0]
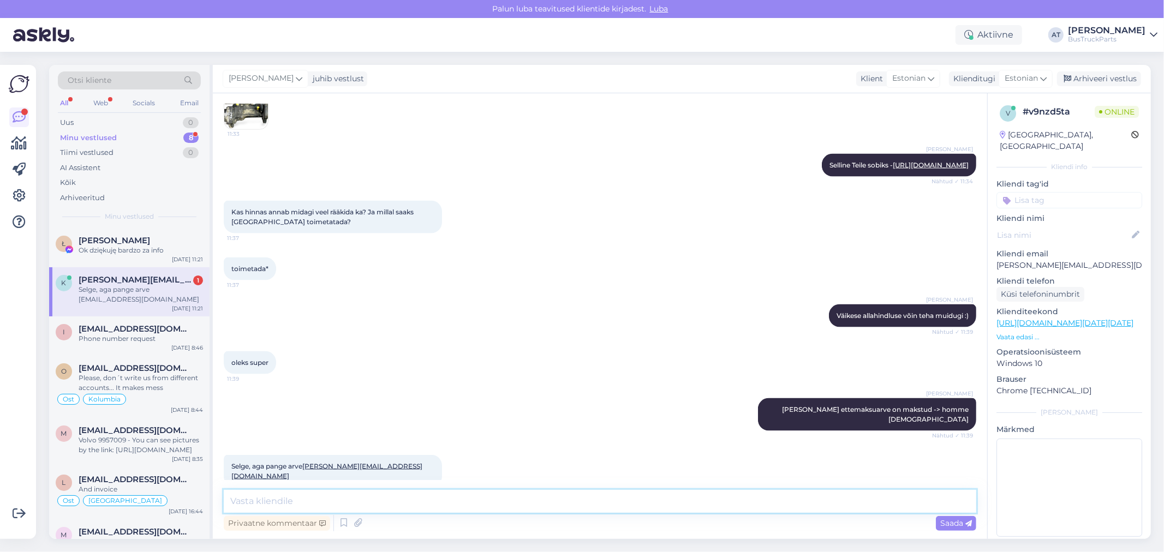
click at [362, 505] on textarea at bounding box center [600, 501] width 753 height 23
type textarea "Okay. kohe"
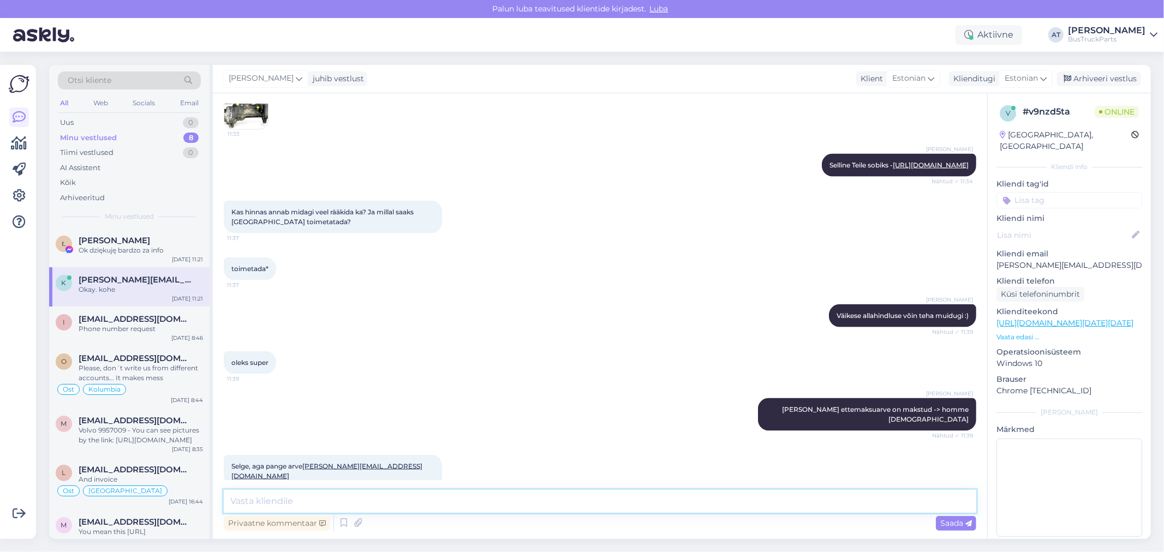
scroll to position [1396, 0]
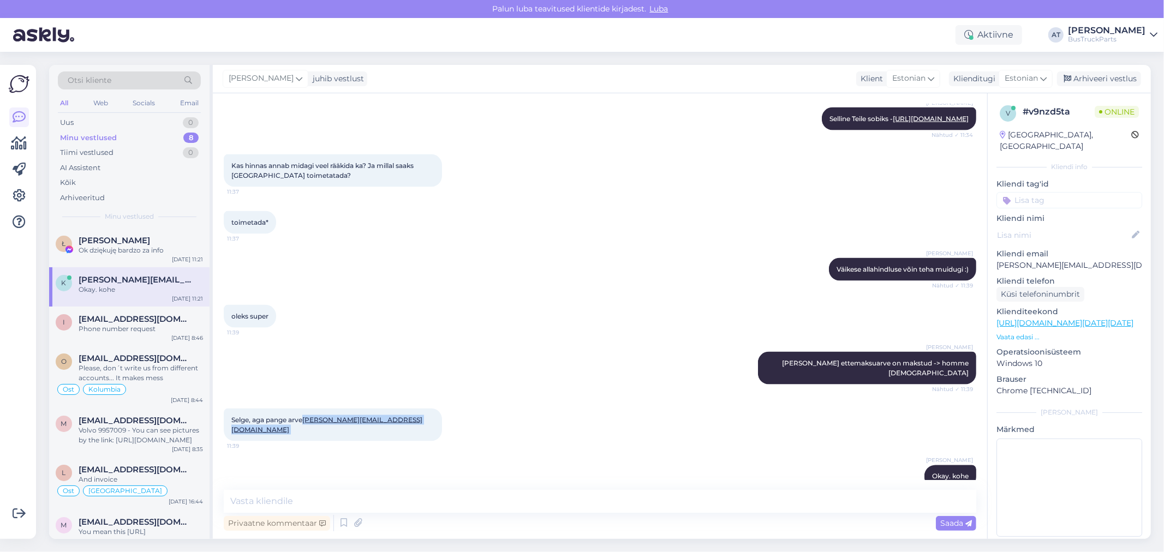
drag, startPoint x: 368, startPoint y: 409, endPoint x: 308, endPoint y: 412, distance: 60.1
click at [308, 412] on div "Selge, aga pange arve [EMAIL_ADDRESS][DOMAIN_NAME] 11:39" at bounding box center [333, 425] width 218 height 33
copy span "[PERSON_NAME][EMAIL_ADDRESS][DOMAIN_NAME]"
click at [443, 498] on textarea at bounding box center [600, 501] width 753 height 23
type textarea "saadetud"
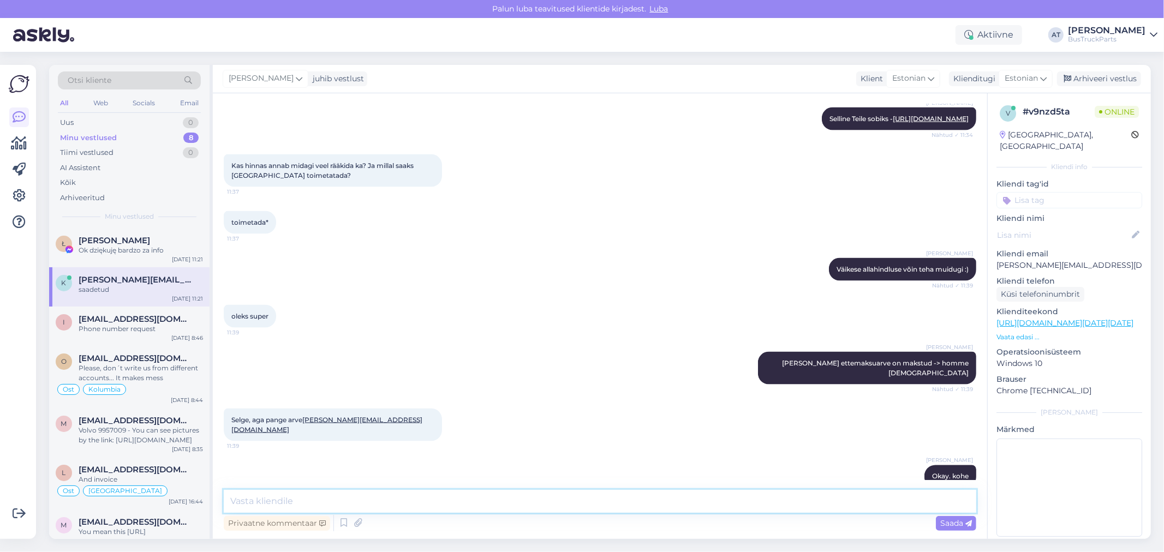
scroll to position [1444, 0]
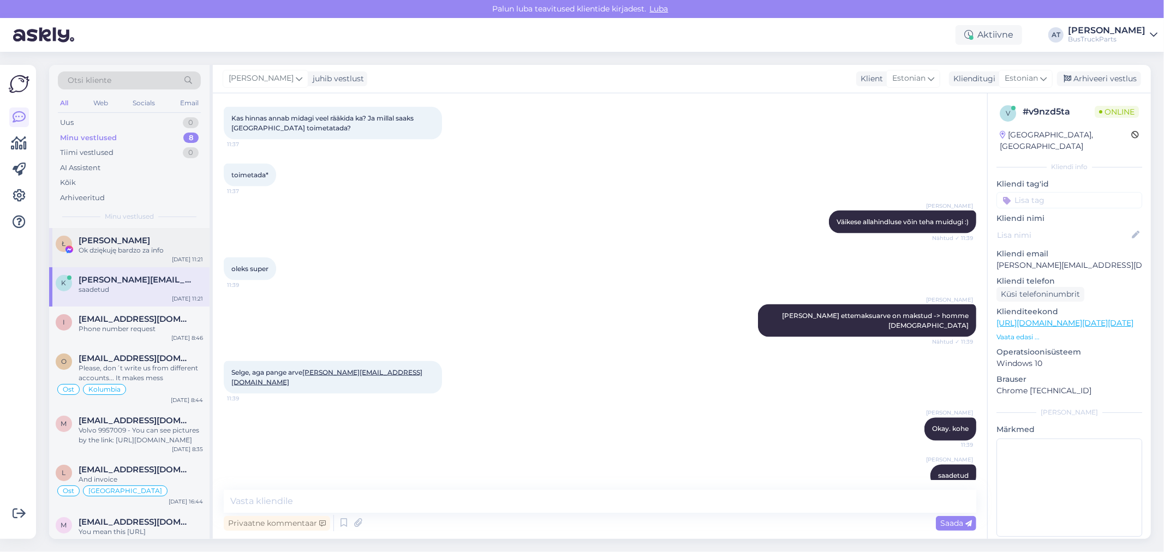
click at [127, 241] on span "[PERSON_NAME]" at bounding box center [115, 241] width 72 height 10
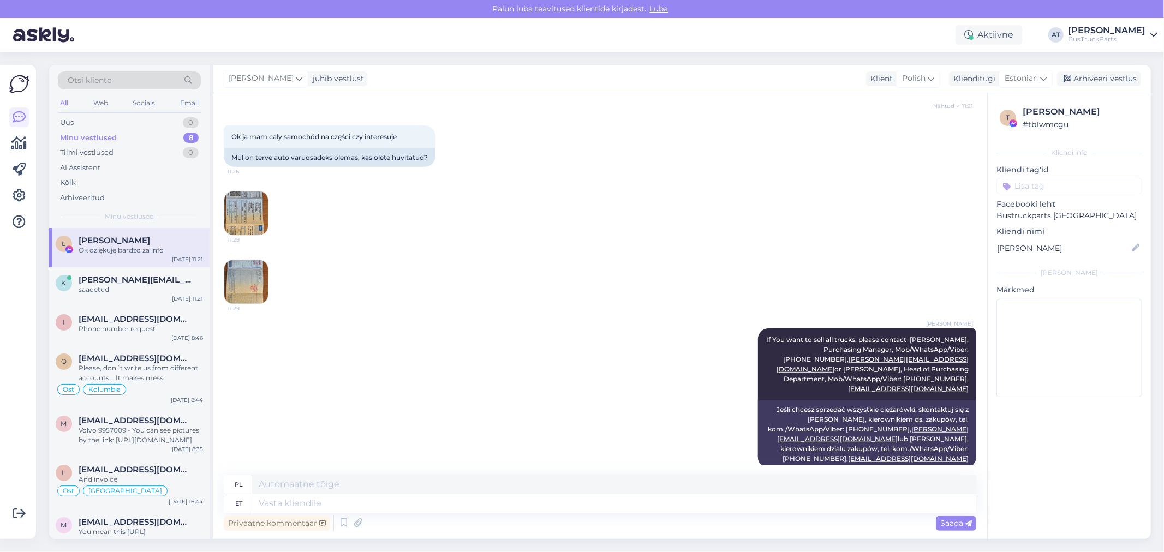
scroll to position [617, 0]
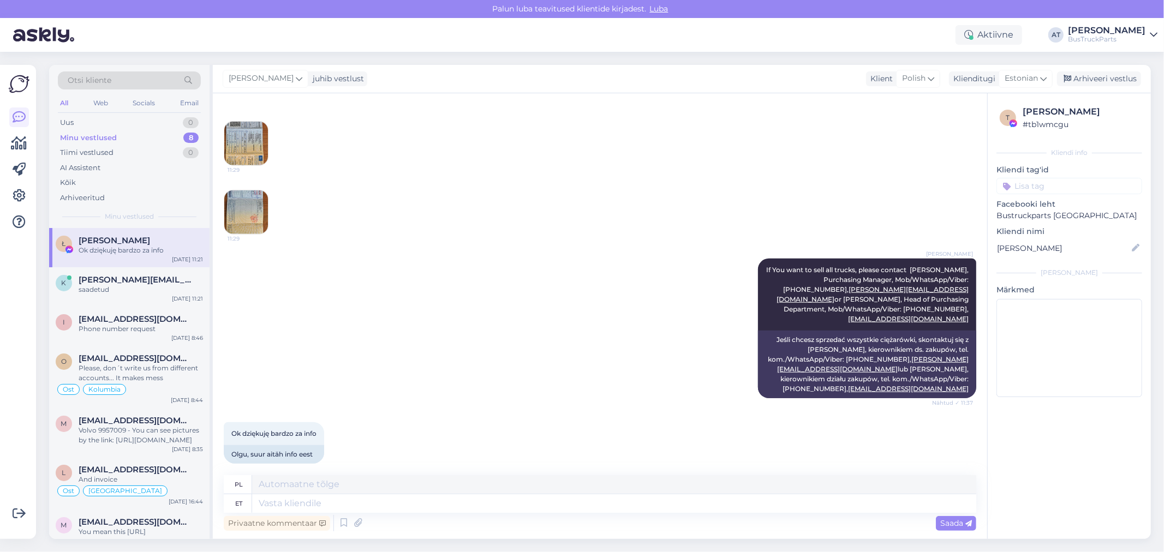
click at [1035, 186] on input at bounding box center [1070, 186] width 146 height 16
type input "Pakkub autot ostmiseks"
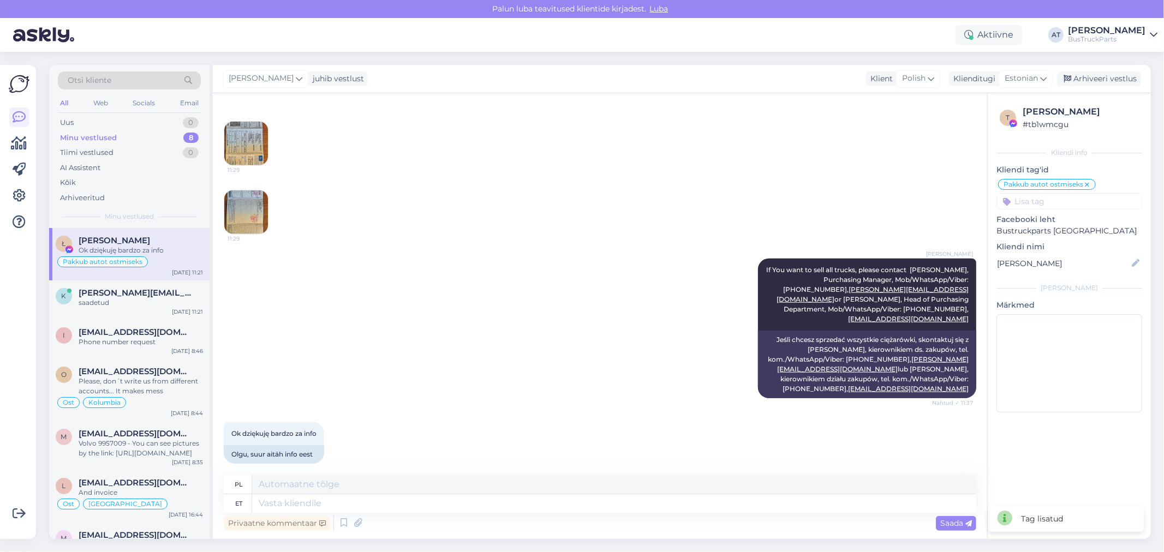
click at [1117, 75] on div "Arhiveeri vestlus" at bounding box center [1099, 79] width 84 height 15
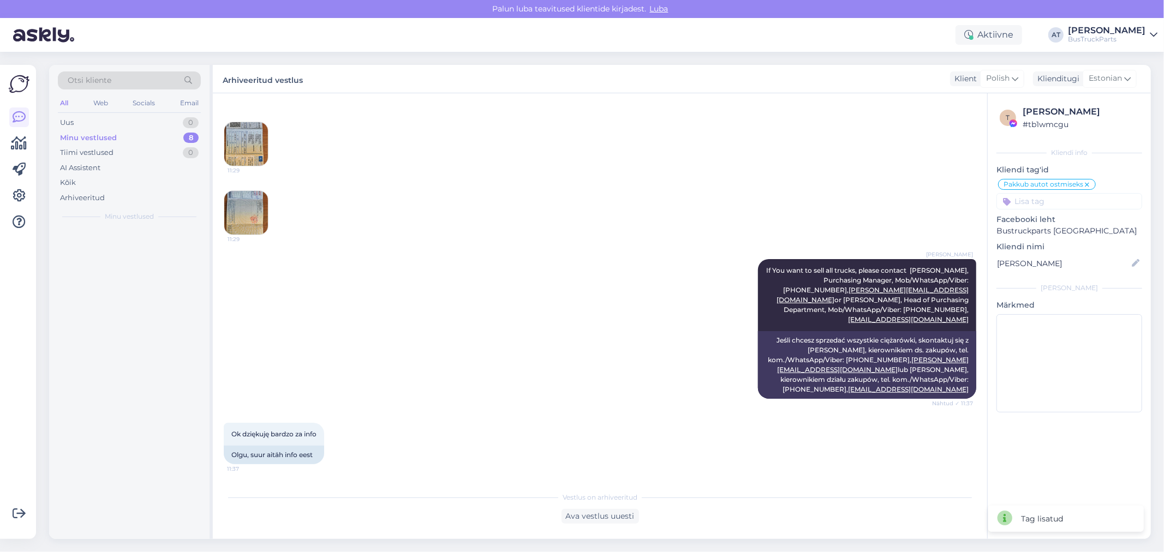
scroll to position [606, 0]
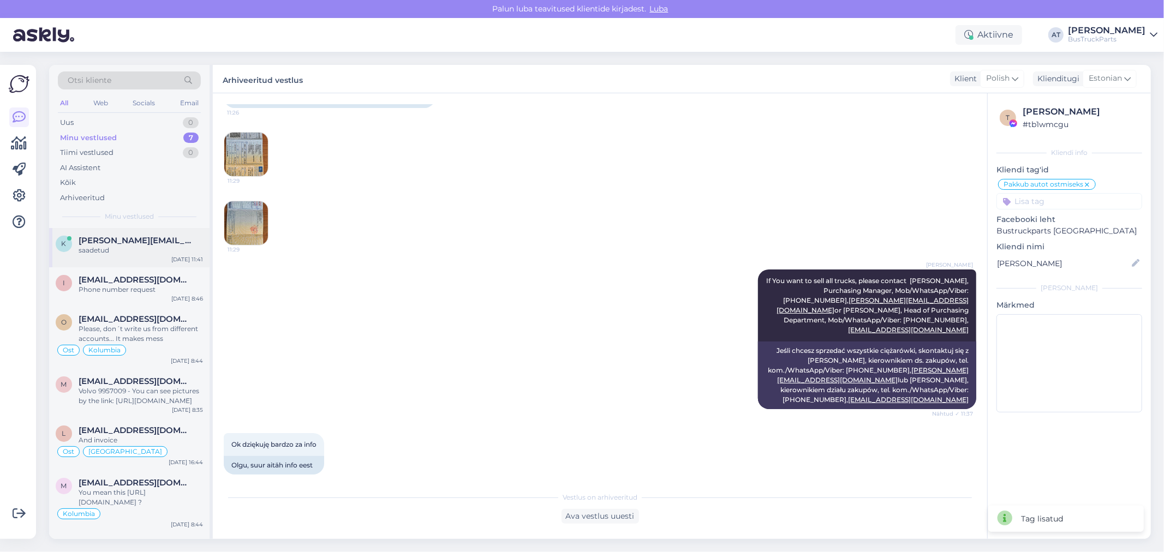
click at [126, 248] on div "saadetud" at bounding box center [141, 251] width 124 height 10
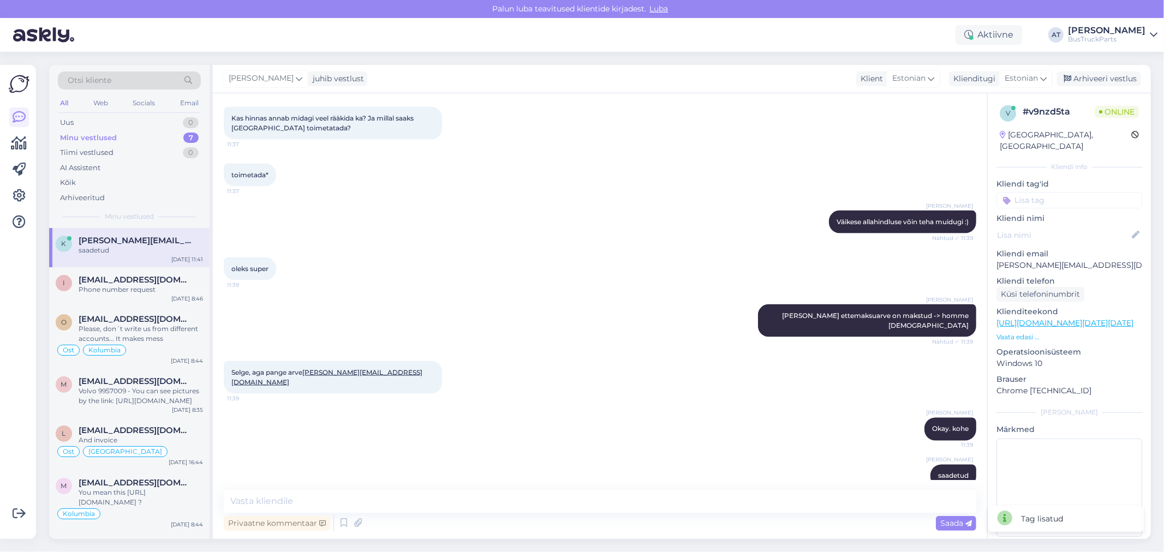
scroll to position [1443, 0]
click at [165, 296] on div "i [EMAIL_ADDRESS][DOMAIN_NAME] Phone number request [DATE] 8:46" at bounding box center [129, 286] width 160 height 39
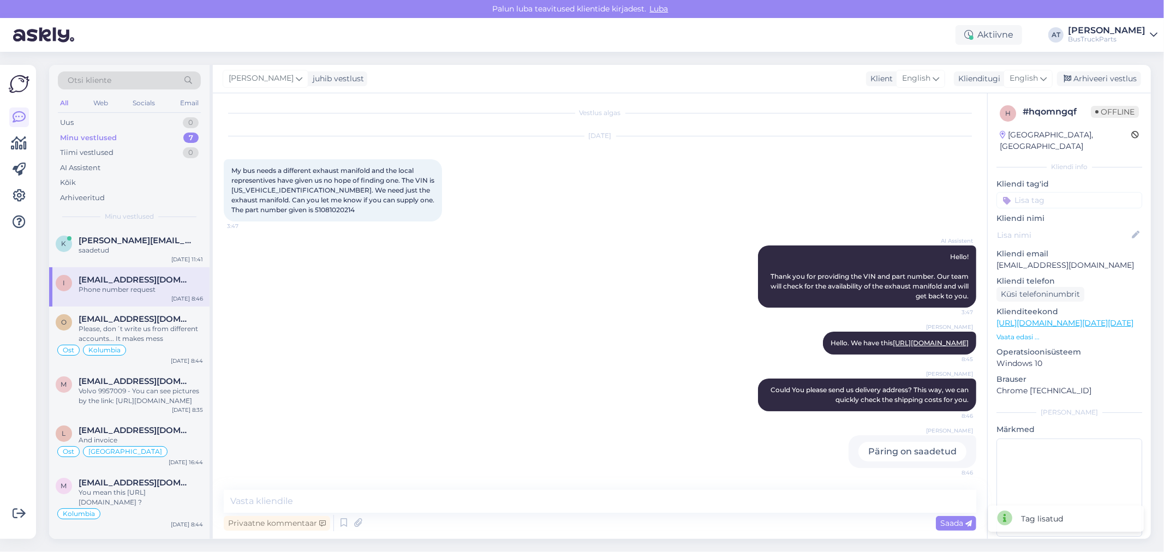
scroll to position [13, 0]
click at [134, 324] on div "Please, don´t write us from different accounts... It makes mess" at bounding box center [141, 334] width 124 height 20
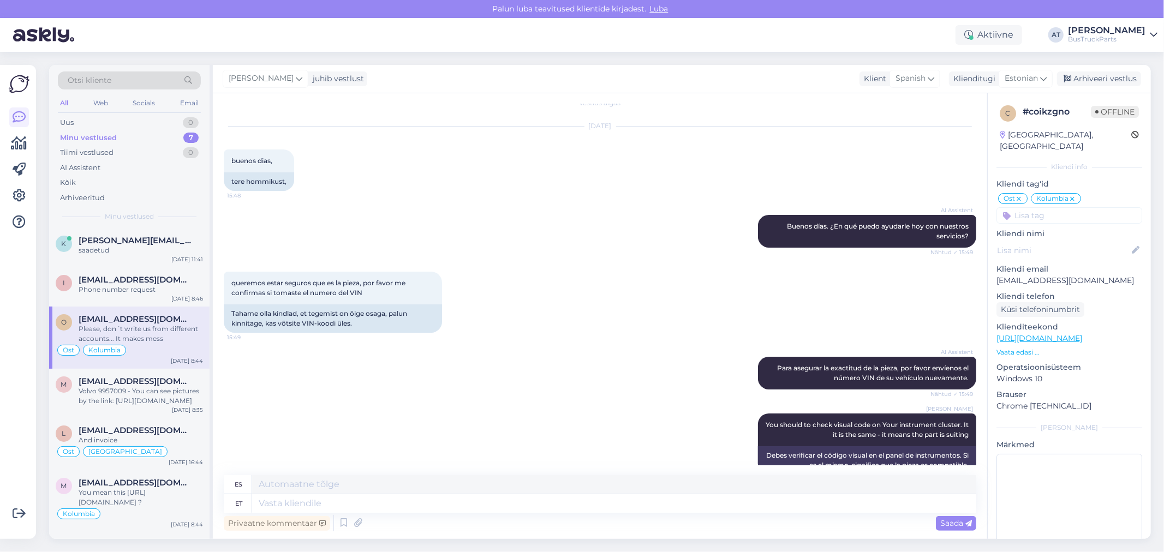
scroll to position [5155, 0]
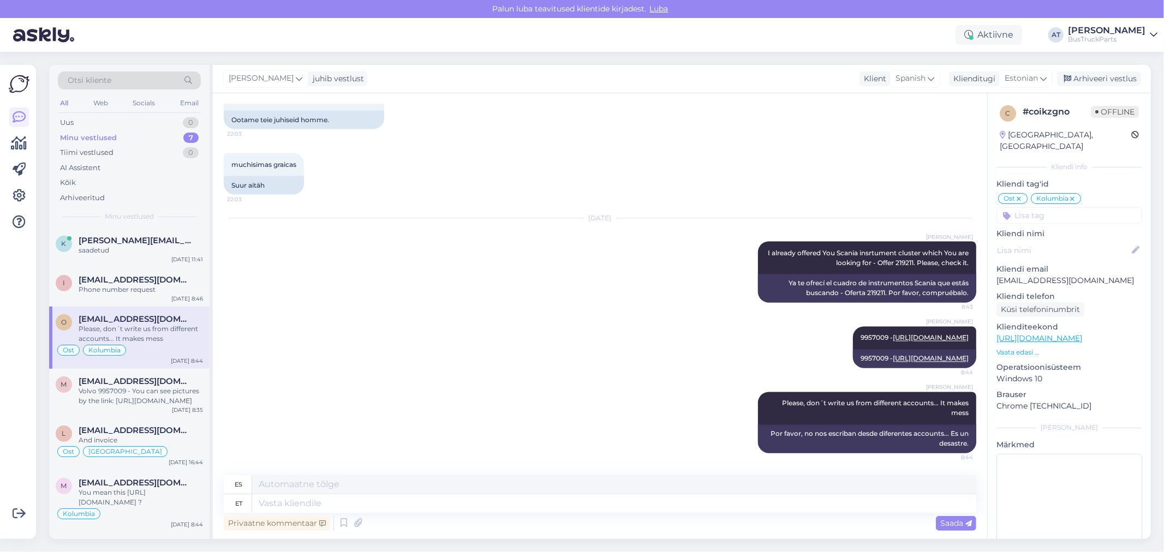
click at [139, 390] on div "Volvo 9957009 - You can see pictures by the link: [URL][DOMAIN_NAME]" at bounding box center [141, 396] width 124 height 20
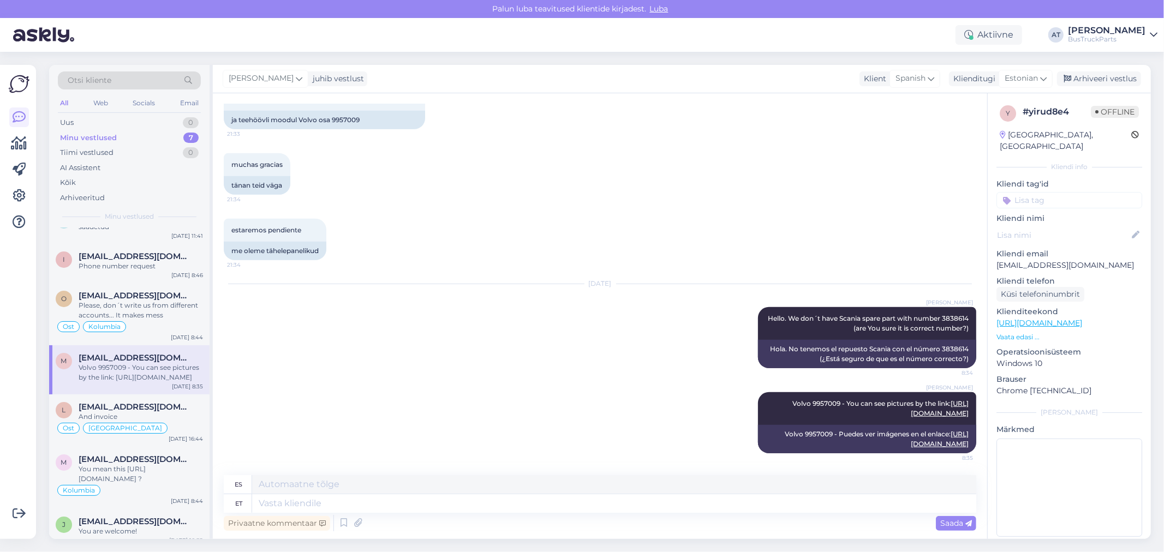
scroll to position [33, 0]
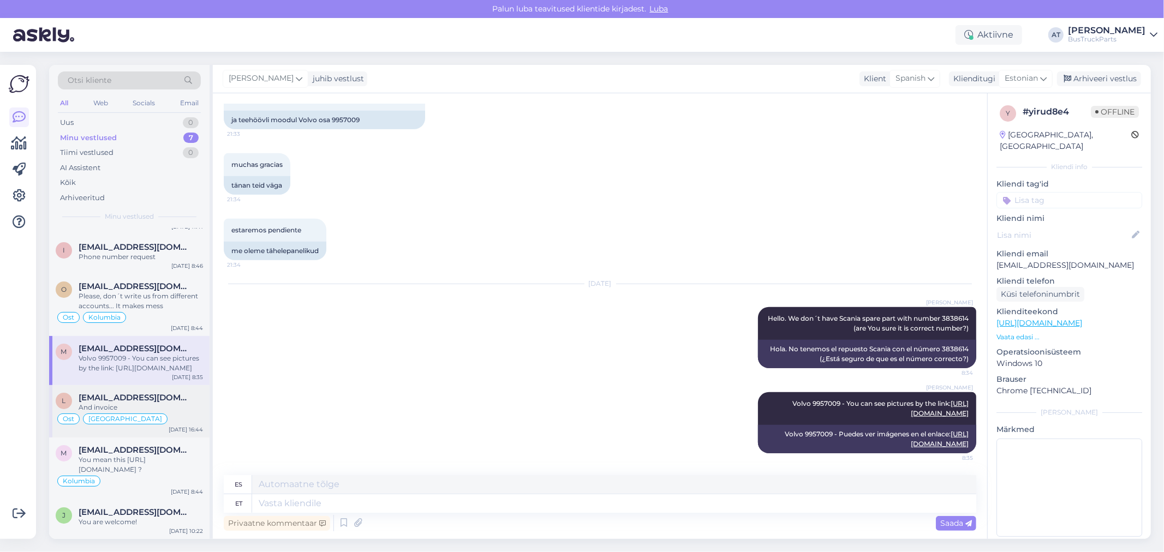
click at [142, 403] on div "And invoice" at bounding box center [141, 408] width 124 height 10
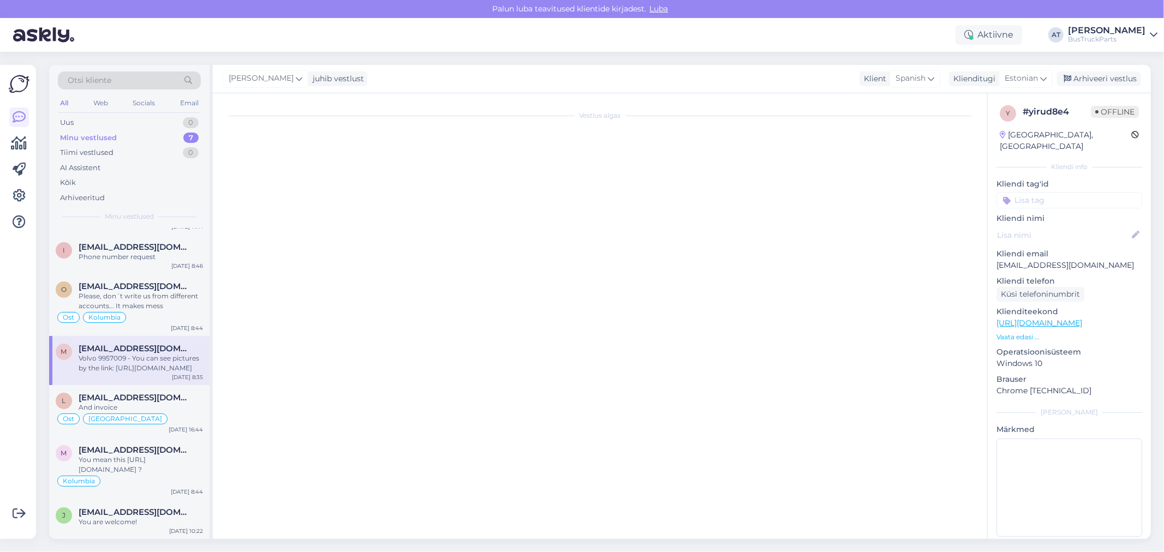
scroll to position [2361, 0]
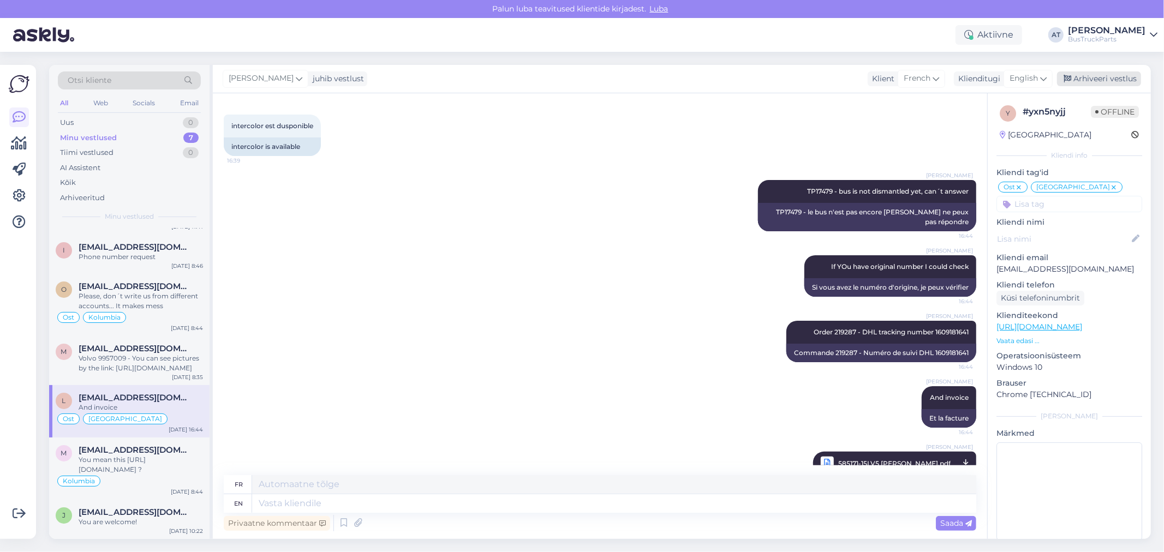
drag, startPoint x: 1091, startPoint y: 86, endPoint x: 1121, endPoint y: 145, distance: 66.4
click at [1091, 85] on div "Arhiveeri vestlus" at bounding box center [1099, 79] width 84 height 15
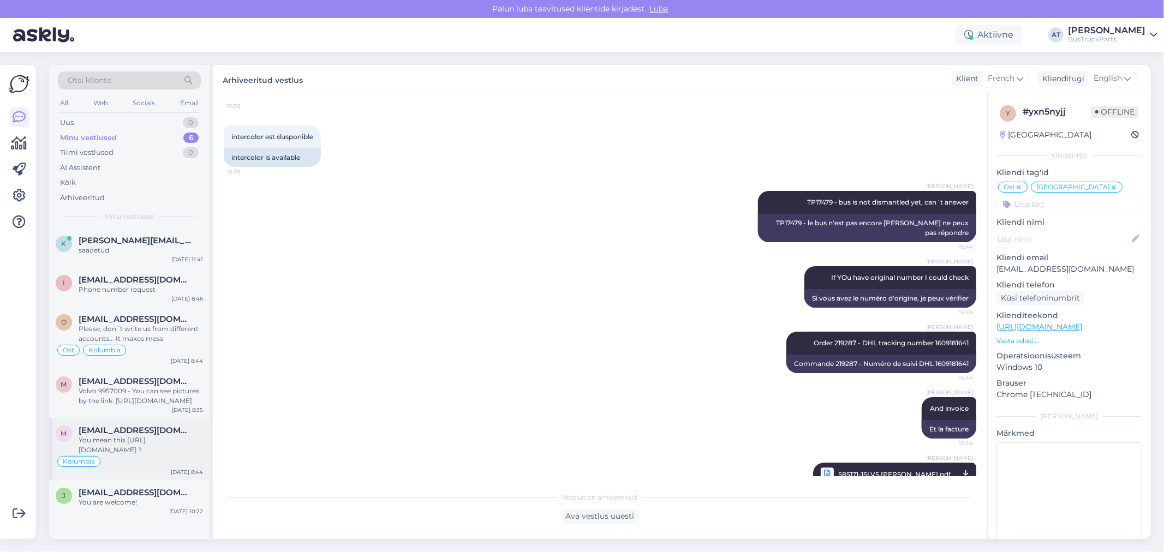
click at [134, 443] on div "You mean this [URL][DOMAIN_NAME] ?" at bounding box center [141, 446] width 124 height 20
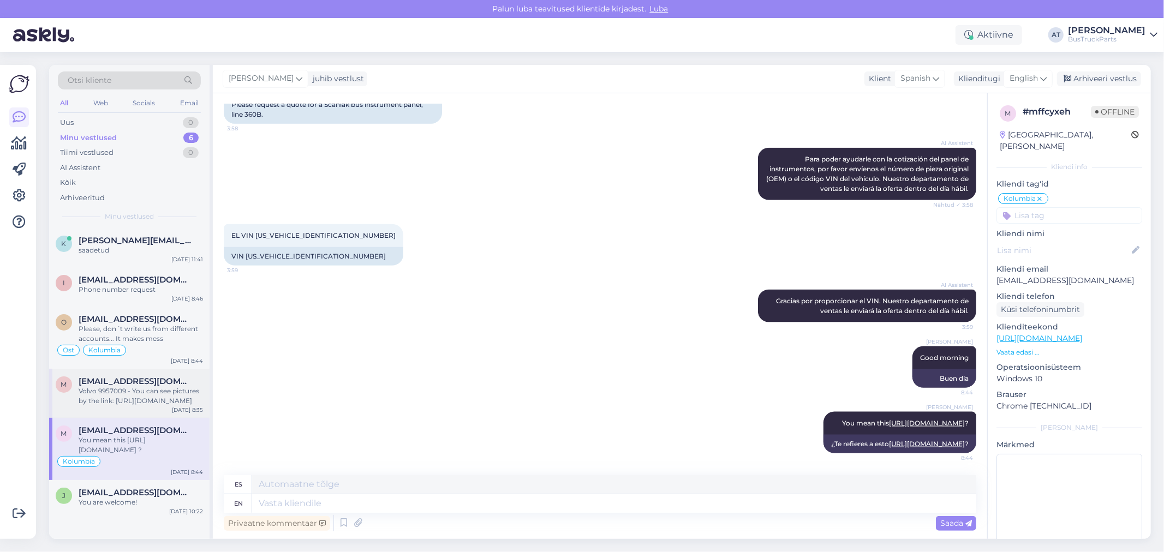
click at [129, 401] on div "Volvo 9957009 - You can see pictures by the link: [URL][DOMAIN_NAME]" at bounding box center [141, 396] width 124 height 20
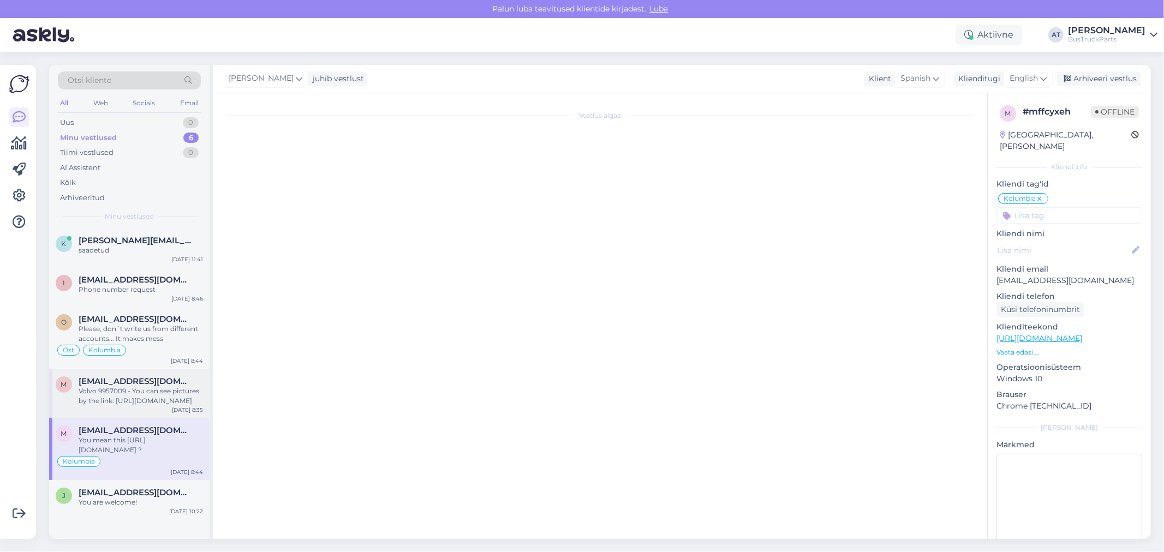
scroll to position [0, 0]
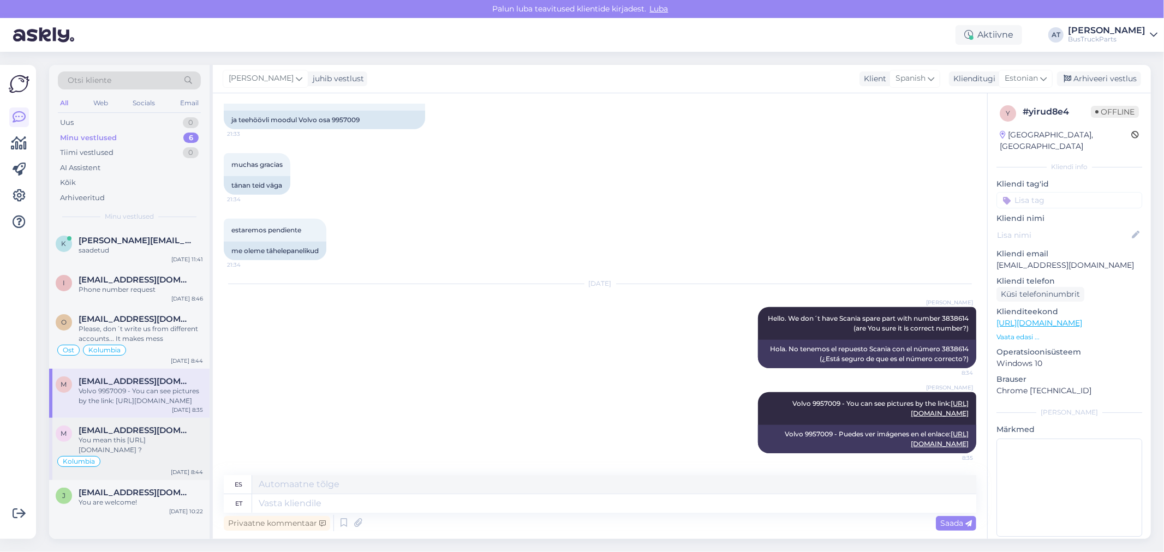
click at [130, 433] on span "[EMAIL_ADDRESS][DOMAIN_NAME]" at bounding box center [136, 431] width 114 height 10
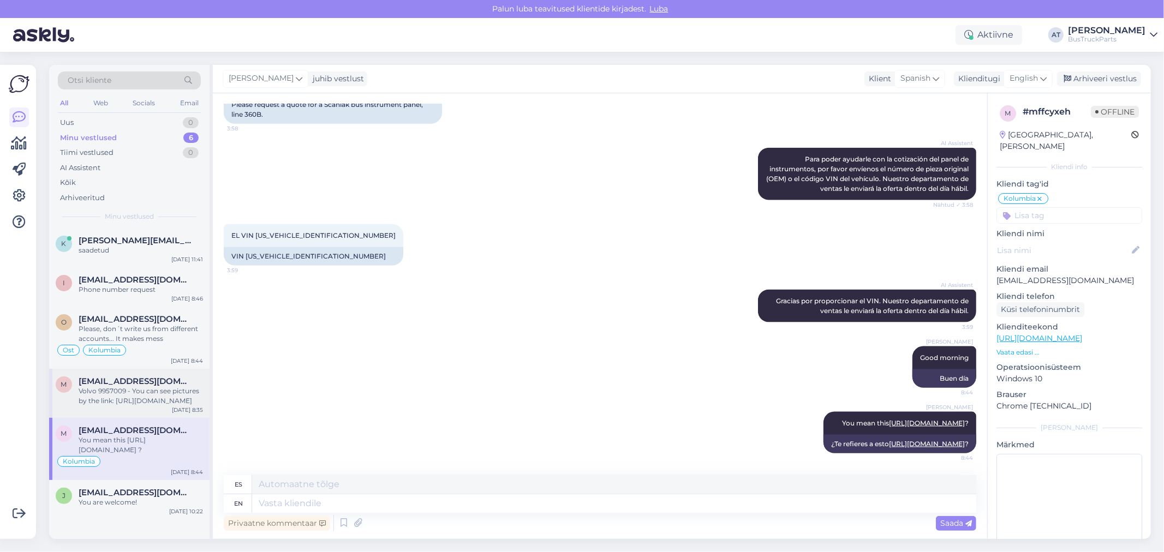
click at [132, 391] on div "Volvo 9957009 - You can see pictures by the link: [URL][DOMAIN_NAME]" at bounding box center [141, 396] width 124 height 20
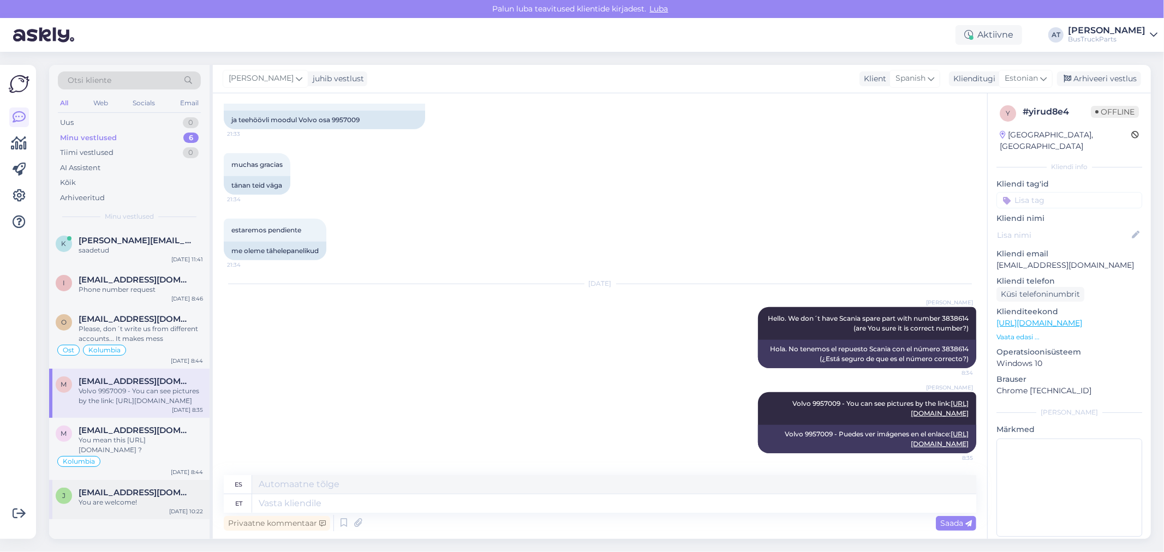
click at [133, 502] on div "You are welcome!" at bounding box center [141, 503] width 124 height 10
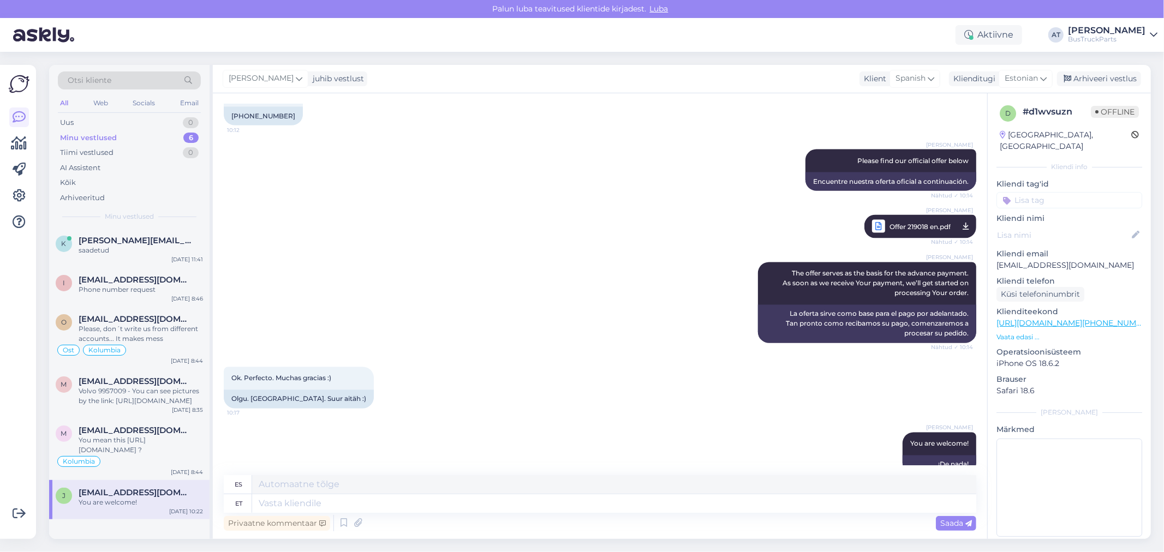
click at [528, 383] on div "Ok. Perfecto. Muchas gracias :) 10:17 Olgu. [GEOGRAPHIC_DATA]. Suur aitäh :)" at bounding box center [600, 388] width 753 height 66
click at [129, 238] on span "[PERSON_NAME][EMAIL_ADDRESS][DOMAIN_NAME]" at bounding box center [136, 241] width 114 height 10
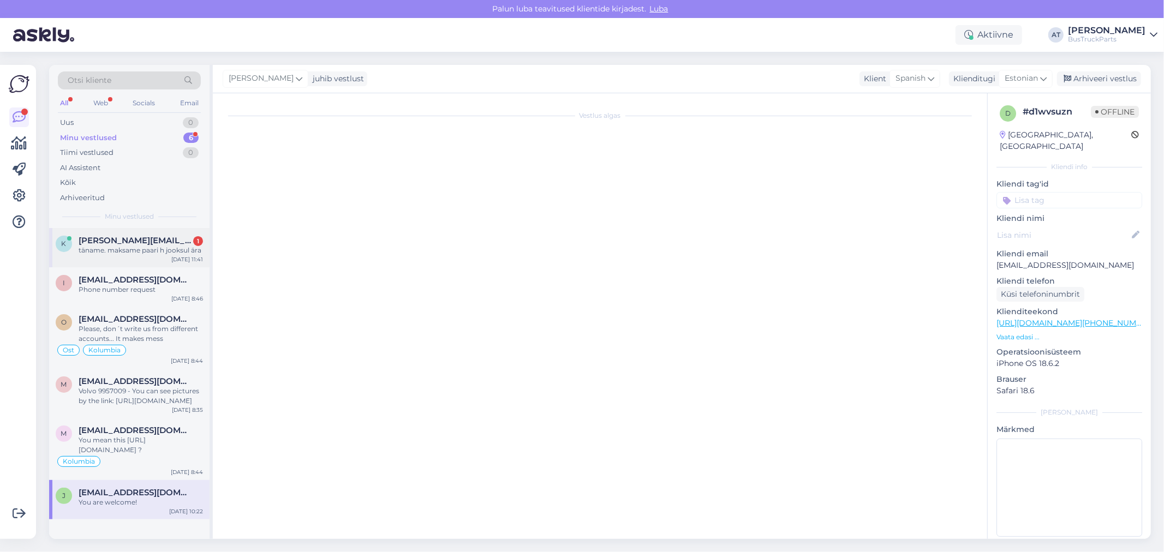
scroll to position [1491, 0]
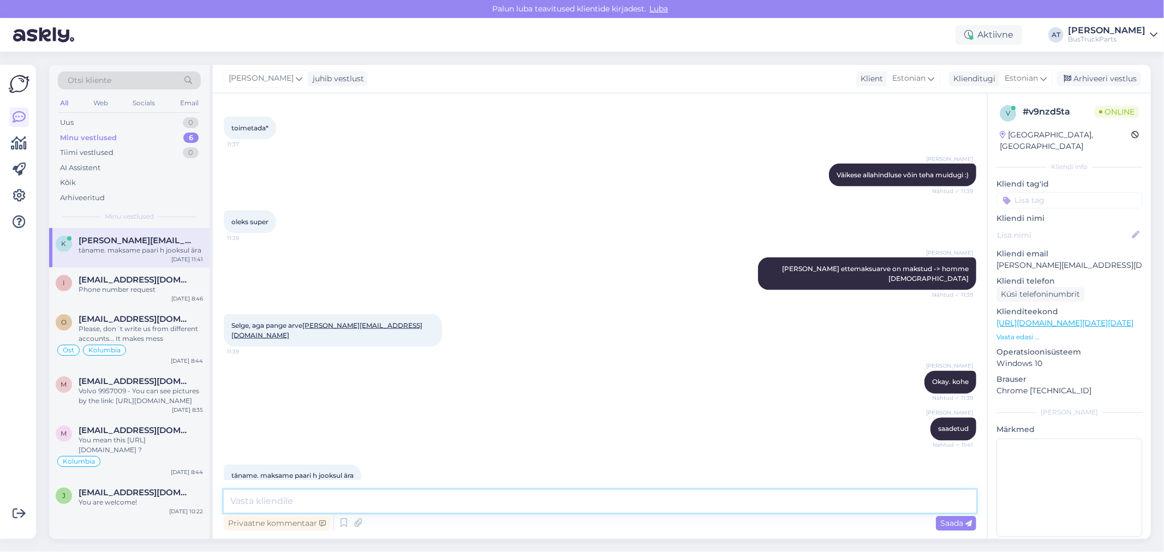
click at [354, 501] on textarea at bounding box center [600, 501] width 753 height 23
type textarea "Hästi. Tänud!"
drag, startPoint x: 956, startPoint y: 519, endPoint x: 956, endPoint y: 511, distance: 7.1
click at [956, 517] on div "Saada" at bounding box center [956, 523] width 40 height 15
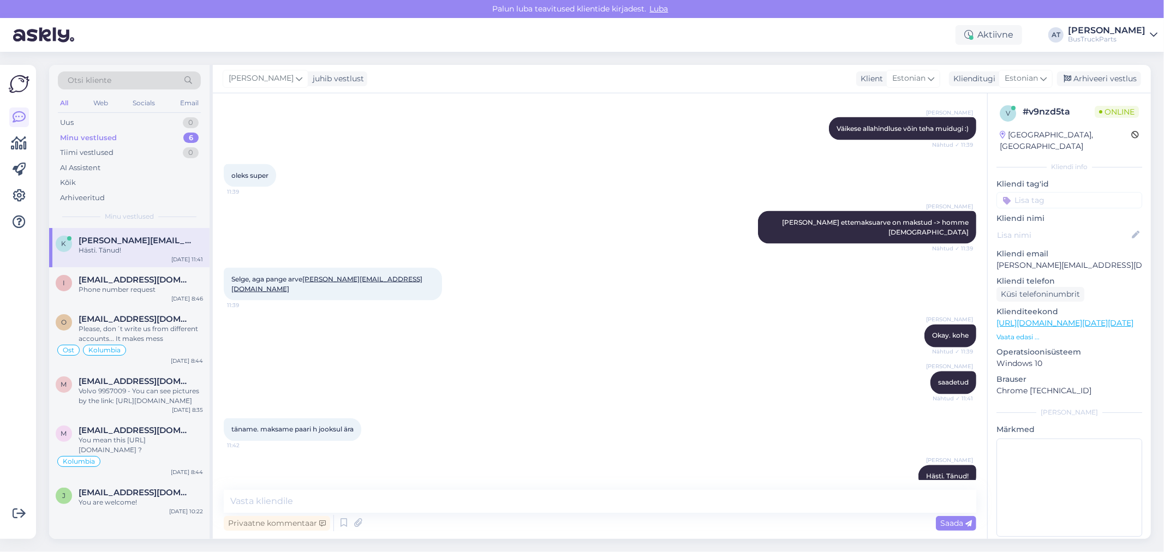
click at [1059, 192] on input at bounding box center [1070, 200] width 146 height 16
type input "Esto"
click at [1074, 226] on span "[GEOGRAPHIC_DATA]" at bounding box center [1070, 229] width 74 height 7
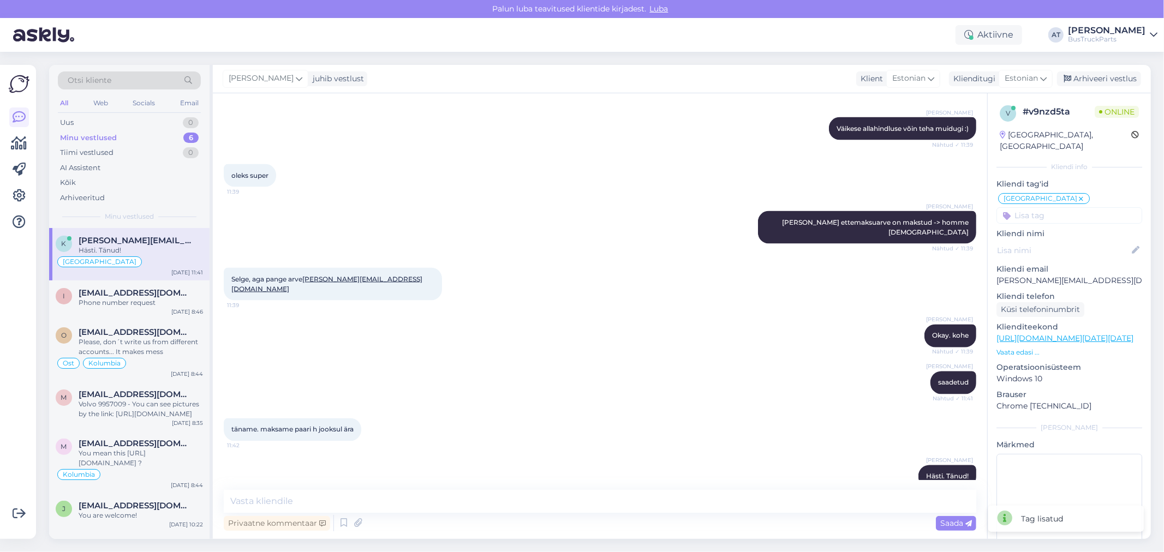
click at [1074, 211] on input at bounding box center [1070, 215] width 146 height 16
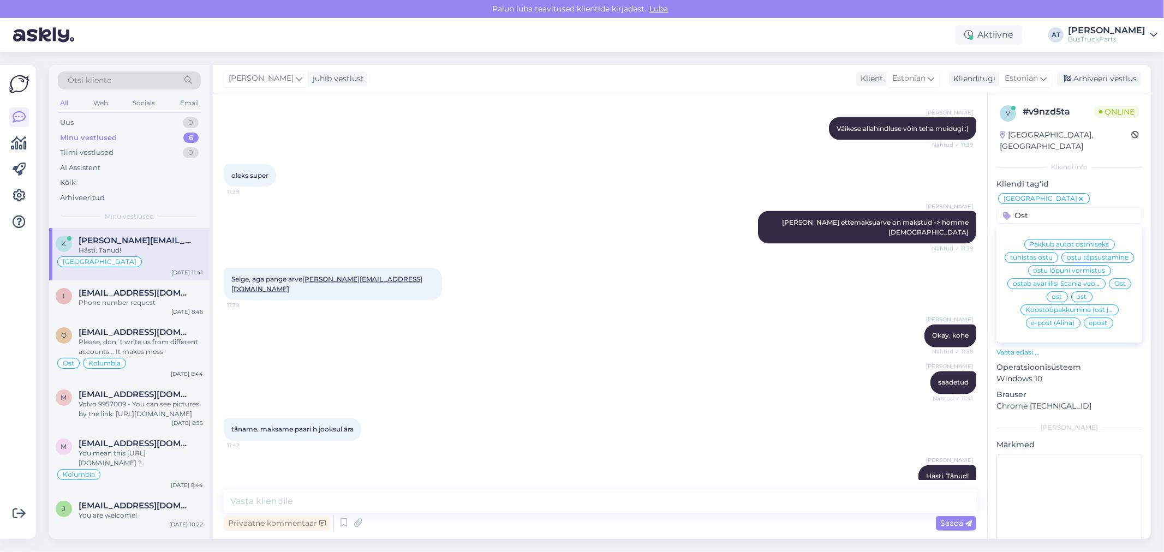
type input "Ost"
click at [1119, 287] on span "Ost" at bounding box center [1120, 284] width 11 height 7
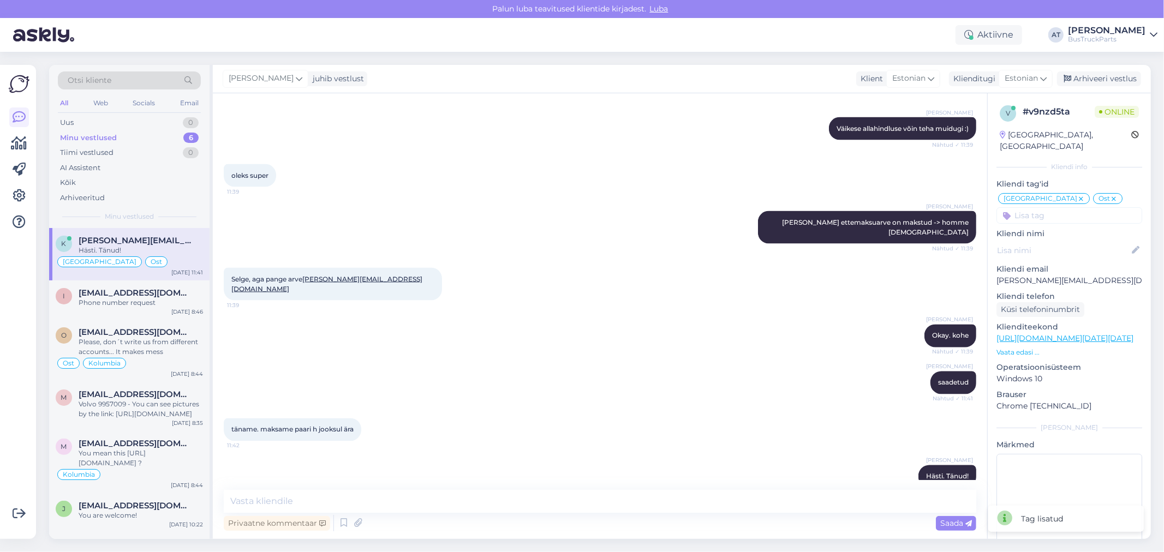
click at [1123, 179] on div "Kliendi tag'id [GEOGRAPHIC_DATA] Ost Pakkub autot ostmiseks [GEOGRAPHIC_DATA] W…" at bounding box center [1070, 200] width 146 height 45
click at [400, 501] on textarea at bounding box center [600, 501] width 753 height 23
type textarea "Makse jõudnud meieni! :)"
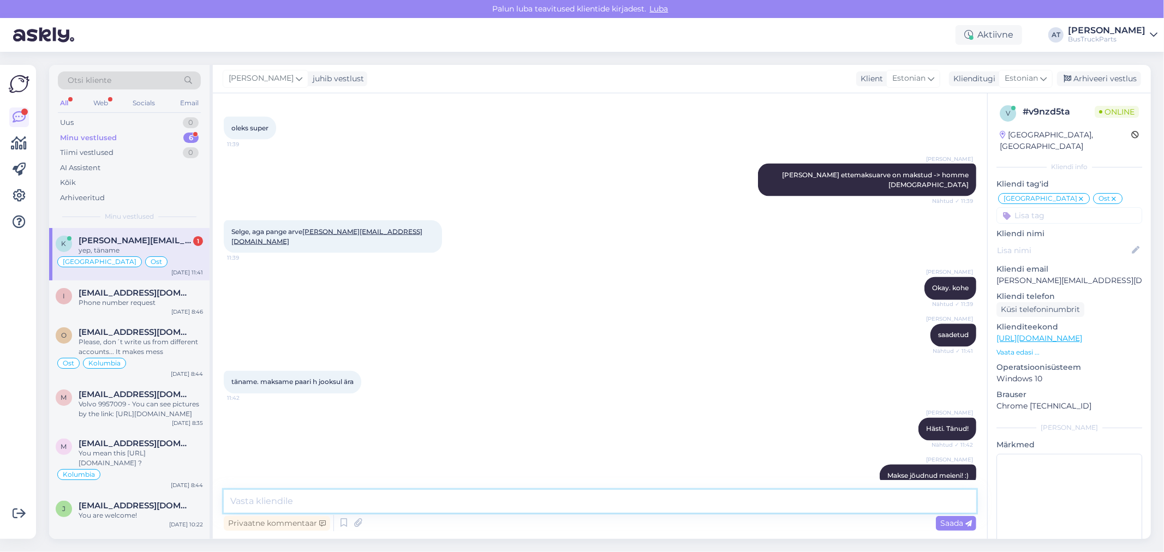
scroll to position [1631, 0]
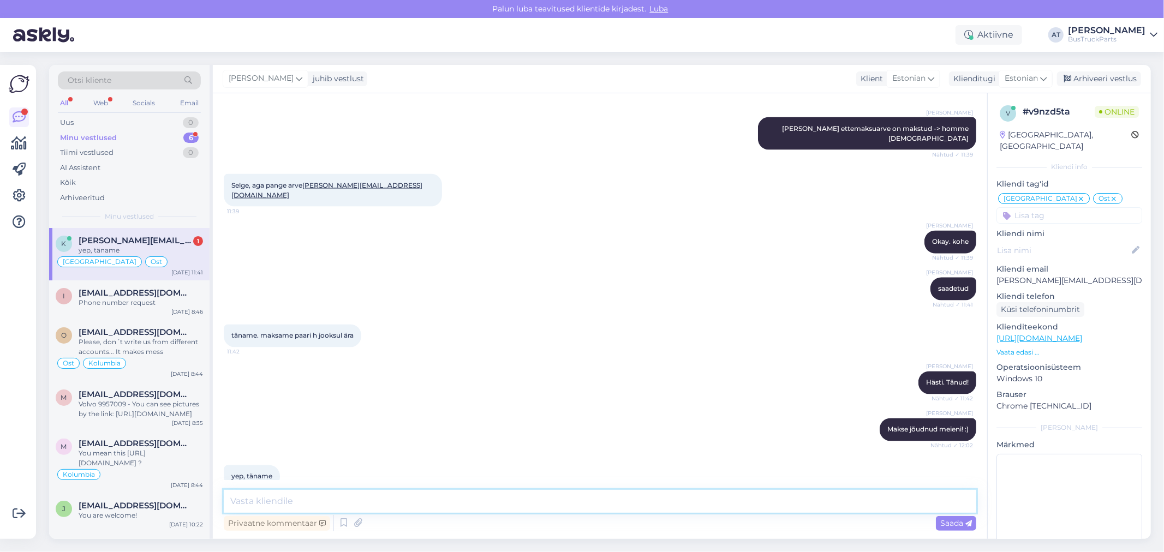
click at [325, 493] on textarea at bounding box center [600, 501] width 753 height 23
click at [348, 496] on textarea at bounding box center [600, 501] width 753 height 23
click at [323, 407] on div "[PERSON_NAME] jõudnud meieni! :) Nähtud ✓ 12:02" at bounding box center [600, 430] width 753 height 47
click at [137, 139] on div "Minu vestlused 6" at bounding box center [129, 137] width 143 height 15
click at [139, 248] on div "yep, täname" at bounding box center [141, 251] width 124 height 10
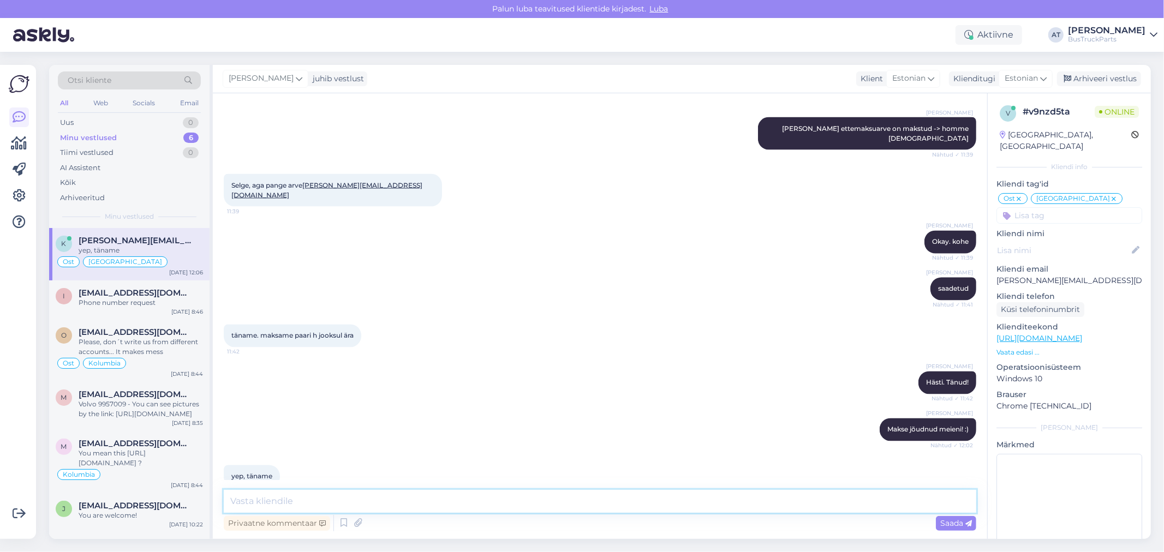
click at [364, 499] on textarea at bounding box center [600, 501] width 753 height 23
paste textarea "05605564914115"
type textarea "DPD jälgimise number 05605564914115 [PERSON_NAME] saadetud epostile :)"
click at [940, 519] on span "Saada" at bounding box center [956, 524] width 32 height 10
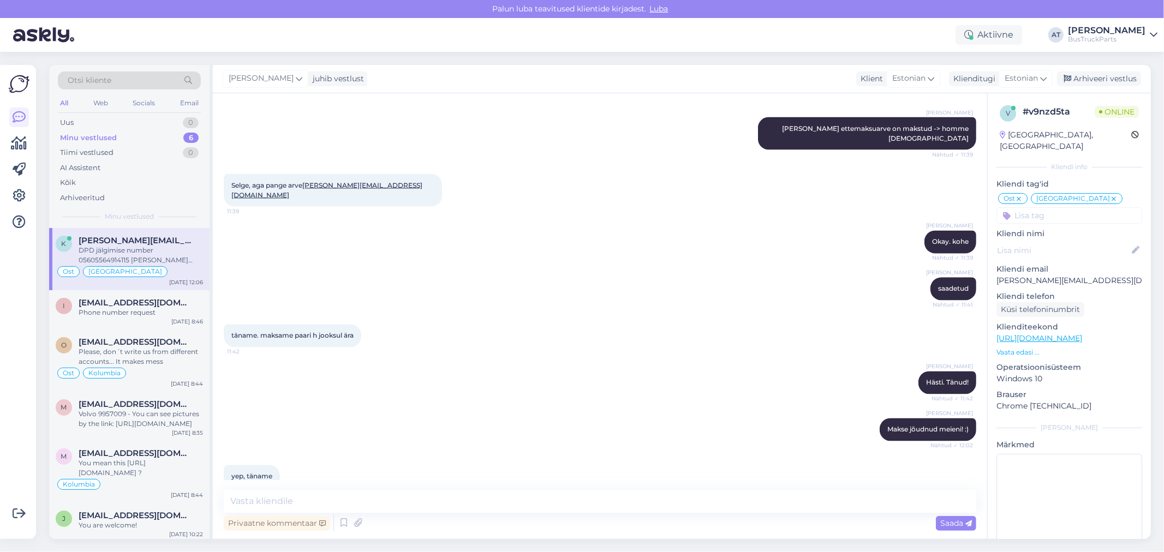
scroll to position [1688, 0]
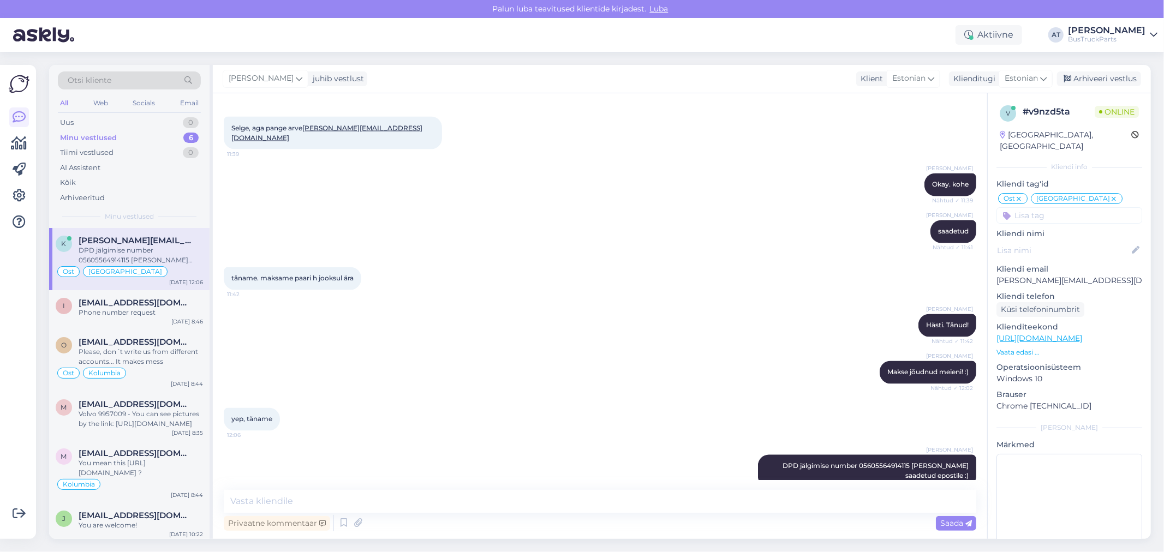
click at [136, 140] on div "Minu vestlused 6" at bounding box center [129, 137] width 143 height 15
click at [1079, 207] on input at bounding box center [1070, 215] width 146 height 16
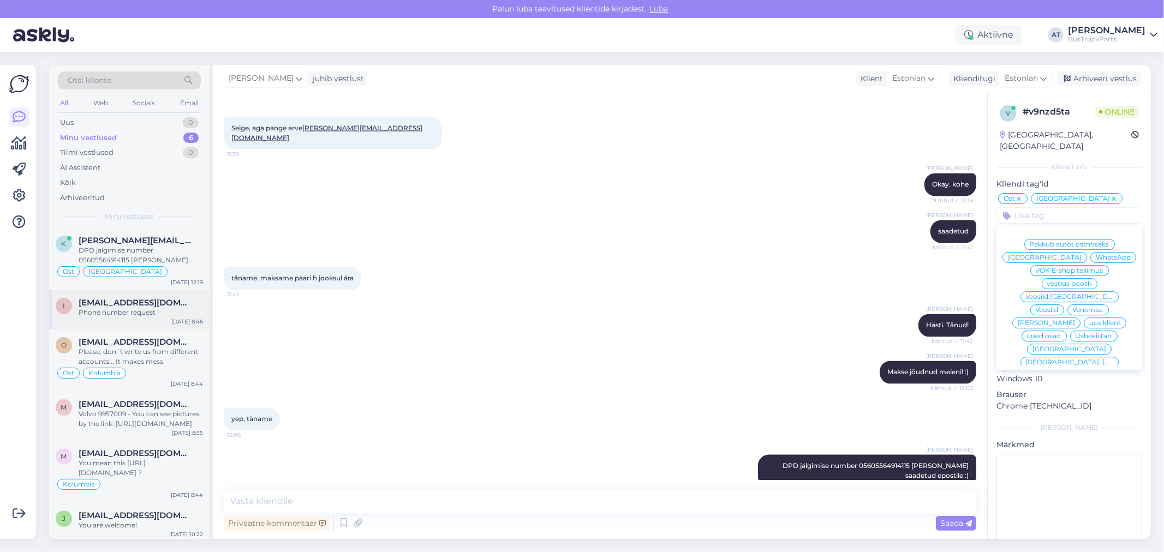
click at [142, 290] on div "i [EMAIL_ADDRESS][DOMAIN_NAME] Phone number request [DATE] 8:46" at bounding box center [129, 309] width 160 height 39
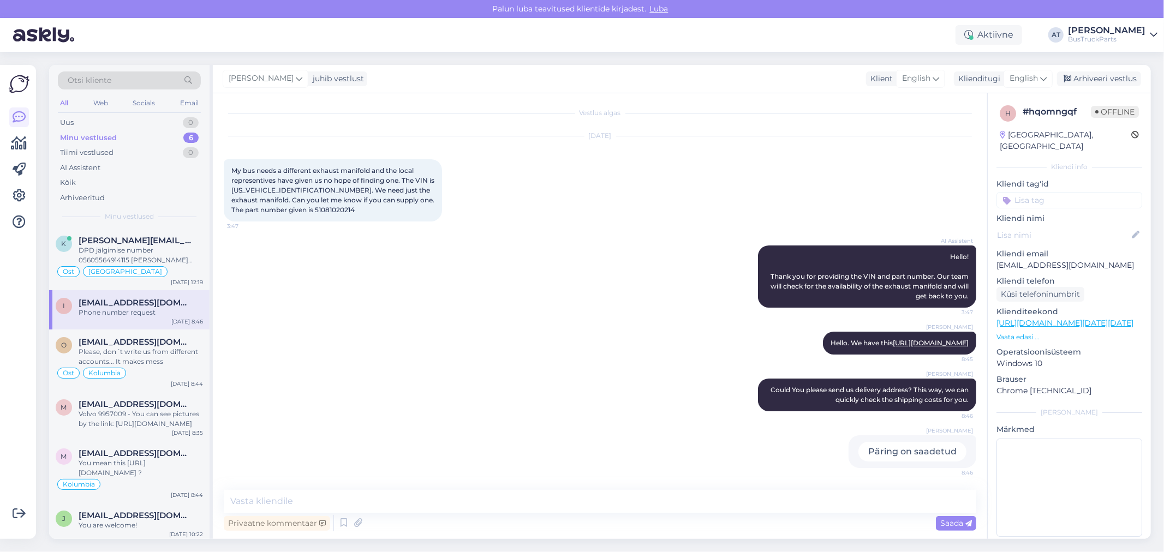
scroll to position [12, 0]
click at [142, 255] on div "DPD jälgimise number 05605564914115 [PERSON_NAME] saadetud epostile :)" at bounding box center [141, 256] width 124 height 20
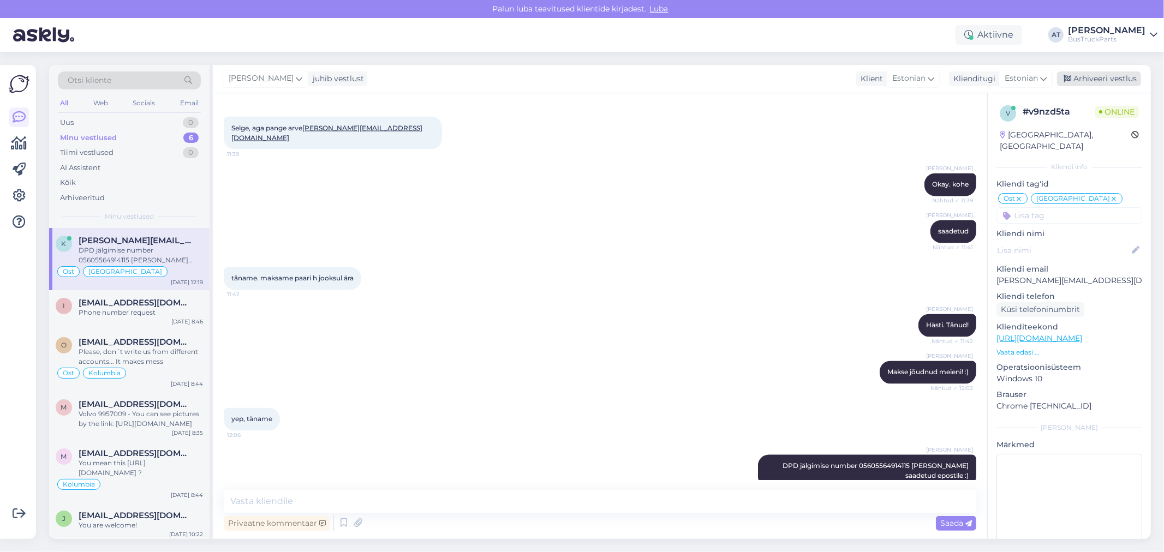
click at [1091, 82] on div "Arhiveeri vestlus" at bounding box center [1099, 79] width 84 height 15
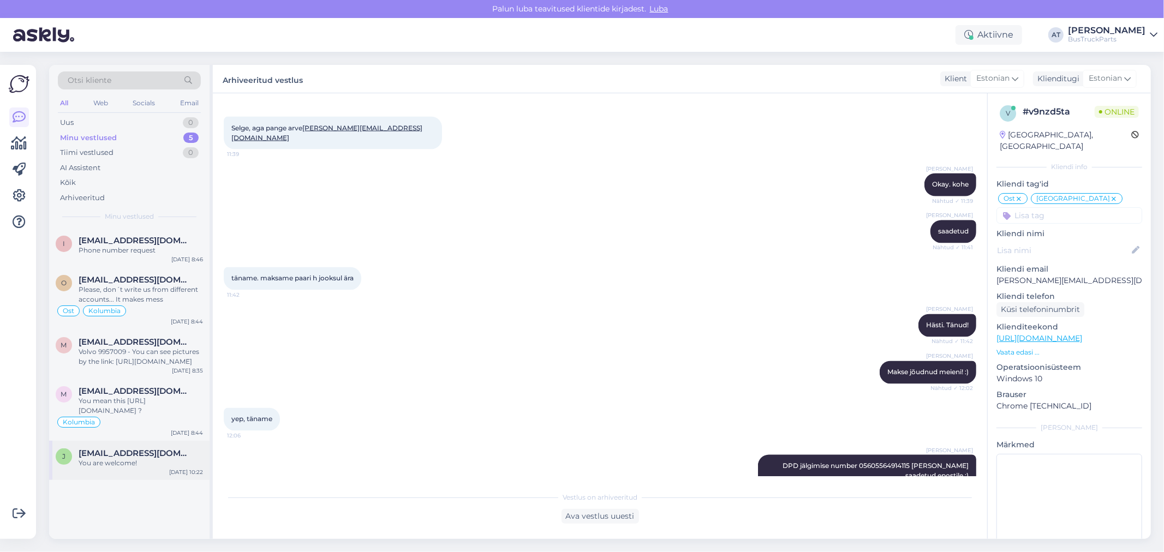
click at [128, 450] on span "[EMAIL_ADDRESS][DOMAIN_NAME]" at bounding box center [136, 454] width 114 height 10
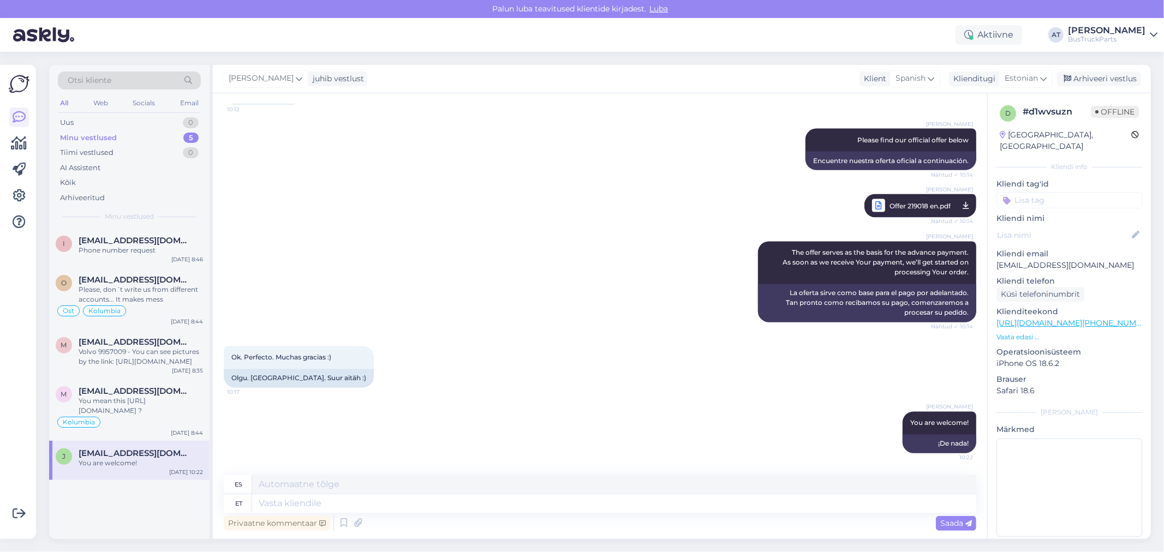
scroll to position [1611, 0]
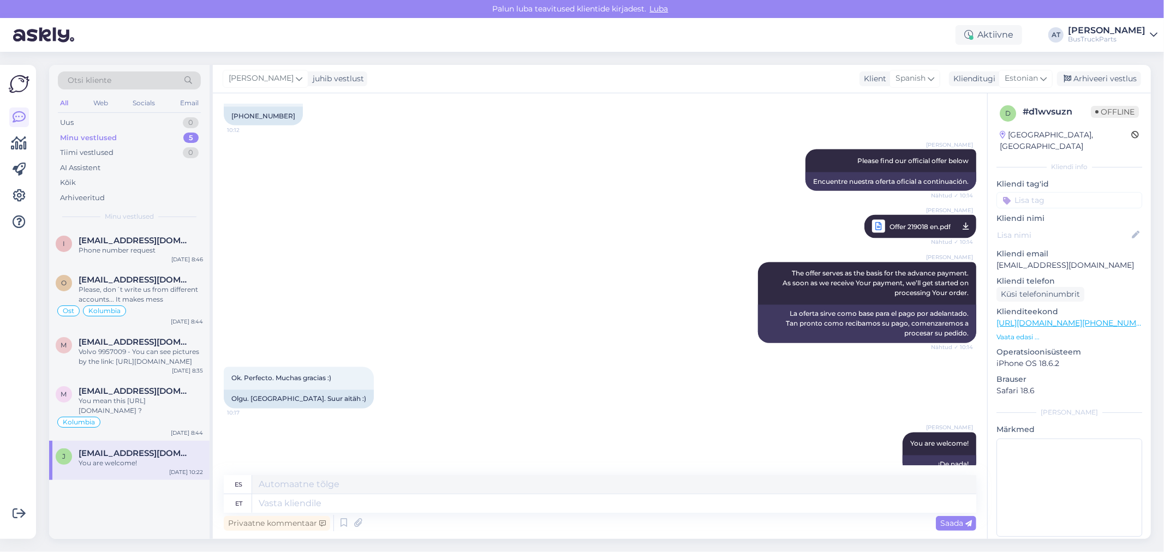
drag, startPoint x: 1082, startPoint y: 84, endPoint x: 1051, endPoint y: 132, distance: 57.5
click at [1082, 84] on div "Arhiveeri vestlus" at bounding box center [1099, 79] width 84 height 15
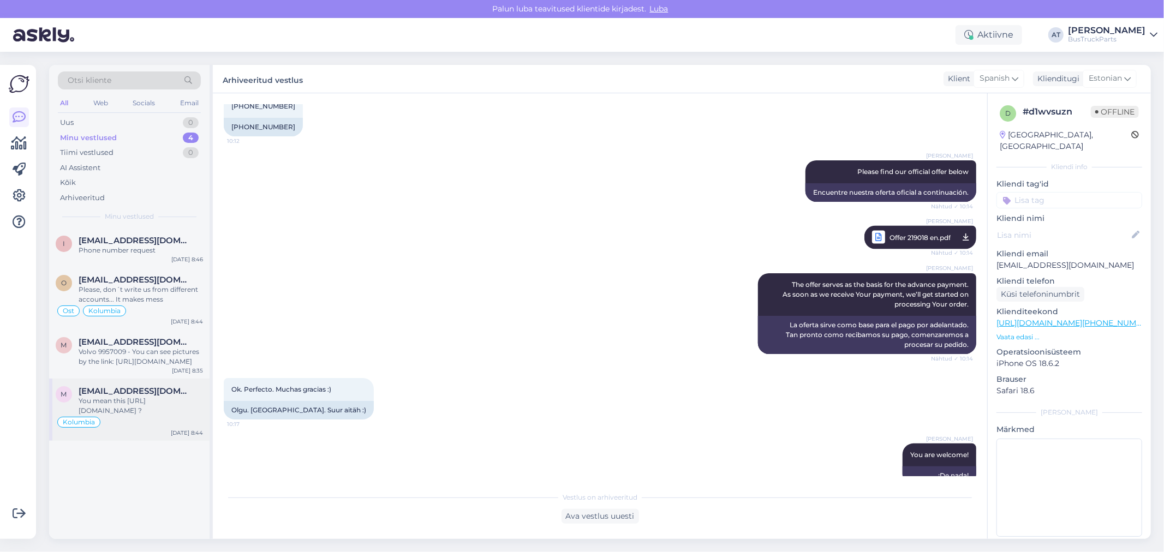
click at [122, 407] on div "You mean this [URL][DOMAIN_NAME] ?" at bounding box center [141, 406] width 124 height 20
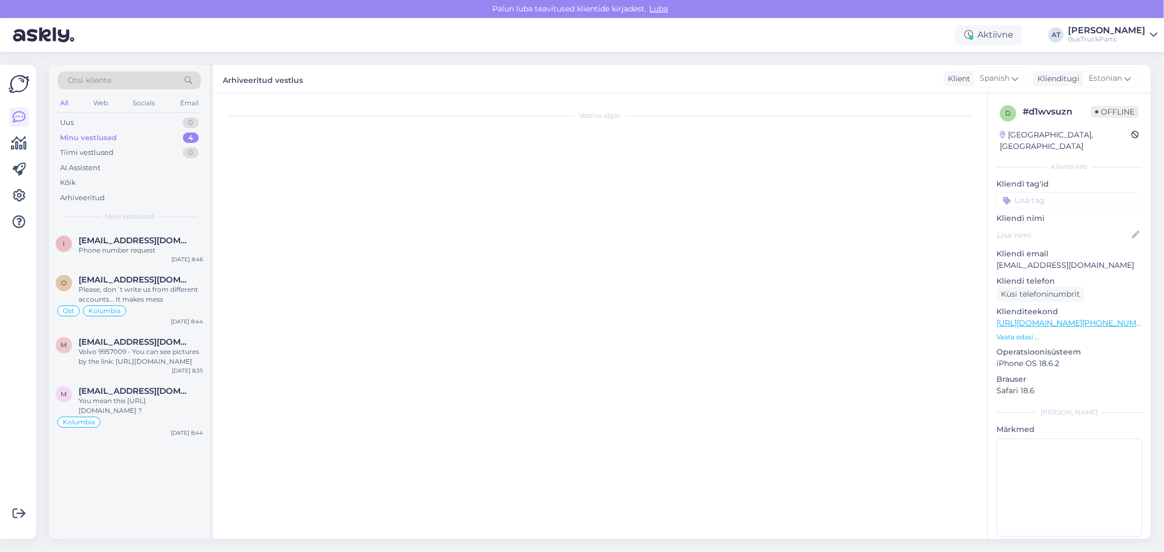
scroll to position [1174, 0]
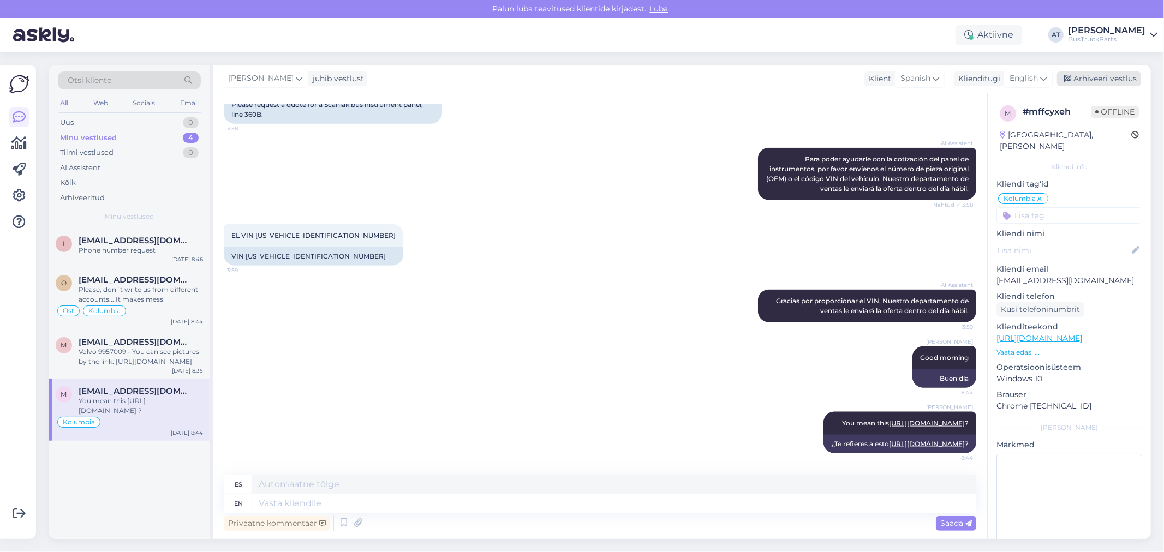
click at [1105, 85] on div "Arhiveeri vestlus" at bounding box center [1099, 79] width 84 height 15
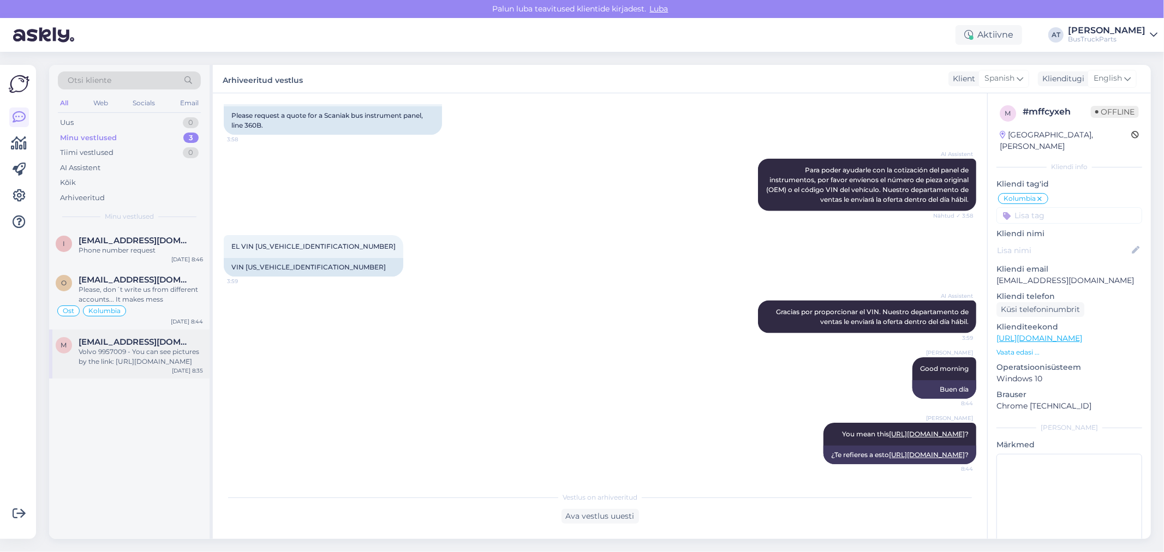
click at [130, 352] on div "Volvo 9957009 - You can see pictures by the link: [URL][DOMAIN_NAME]" at bounding box center [141, 357] width 124 height 20
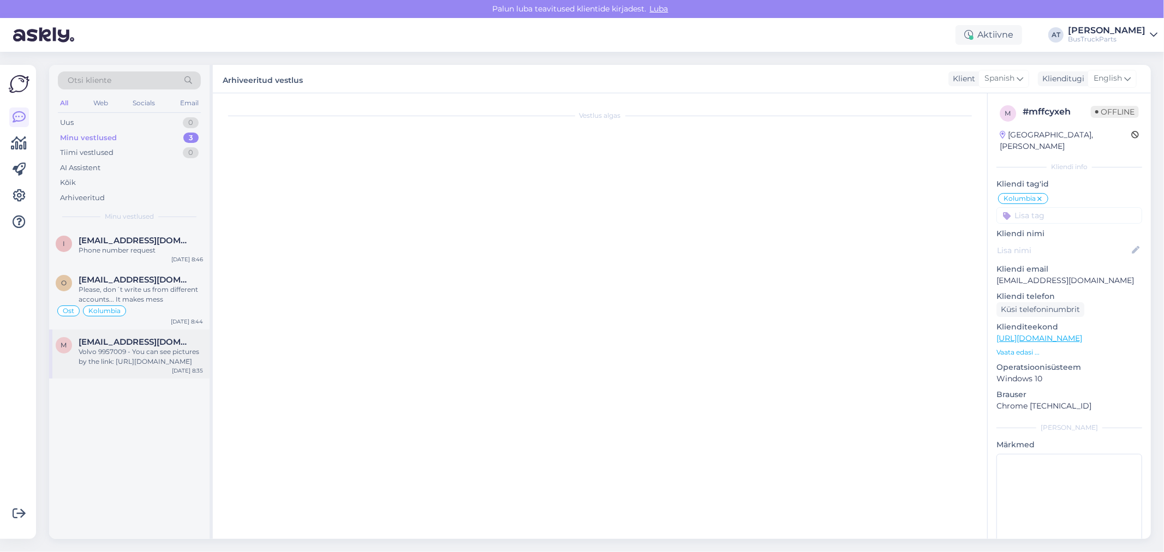
scroll to position [452, 0]
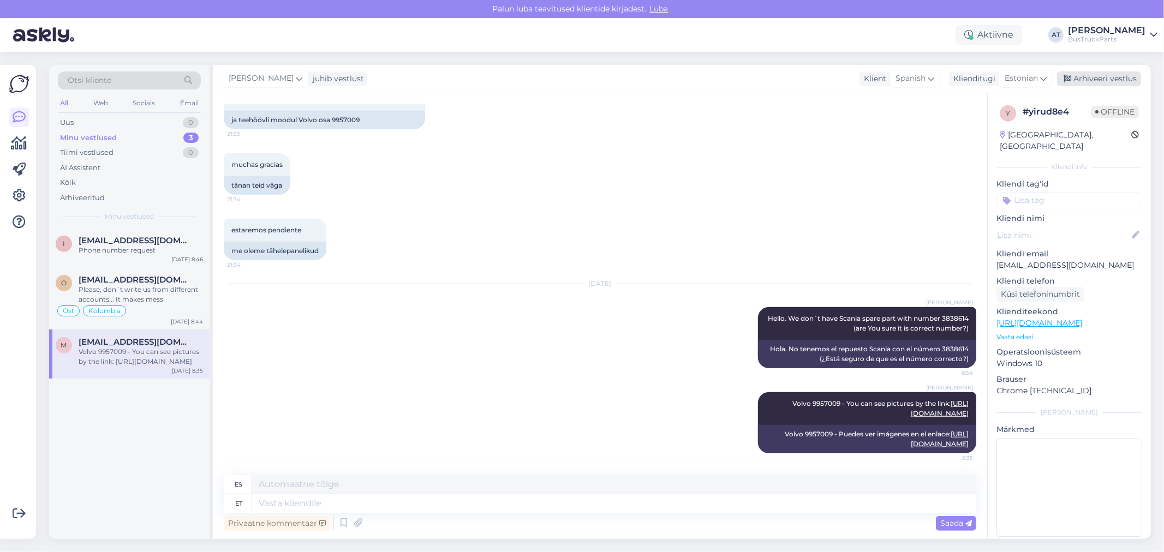
click at [1111, 74] on div "Arhiveeri vestlus" at bounding box center [1099, 79] width 84 height 15
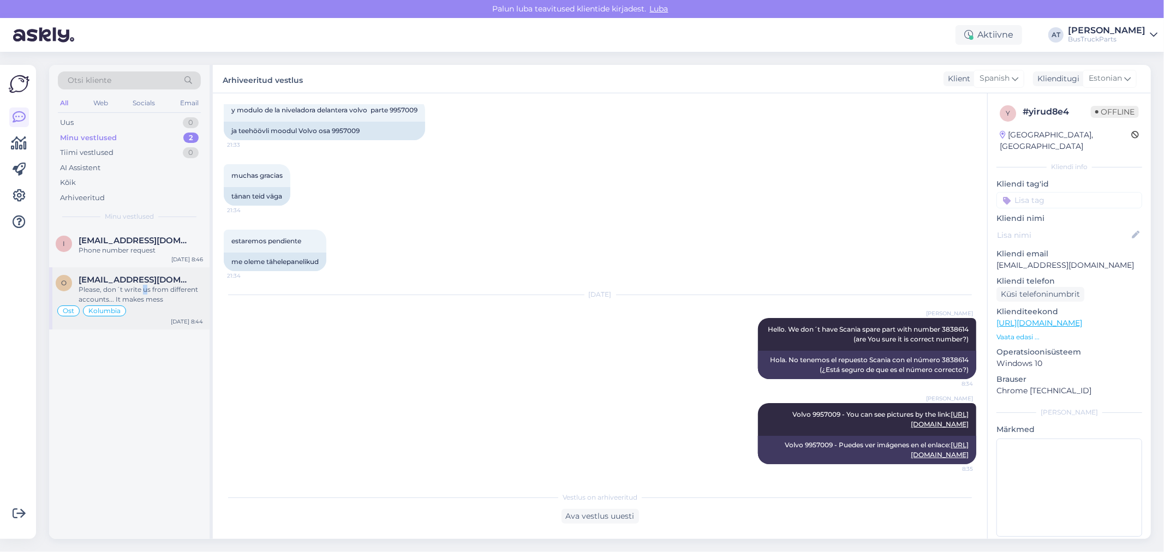
click at [145, 291] on div "Please, don´t write us from different accounts... It makes mess" at bounding box center [141, 295] width 124 height 20
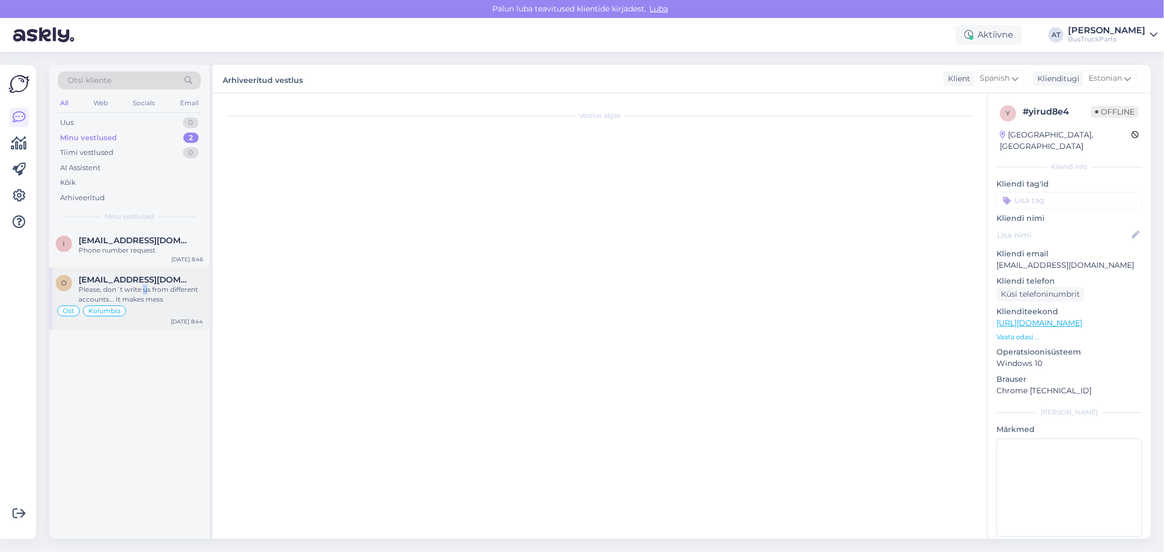
scroll to position [5155, 0]
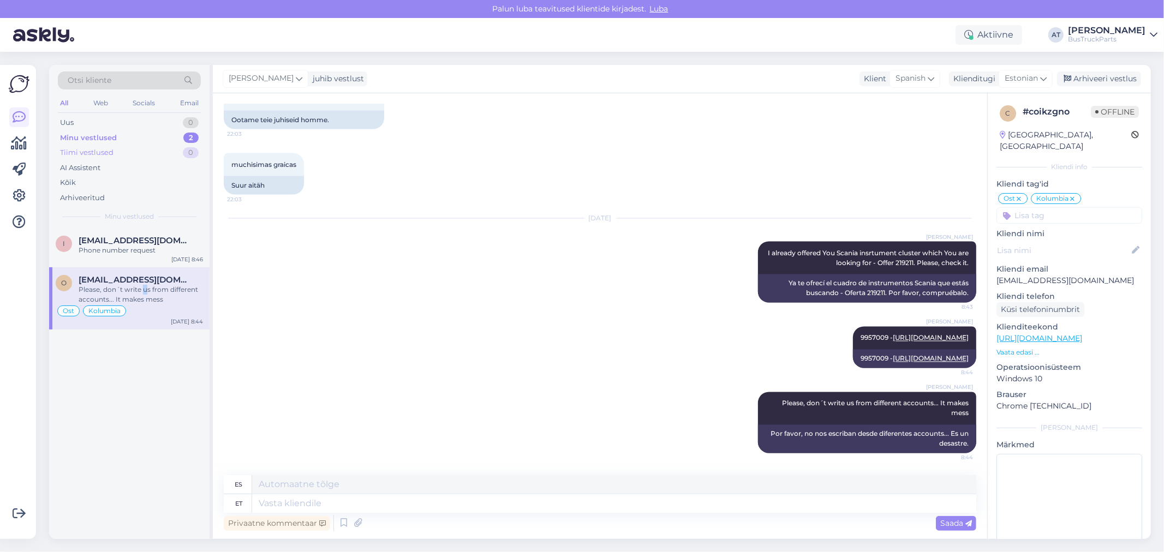
click at [1114, 80] on div "Arhiveeri vestlus" at bounding box center [1099, 79] width 84 height 15
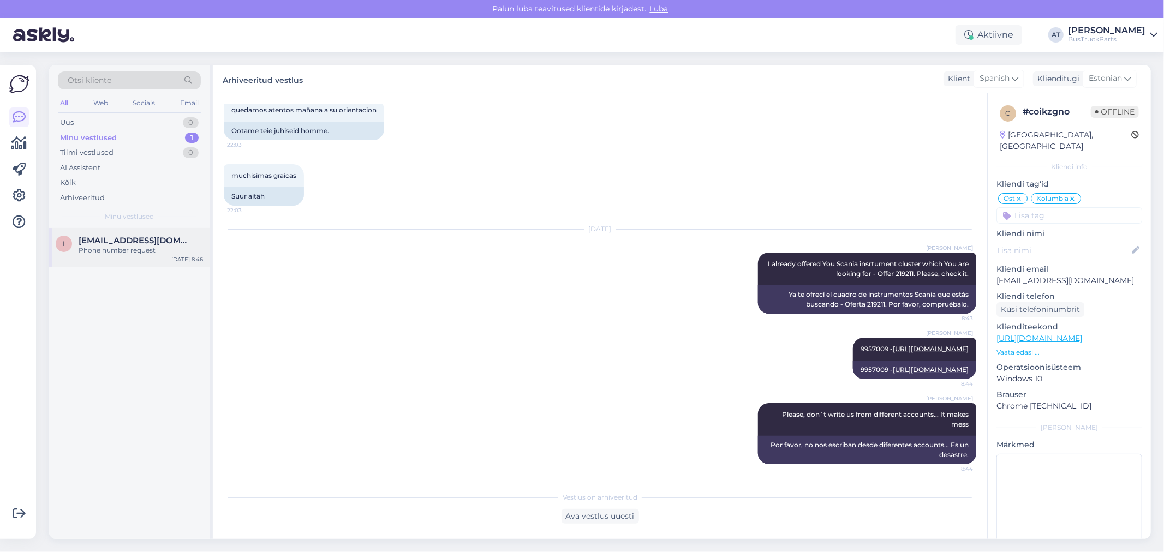
click at [139, 231] on div "i [EMAIL_ADDRESS][DOMAIN_NAME] Phone number request [DATE] 8:46" at bounding box center [129, 247] width 160 height 39
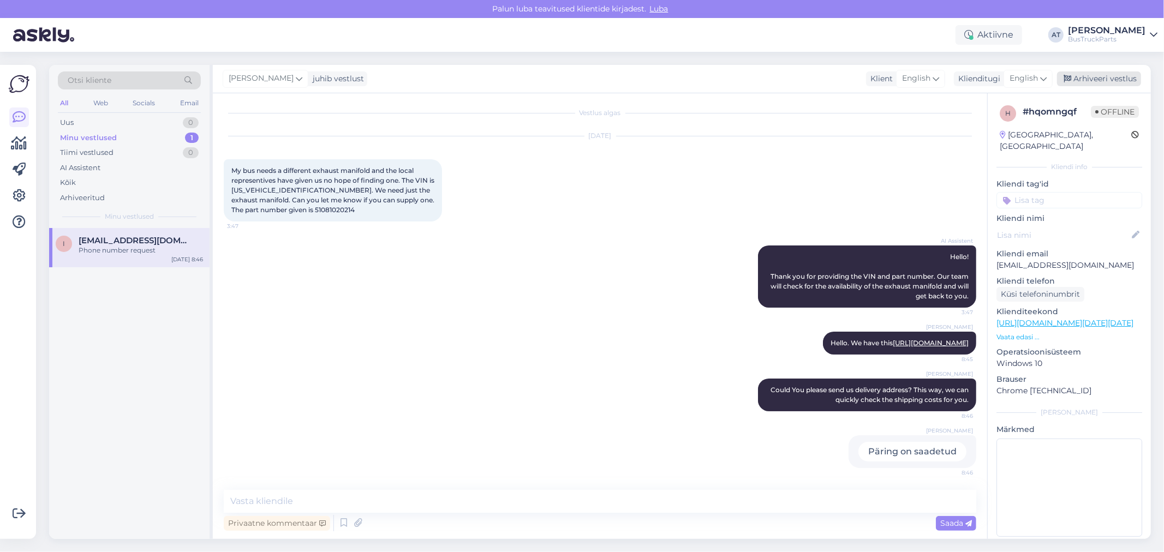
click at [1110, 73] on div "Arhiveeri vestlus" at bounding box center [1099, 79] width 84 height 15
